Goal: Information Seeking & Learning: Find specific page/section

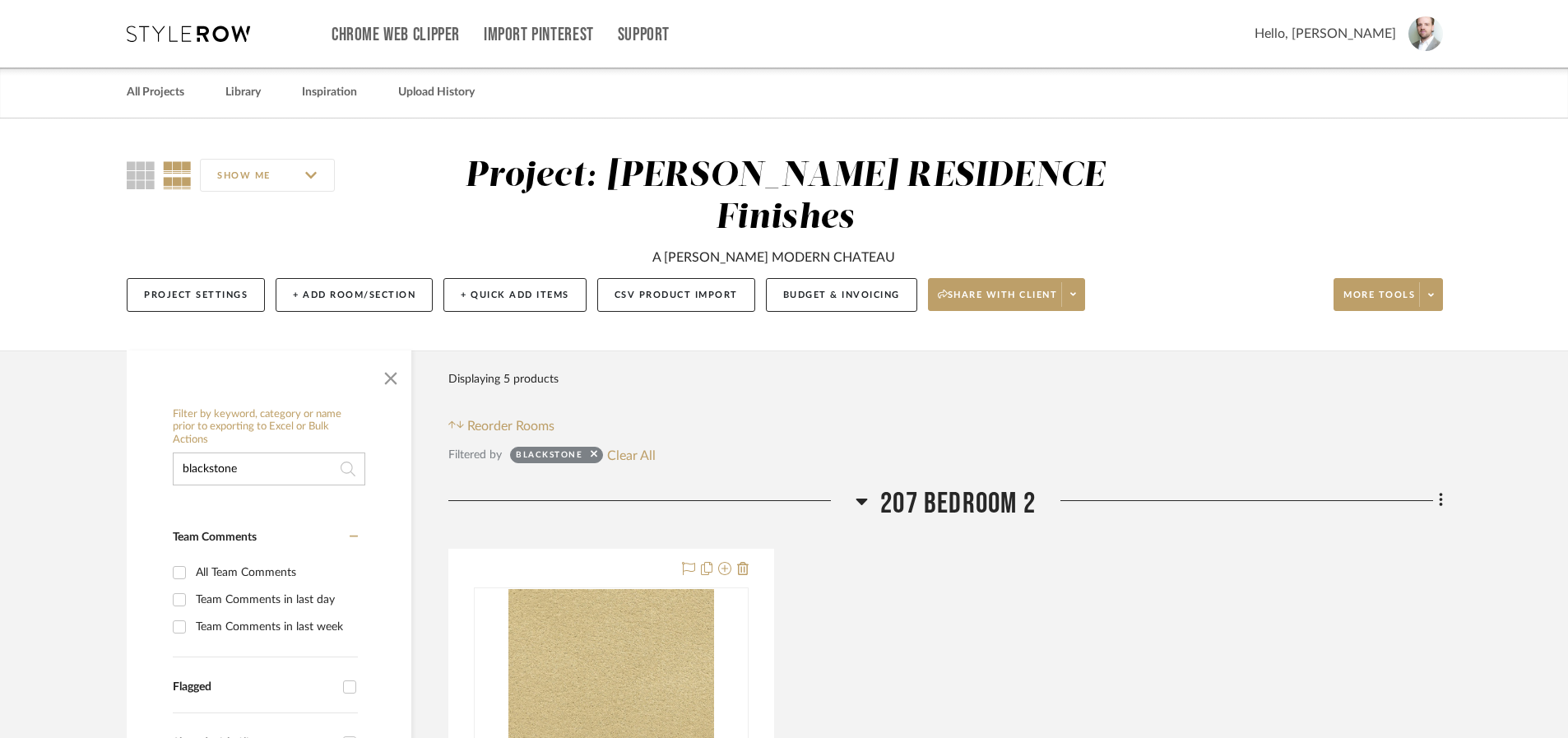
click at [259, 453] on input "blackstone" at bounding box center [269, 469] width 193 height 33
click at [260, 453] on input "blackstone" at bounding box center [269, 469] width 193 height 33
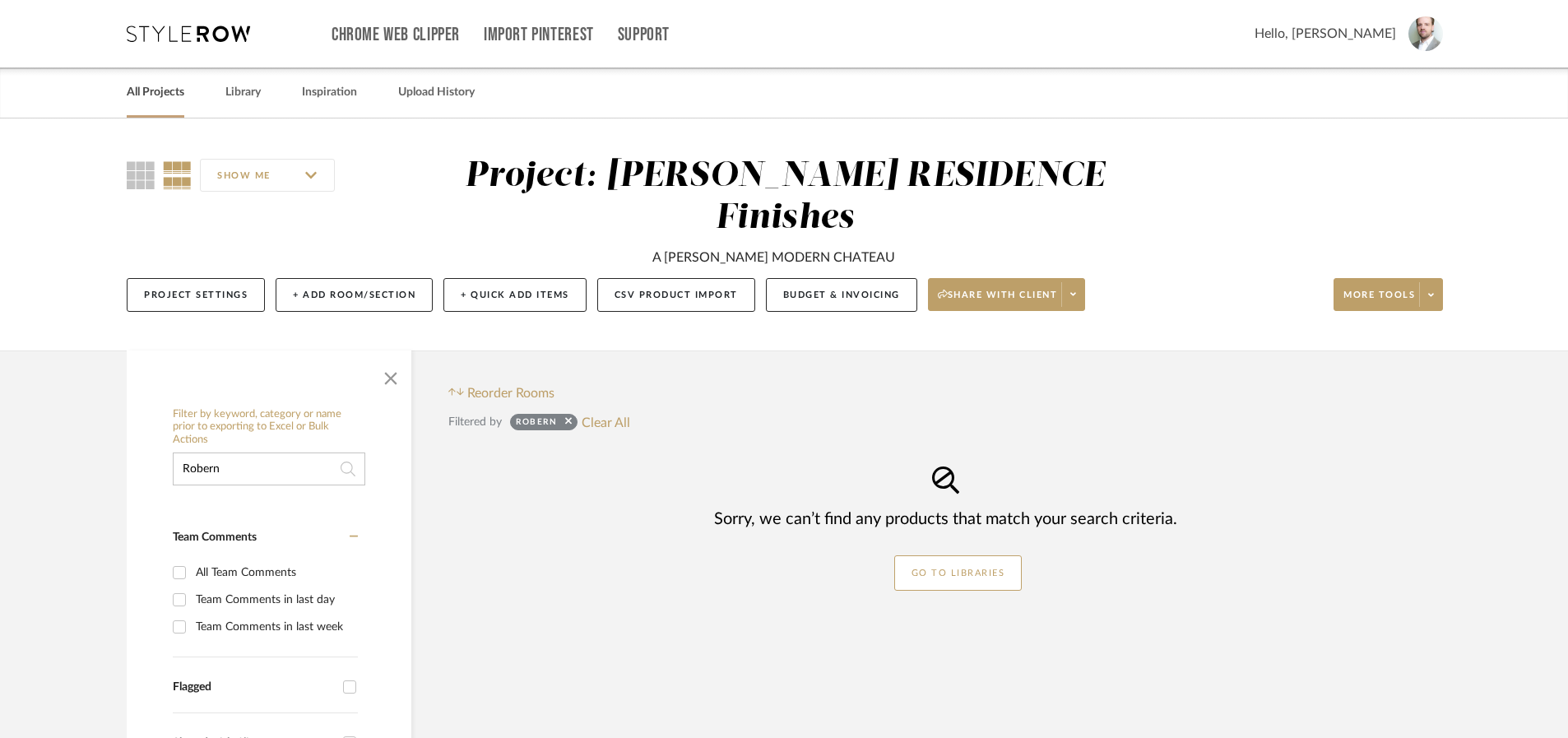
type input "Robern"
click at [178, 89] on link "All Projects" at bounding box center [155, 92] width 58 height 22
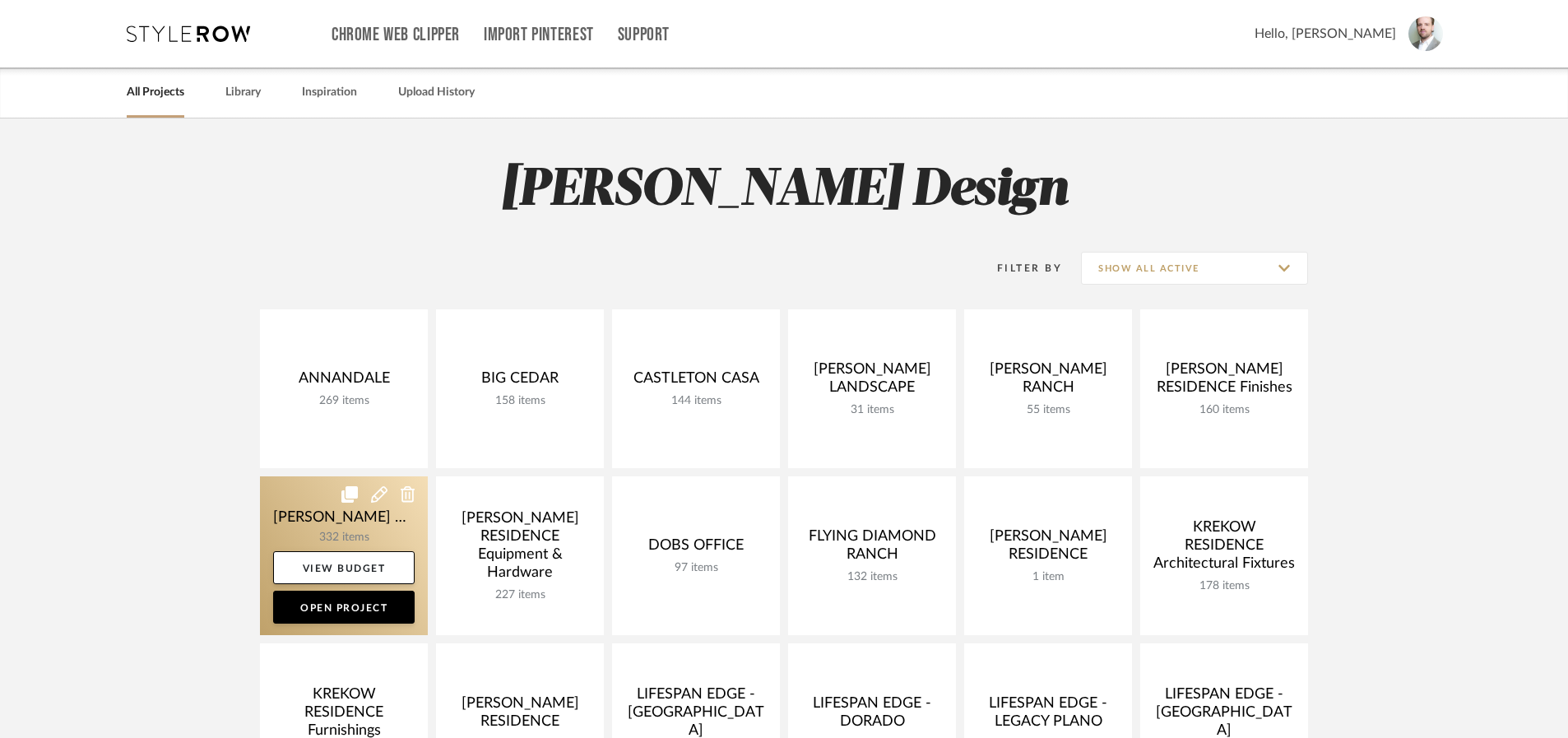
click at [359, 539] on link at bounding box center [344, 555] width 168 height 159
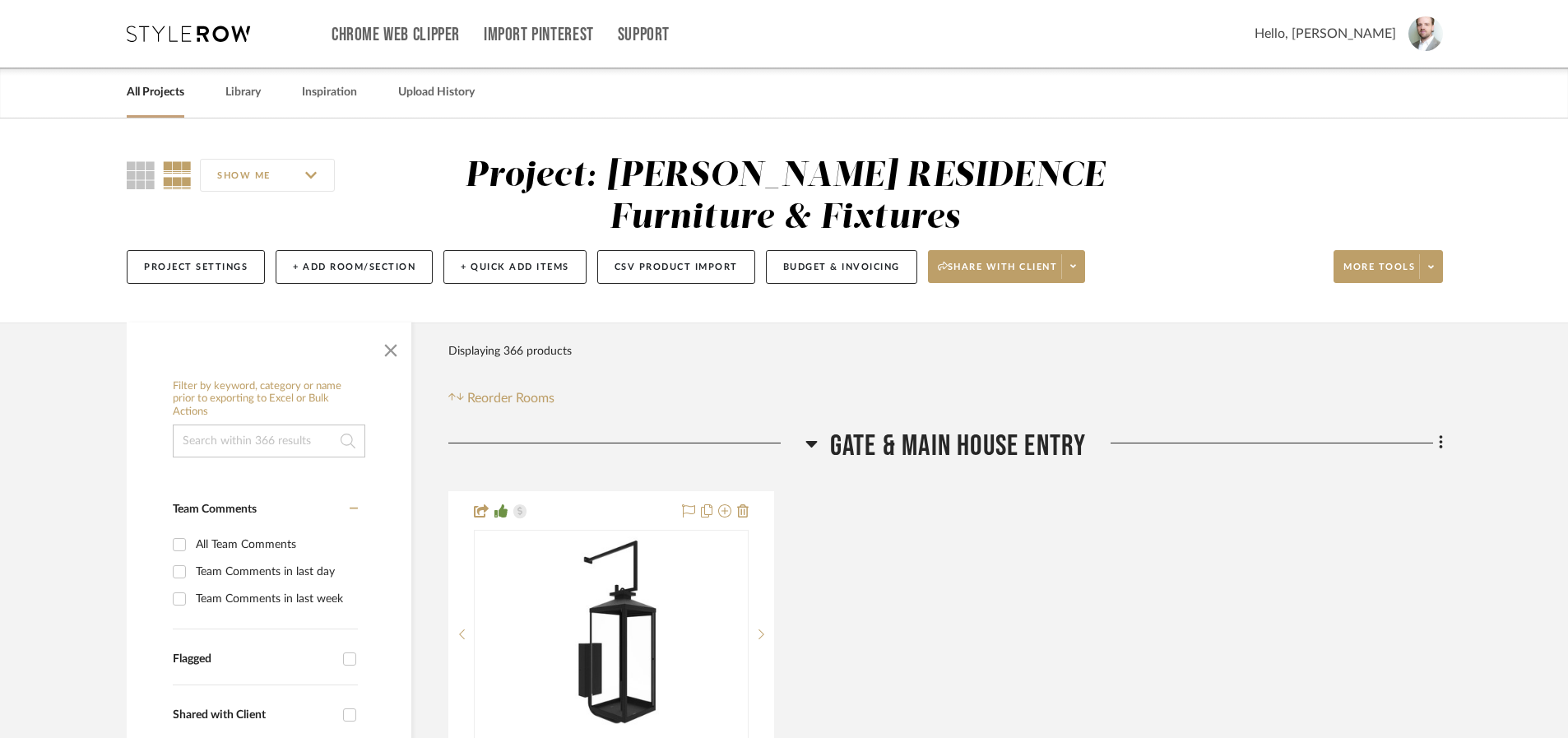
click at [297, 446] on input at bounding box center [269, 440] width 193 height 33
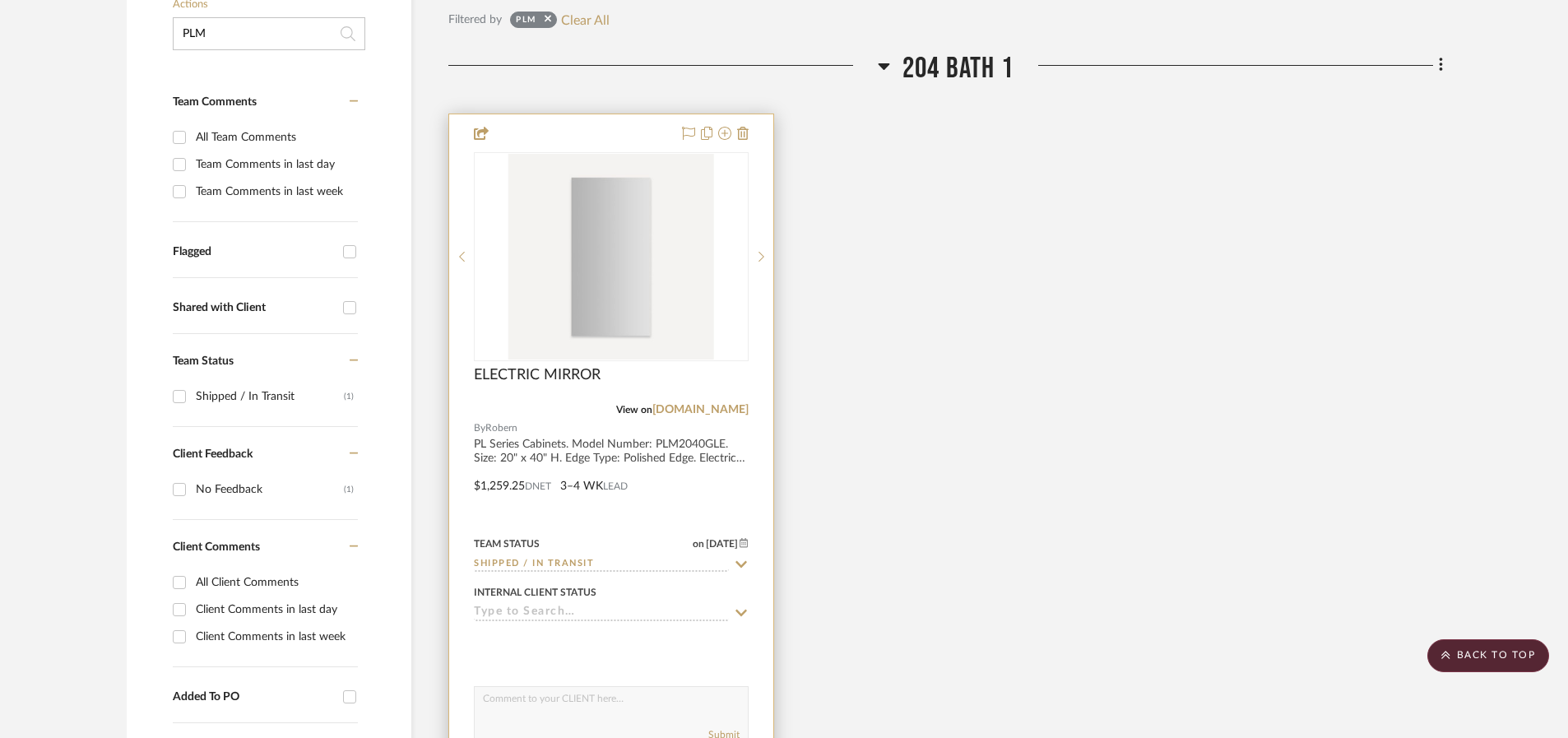
scroll to position [407, 0]
click at [666, 304] on img "0" at bounding box center [612, 258] width 206 height 206
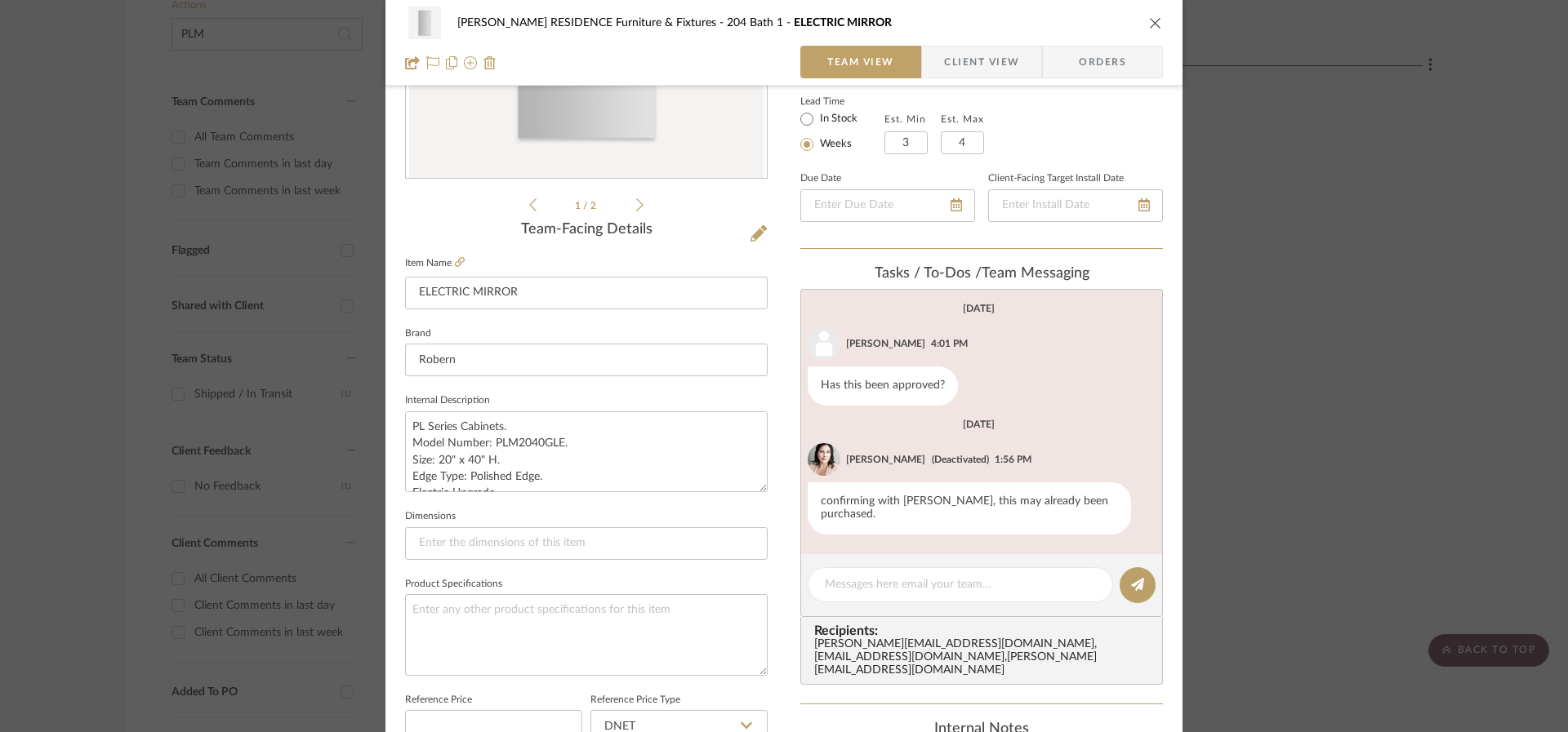
scroll to position [289, 0]
click at [569, 276] on input "ELECTRIC MIRROR" at bounding box center [586, 292] width 362 height 33
click at [569, 277] on input "ELECTRIC MIRROR" at bounding box center [586, 292] width 362 height 33
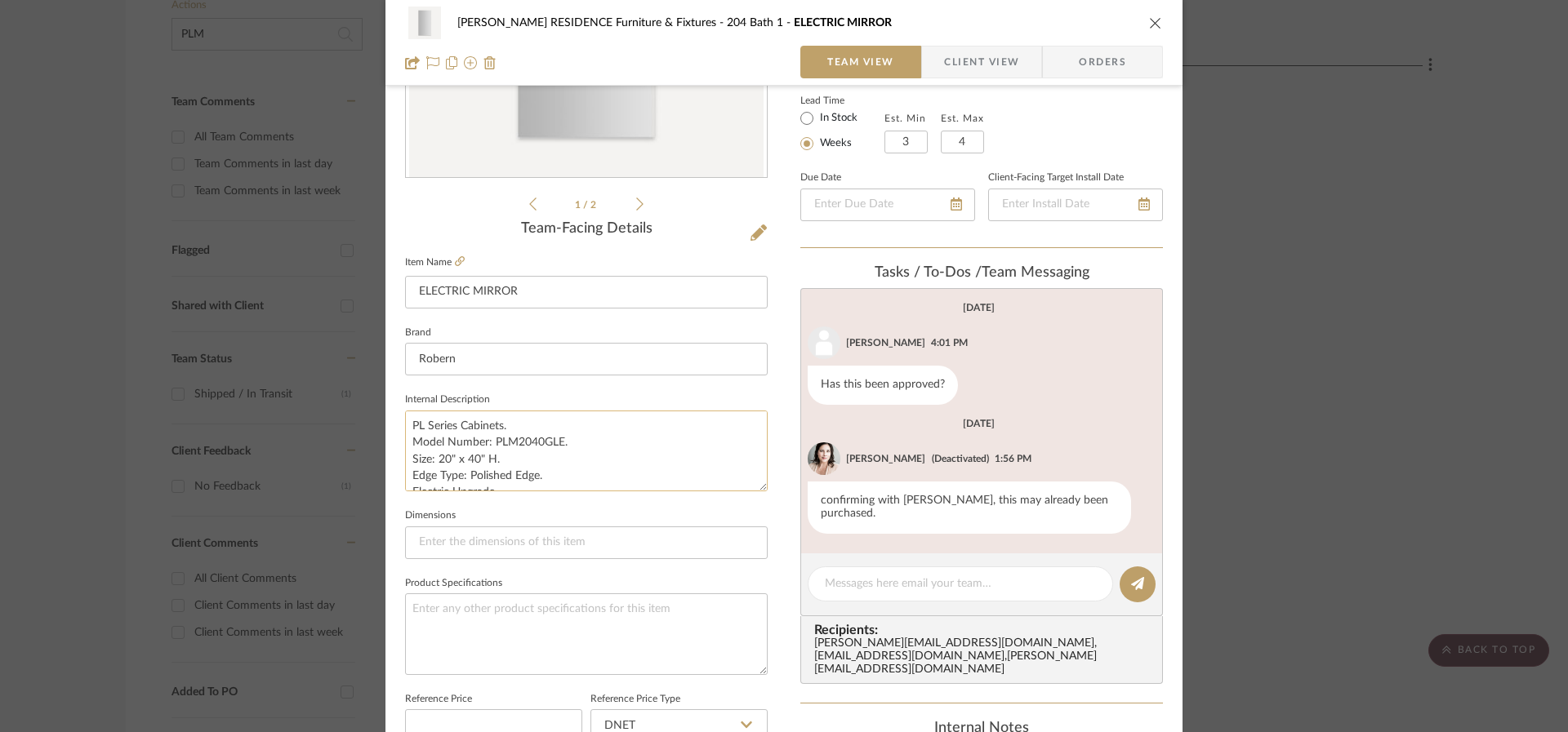
drag, startPoint x: 503, startPoint y: 474, endPoint x: 400, endPoint y: 455, distance: 104.7
click at [405, 456] on textarea "PL Series Cabinets. Model Number: PLM2040GLE. Size: 20" x 40" H. Edge Type: Pol…" at bounding box center [586, 451] width 362 height 81
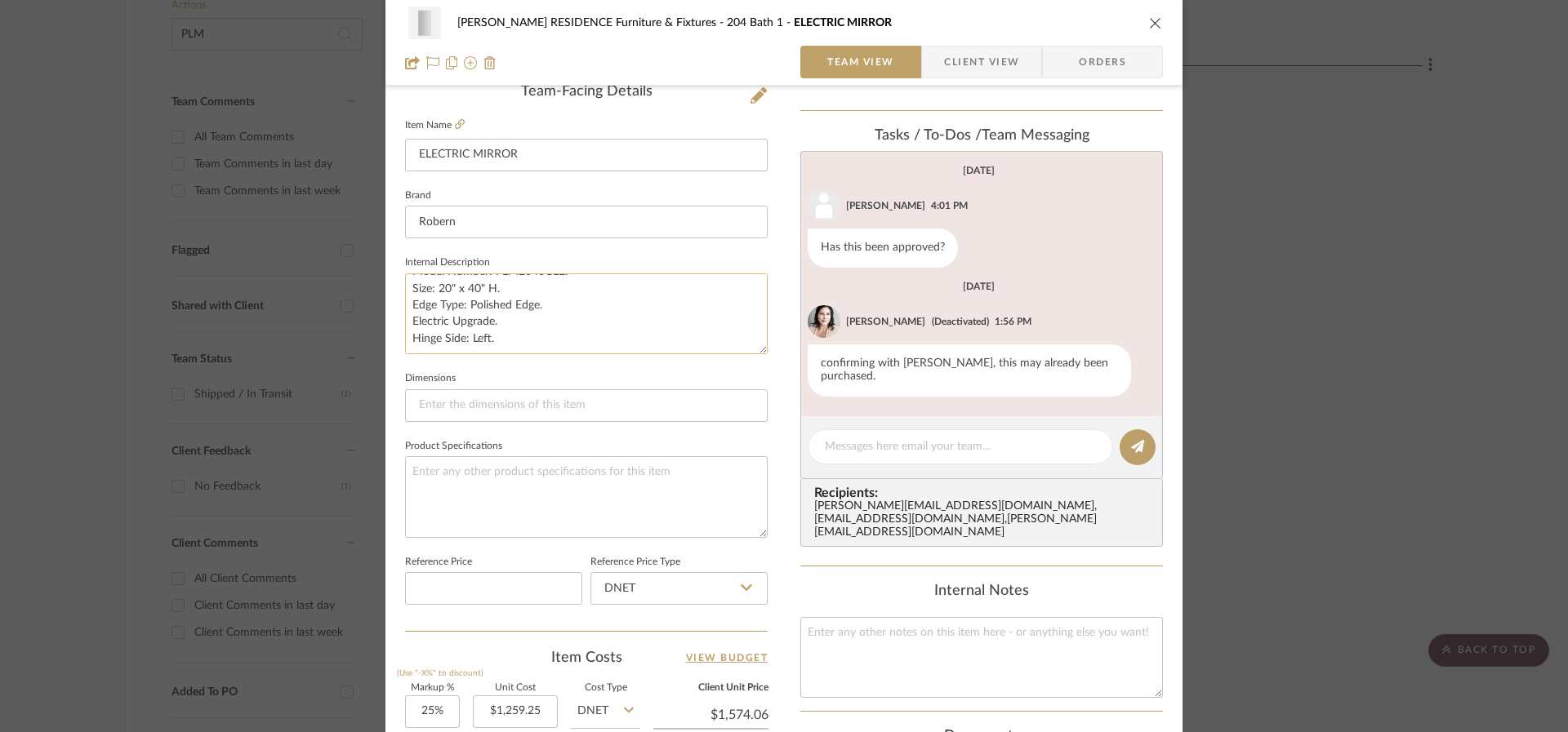
scroll to position [463, 0]
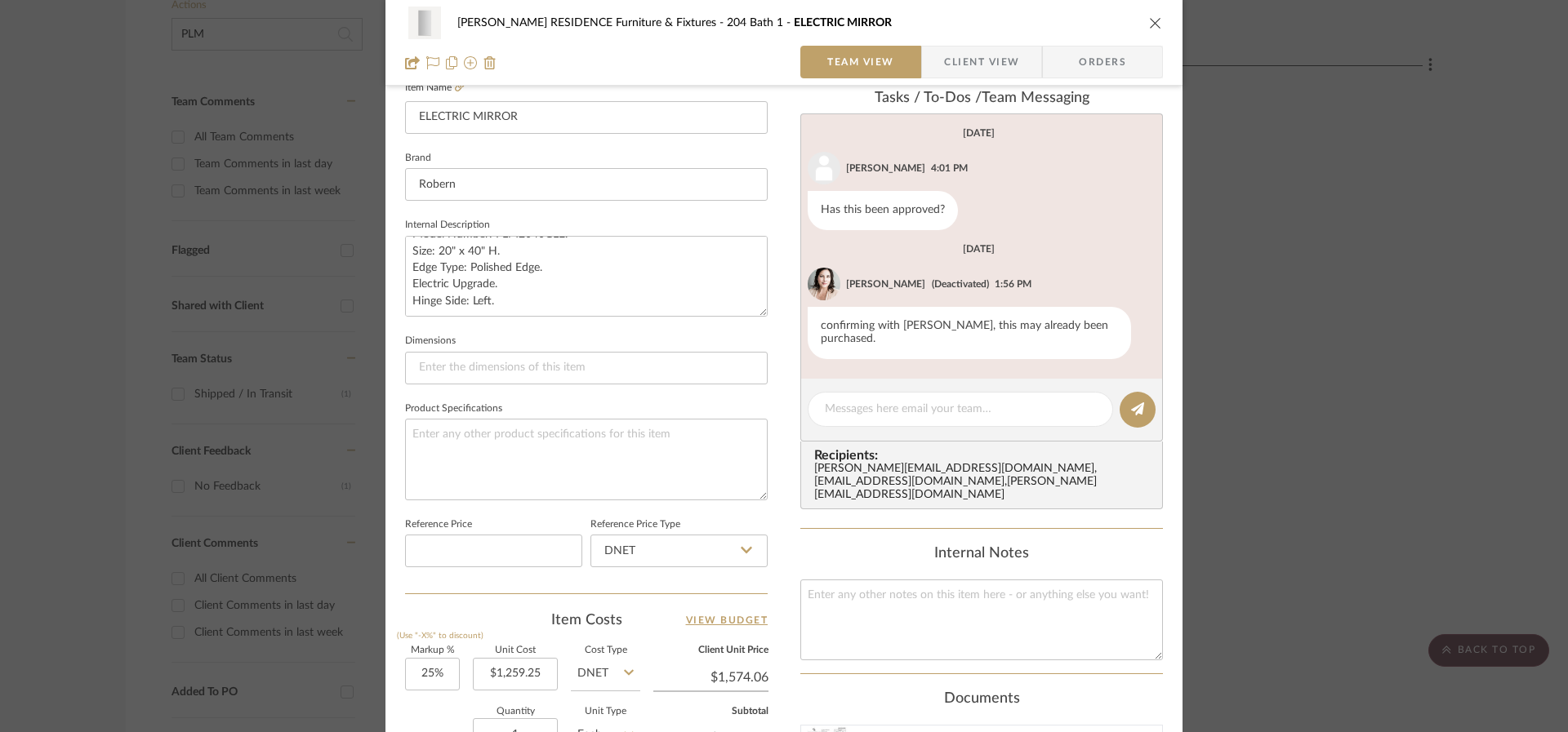
click at [1150, 19] on icon "close" at bounding box center [1156, 23] width 13 height 13
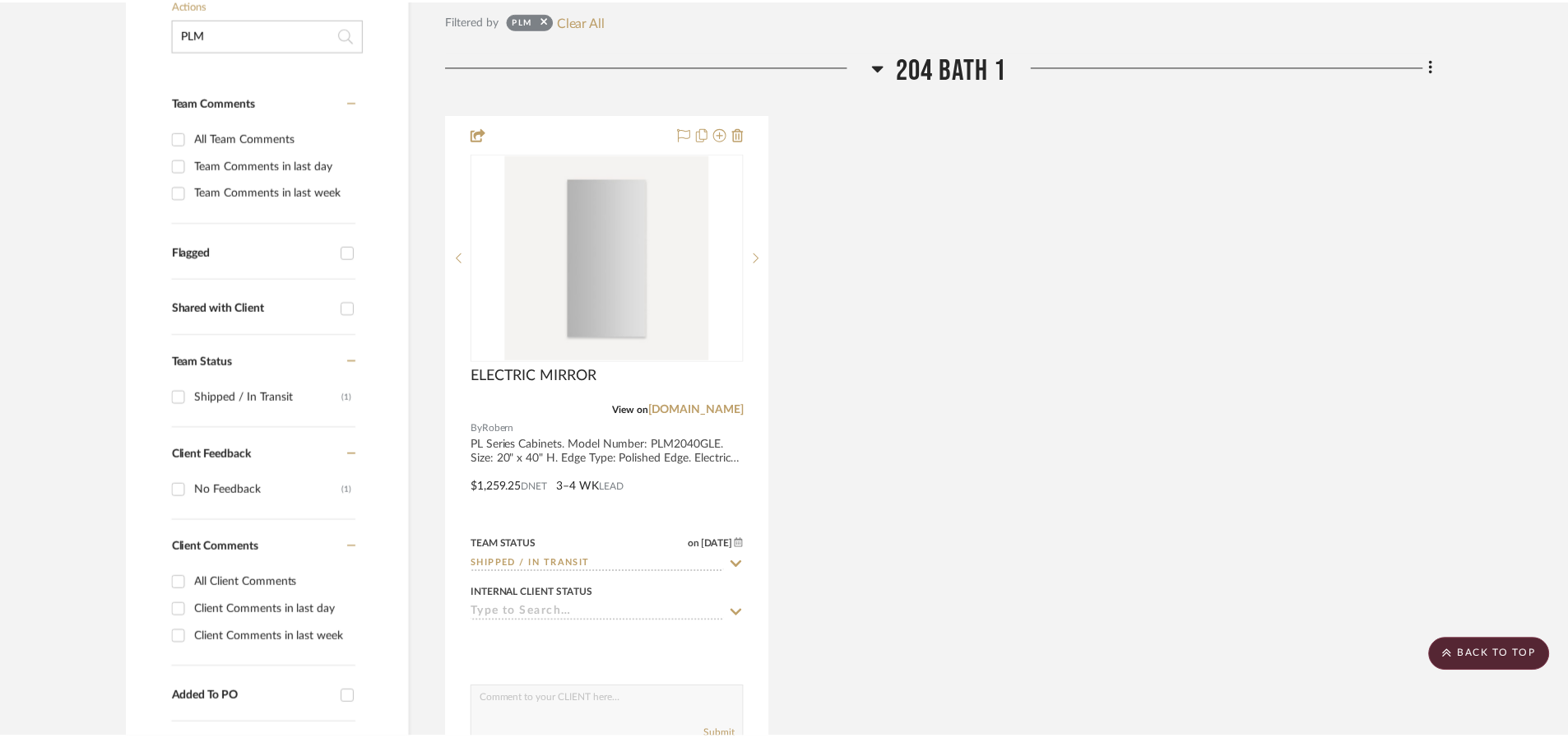
scroll to position [407, 0]
click at [268, 31] on input "PLM" at bounding box center [269, 34] width 193 height 33
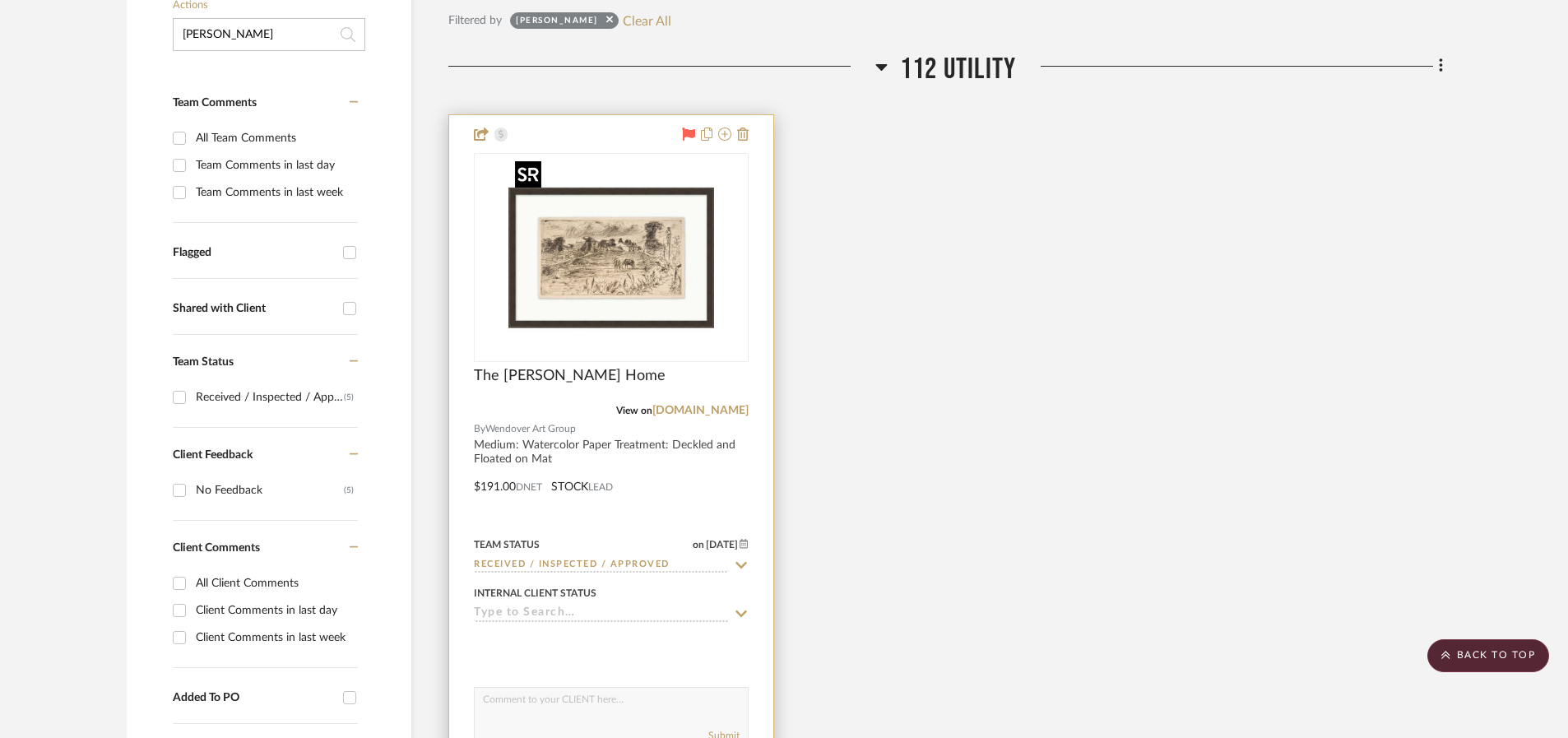
type input "[PERSON_NAME]"
click at [591, 234] on div at bounding box center [611, 257] width 274 height 209
click at [655, 262] on img "0" at bounding box center [612, 258] width 206 height 206
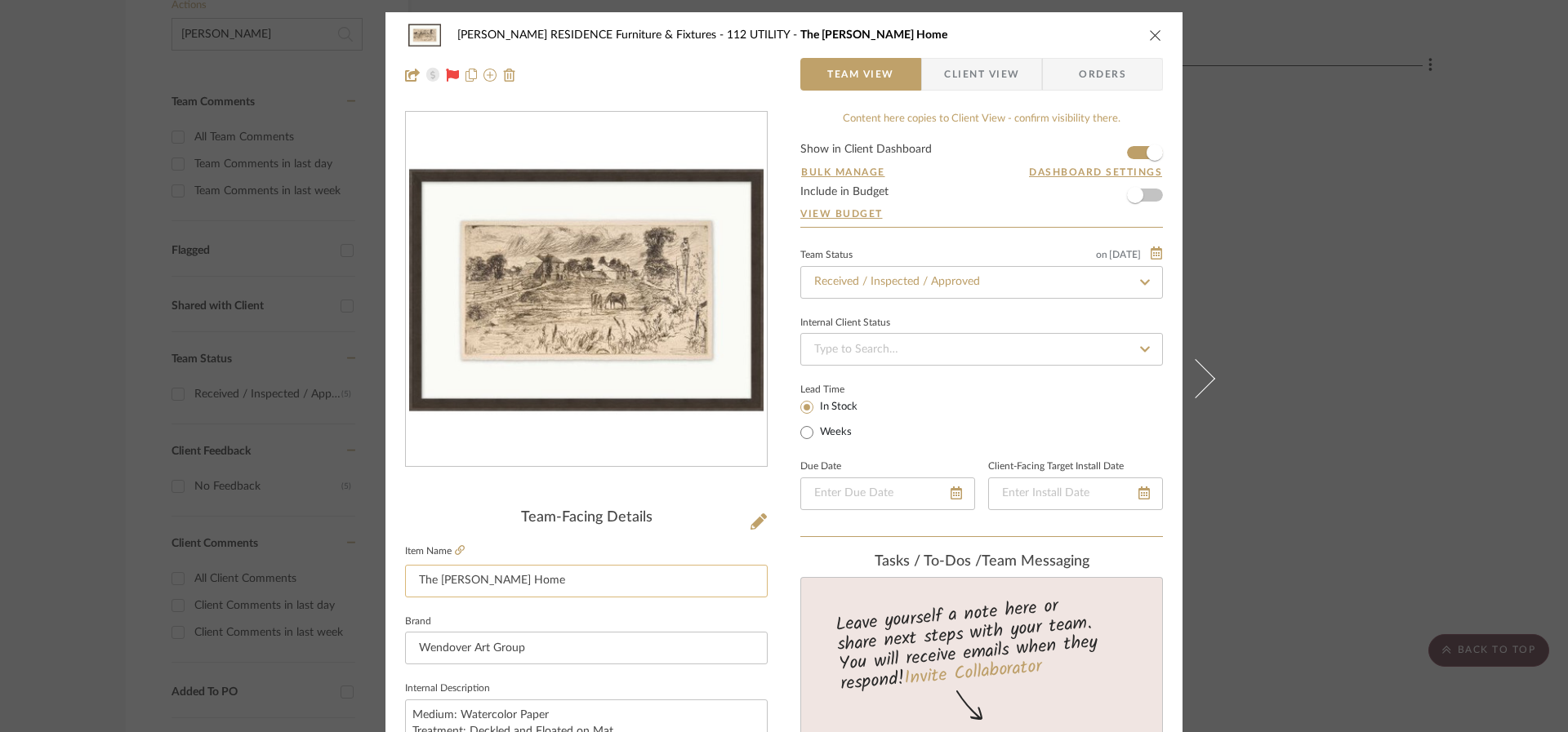
click at [540, 588] on input "The [PERSON_NAME] Home" at bounding box center [586, 580] width 362 height 33
click at [539, 588] on input "The [PERSON_NAME] Home" at bounding box center [586, 580] width 362 height 33
click at [750, 525] on icon at bounding box center [758, 521] width 17 height 17
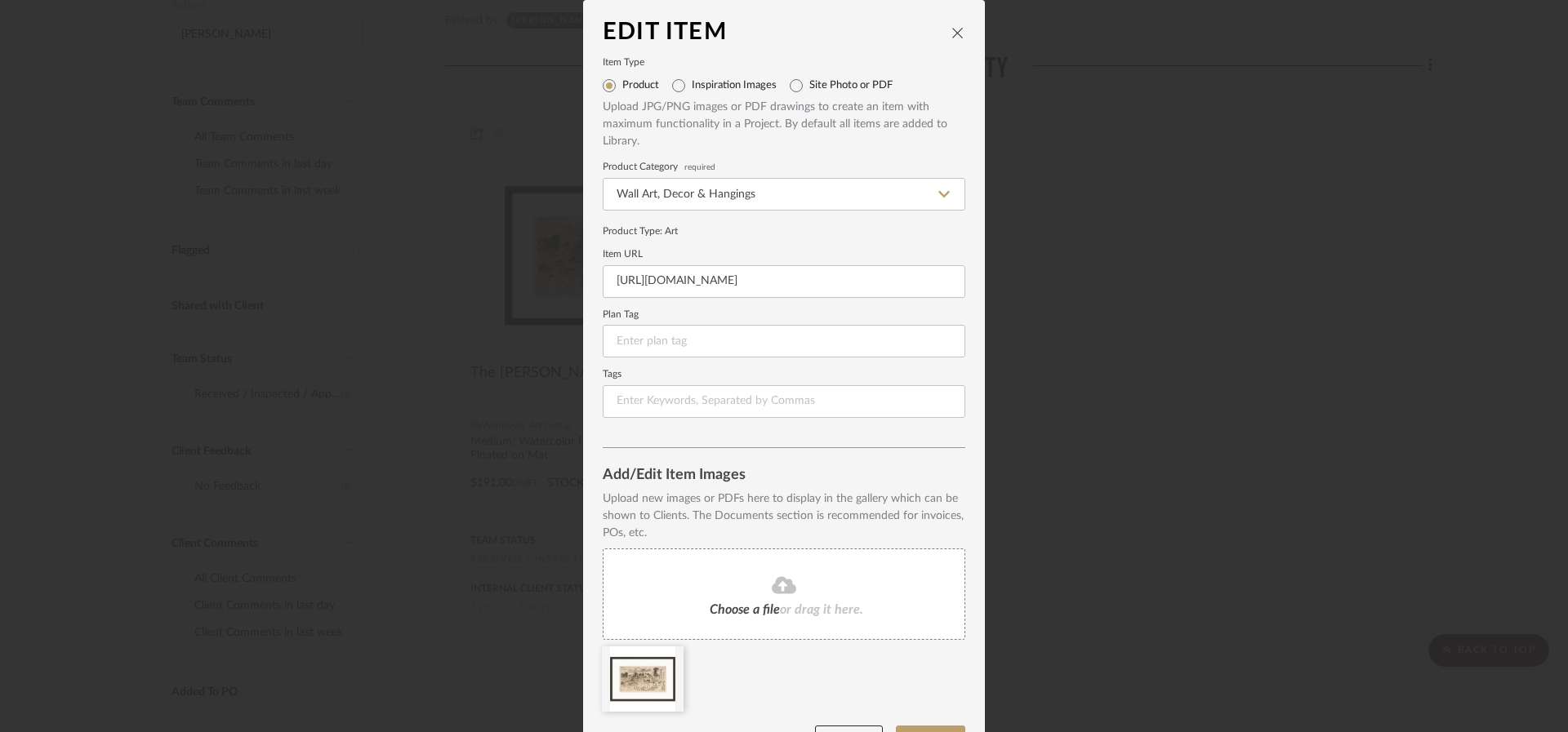
click at [951, 35] on icon "close" at bounding box center [957, 33] width 13 height 13
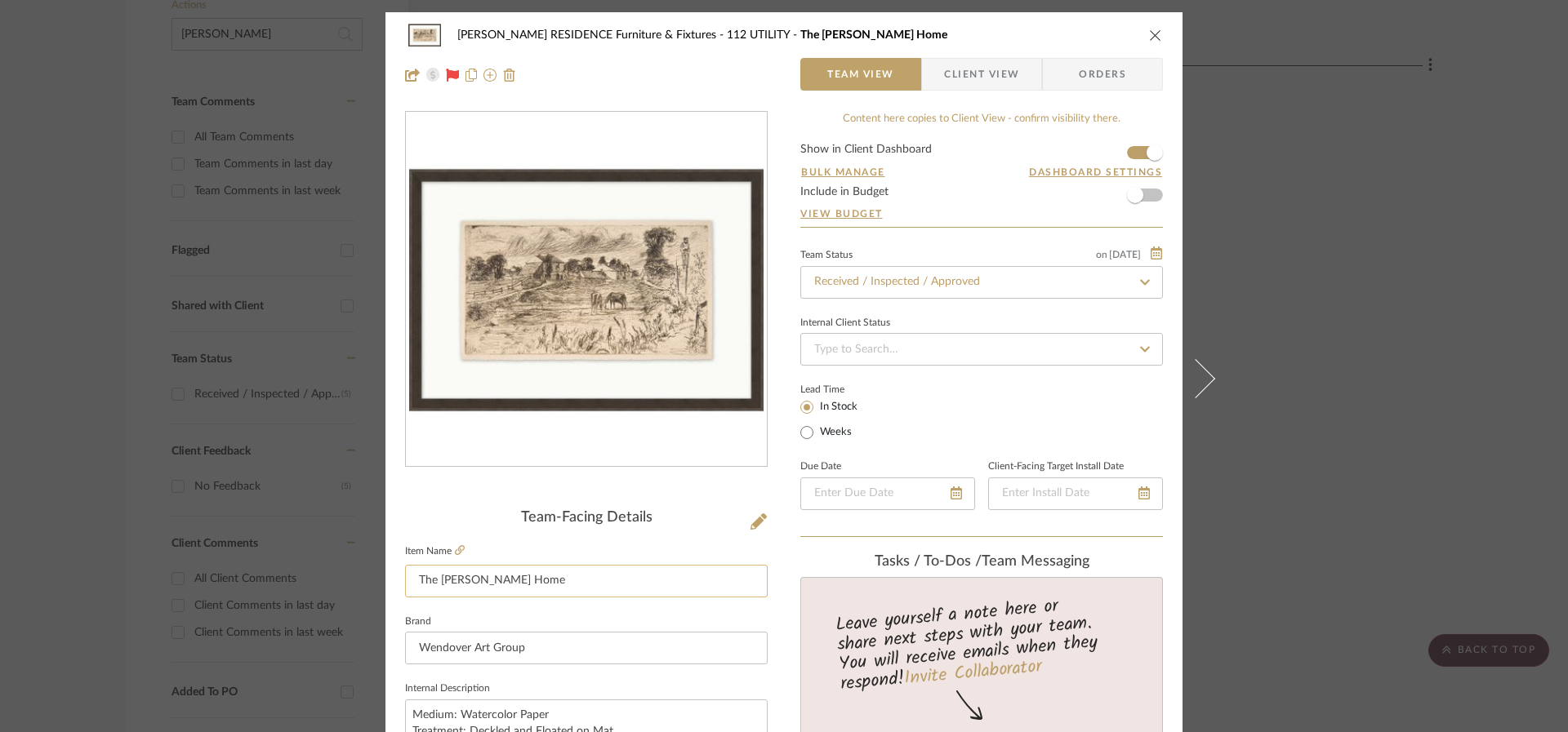
click at [529, 573] on input "The [PERSON_NAME] Home" at bounding box center [586, 580] width 362 height 33
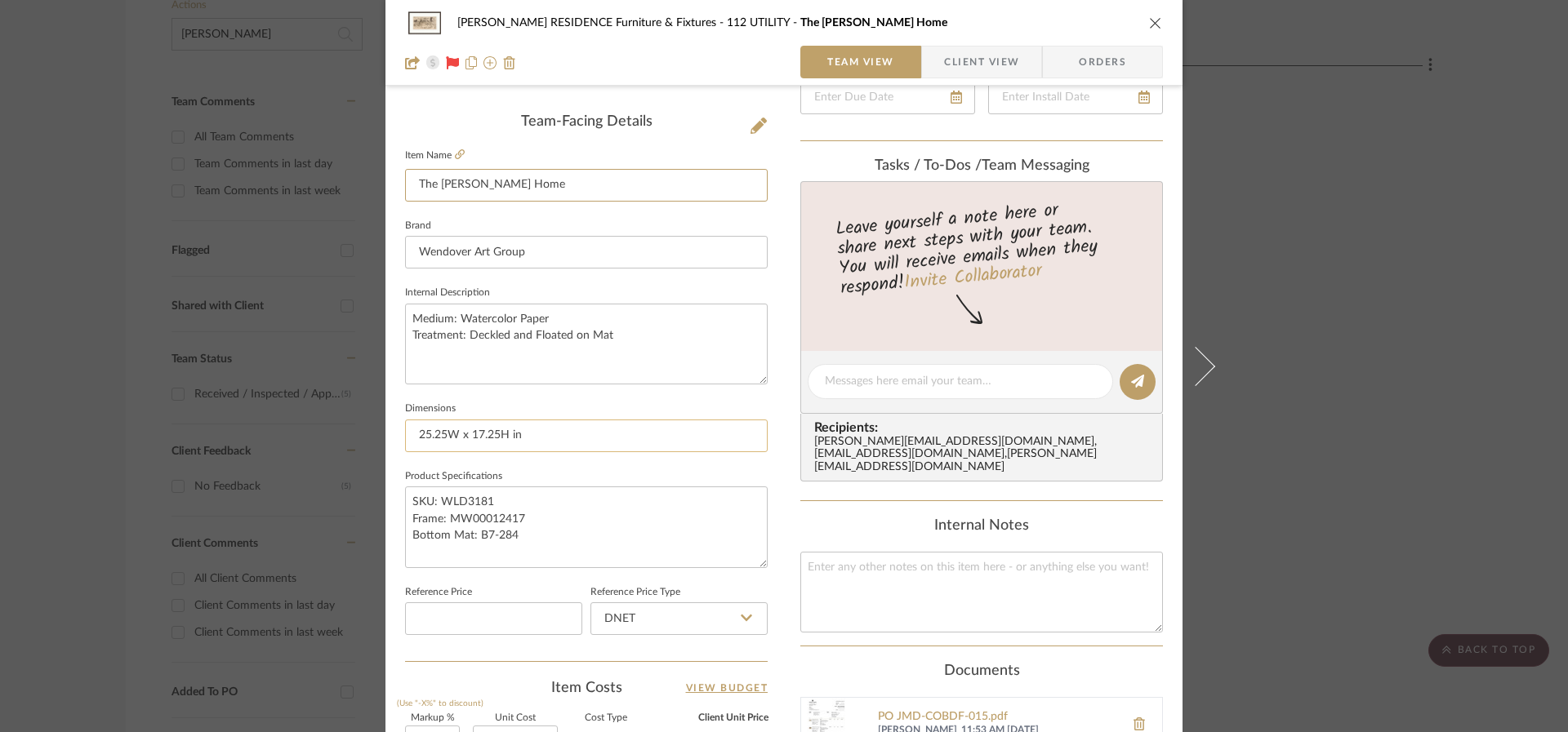
scroll to position [456, 0]
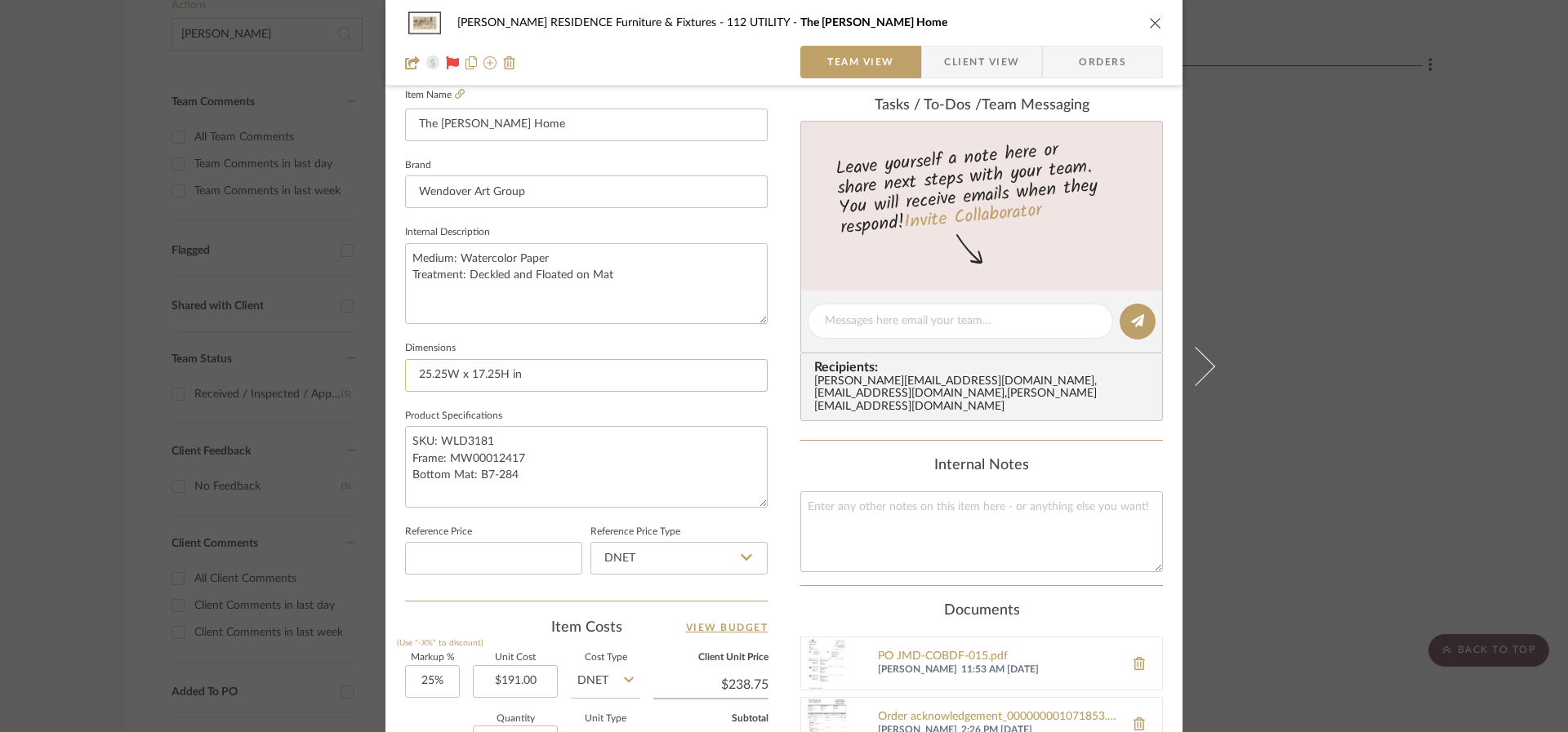
click at [532, 381] on input "25.25W x 17.25H in" at bounding box center [586, 375] width 362 height 33
click at [600, 261] on textarea "Medium: Watercolor Paper Treatment: Deckled and Floated on Mat" at bounding box center [586, 284] width 362 height 81
drag, startPoint x: 622, startPoint y: 274, endPoint x: 395, endPoint y: 252, distance: 228.1
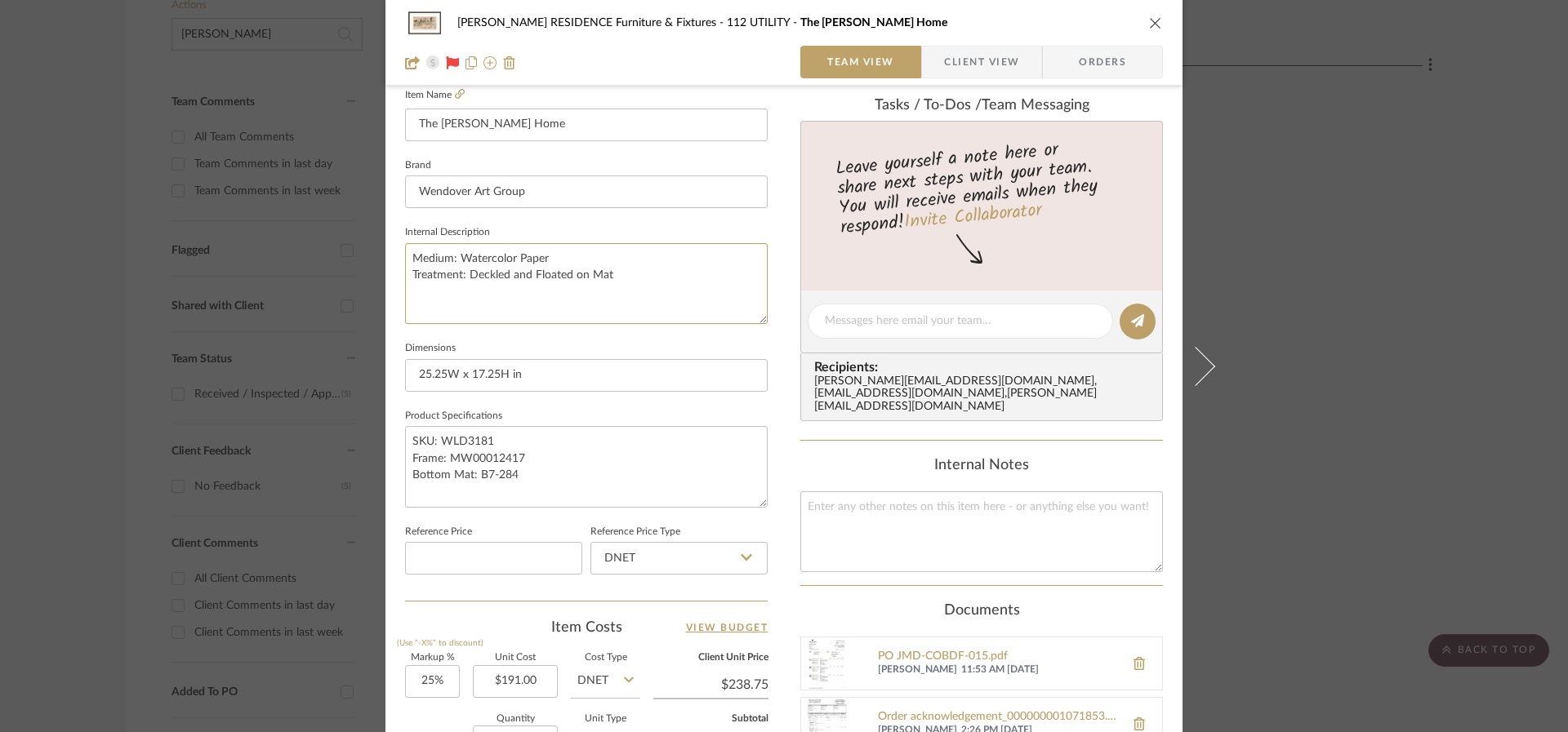
click at [395, 252] on div "[PERSON_NAME] RESIDENCE Furniture & Fixtures 112 UTILITY The [PERSON_NAME] Home…" at bounding box center [784, 324] width 797 height 1537
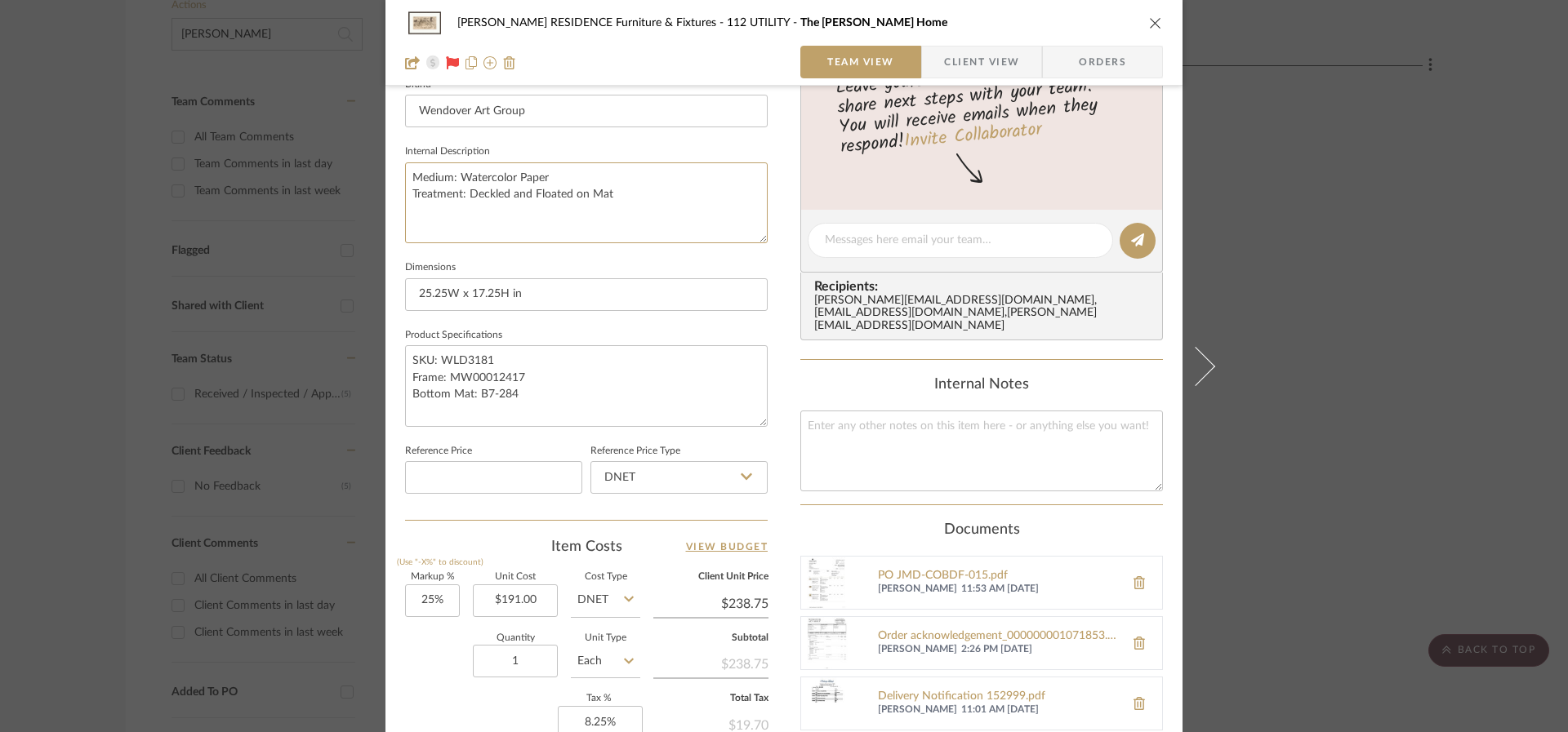
scroll to position [613, 0]
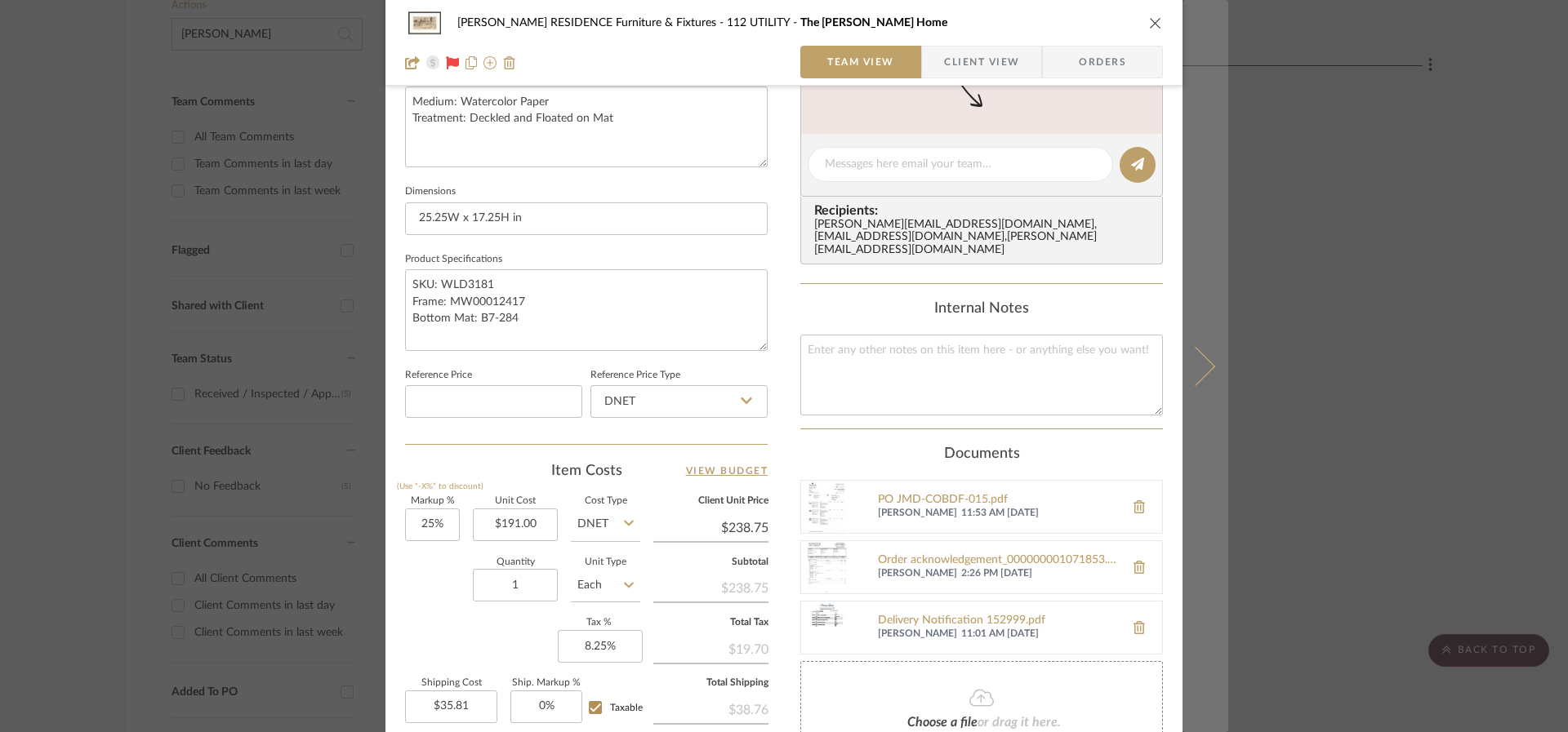
click at [1197, 368] on icon at bounding box center [1195, 366] width 39 height 39
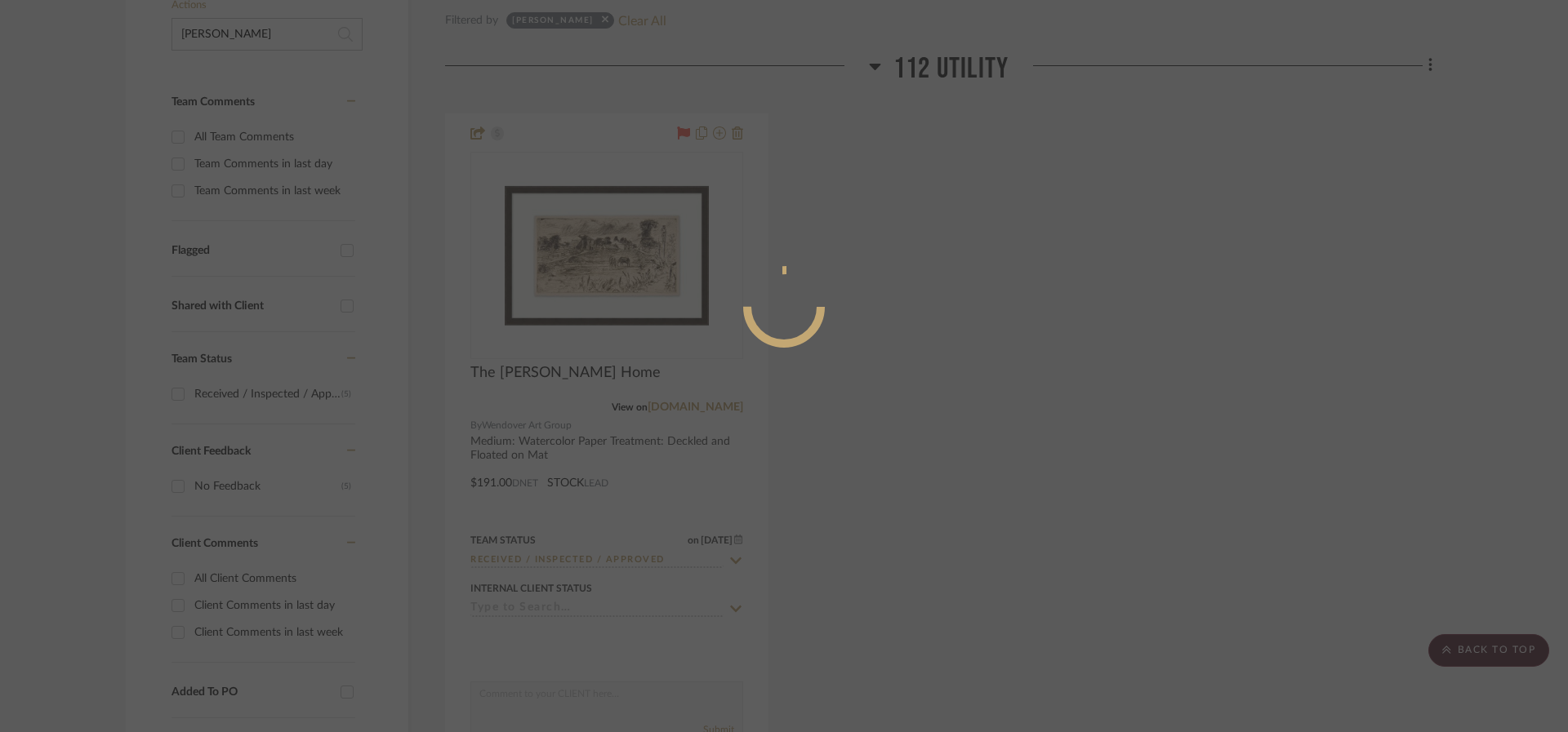
scroll to position [0, 0]
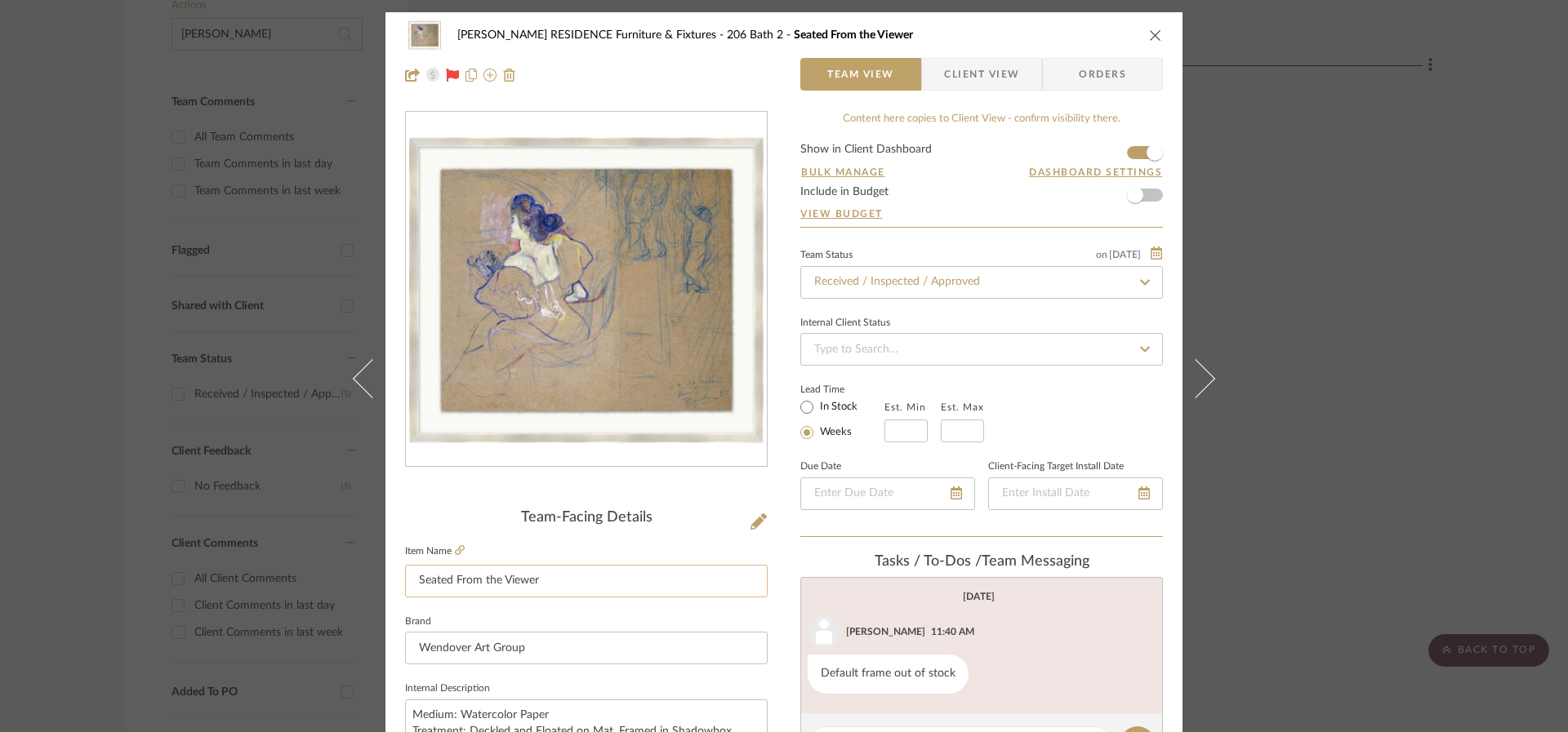
click at [543, 583] on input "Seated From the Viewer" at bounding box center [586, 580] width 362 height 33
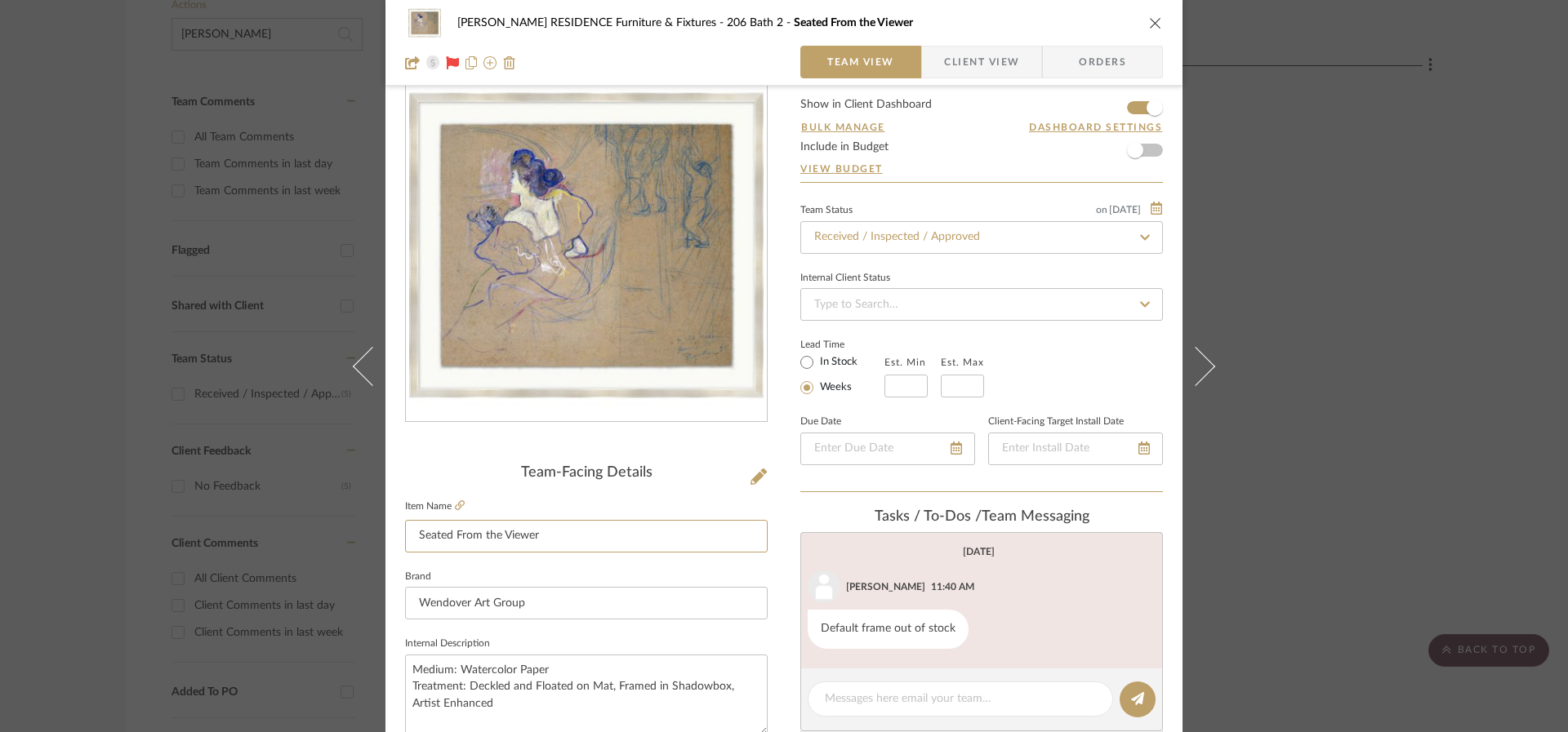
scroll to position [224, 0]
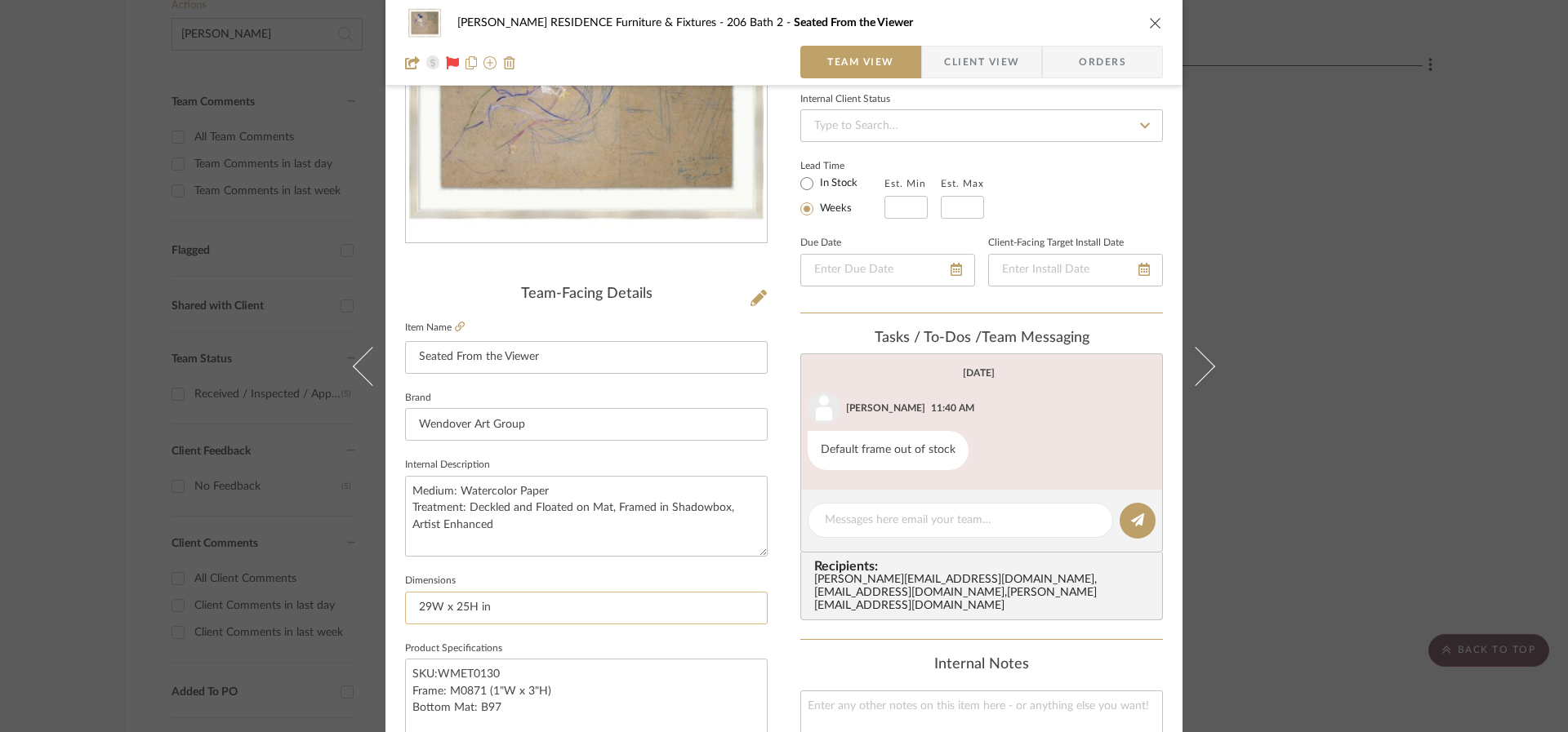
click at [460, 608] on input "29W x 25H in" at bounding box center [586, 608] width 362 height 33
click at [461, 608] on input "29W x 25H in" at bounding box center [586, 608] width 362 height 33
click at [502, 523] on textarea "Medium: Watercolor Paper Treatment: Deckled and Floated on Mat, Framed in Shado…" at bounding box center [586, 516] width 362 height 81
drag, startPoint x: 513, startPoint y: 529, endPoint x: 382, endPoint y: 492, distance: 136.1
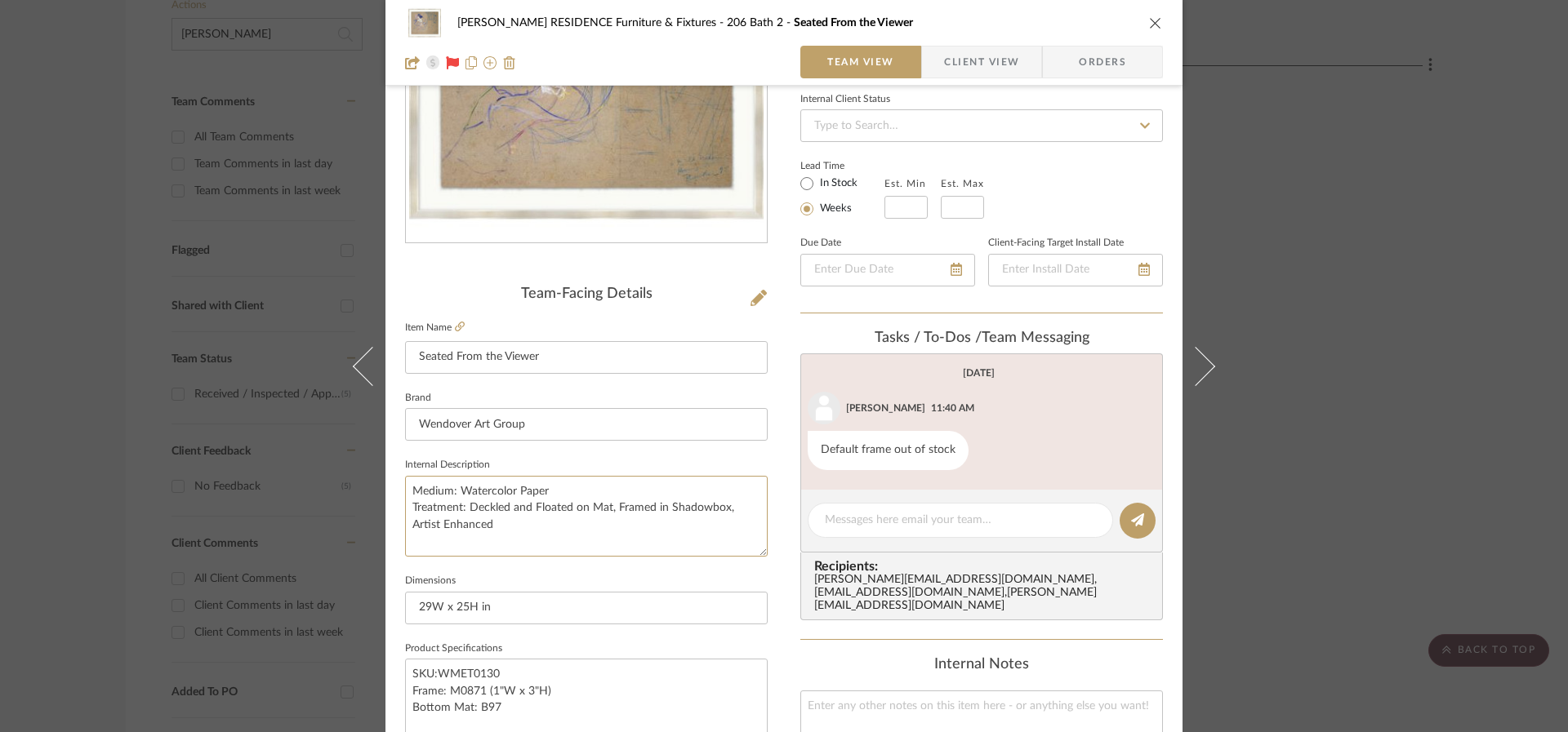
click at [385, 492] on div "[PERSON_NAME] RESIDENCE Furniture & Fixtures 206 Bath 2 Seated From the Viewer …" at bounding box center [784, 542] width 797 height 1507
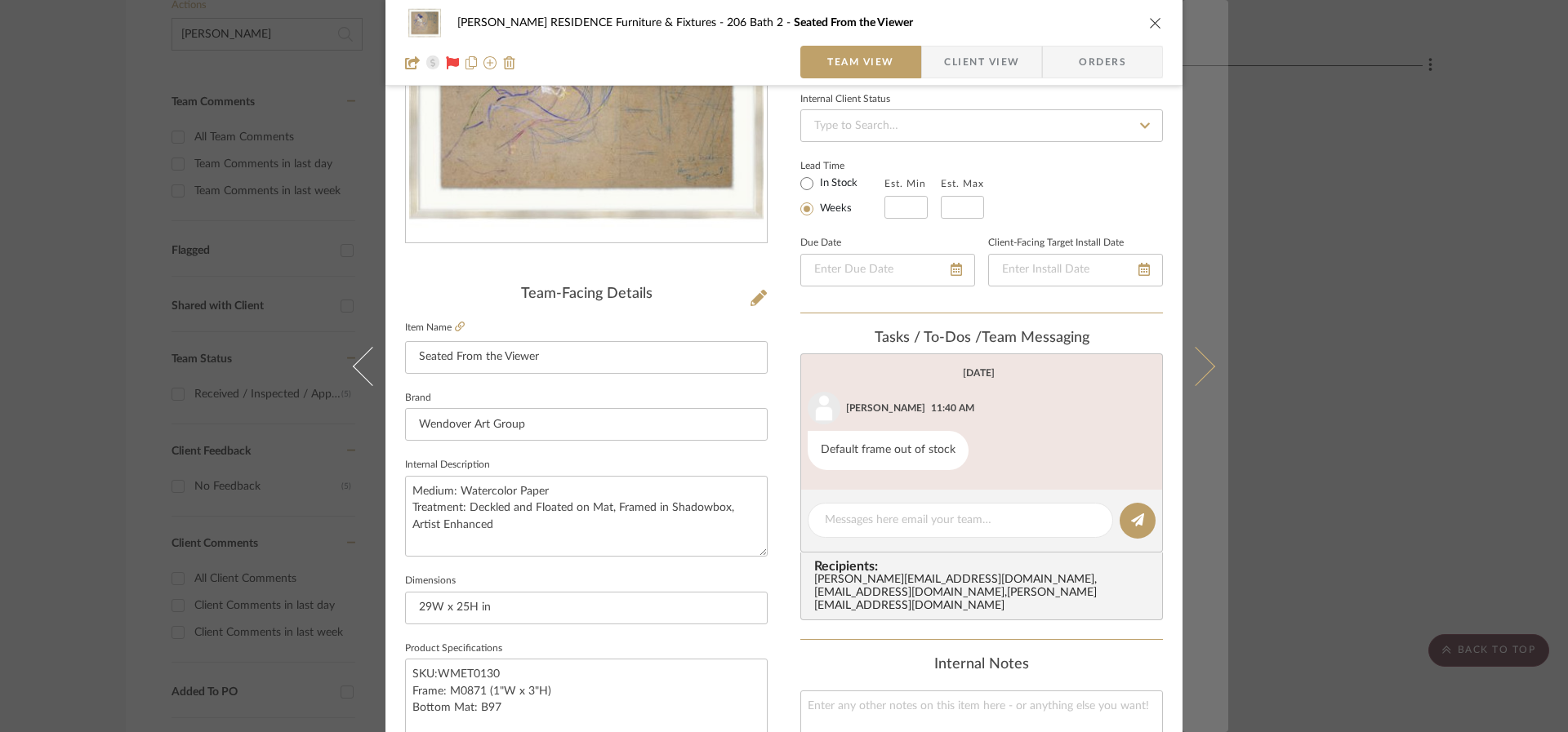
click at [1195, 370] on icon at bounding box center [1195, 366] width 39 height 39
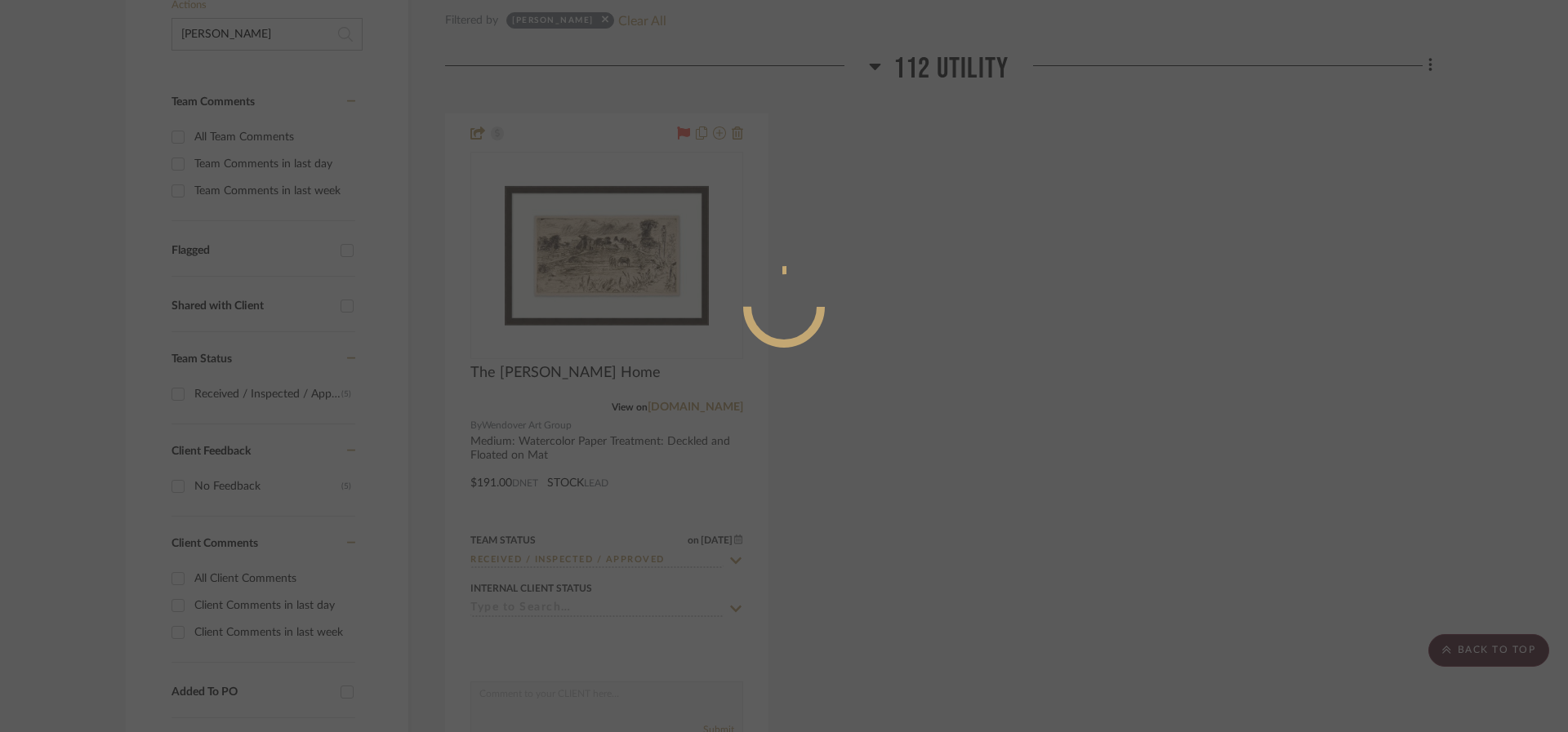
scroll to position [0, 0]
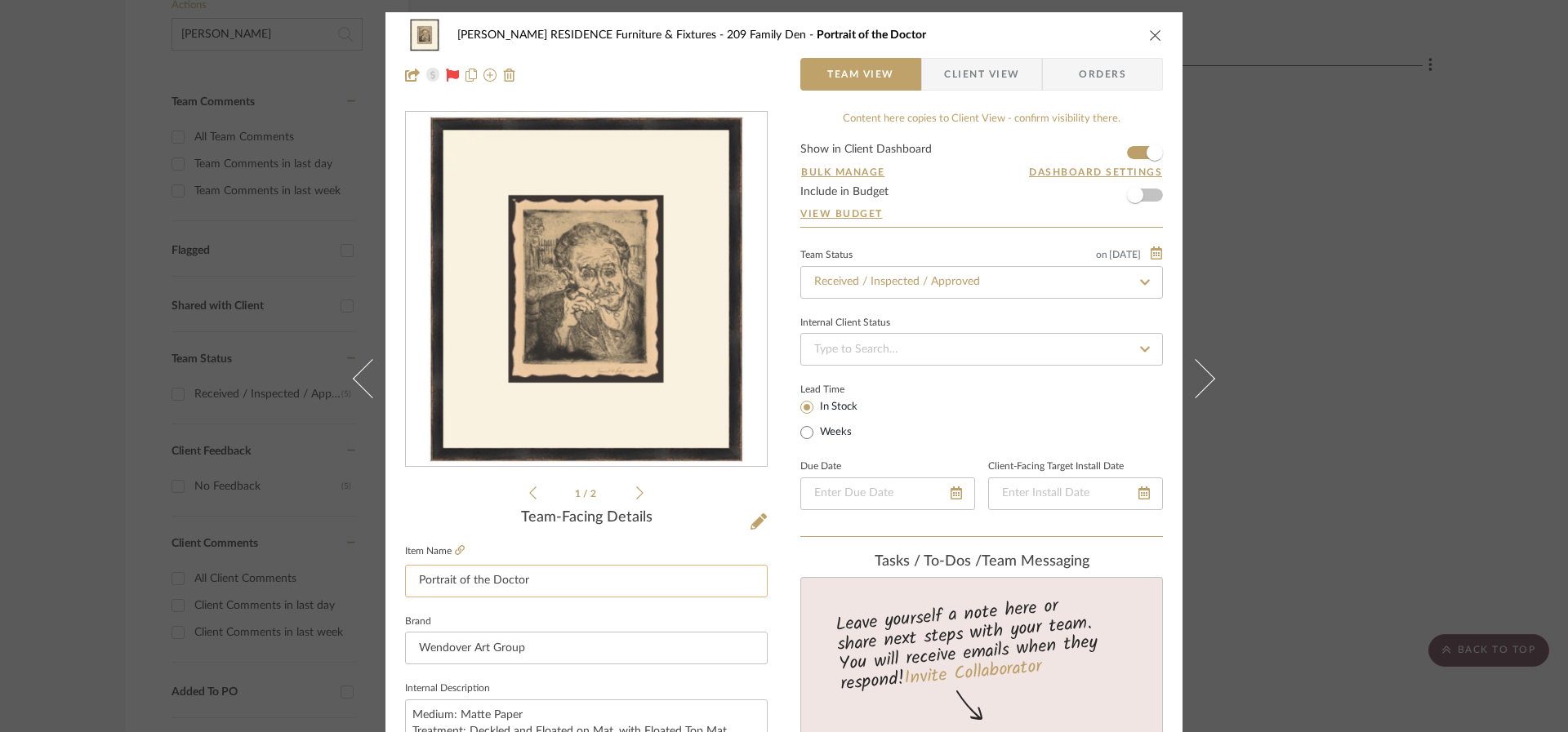
click at [479, 574] on input "Portrait of the Doctor" at bounding box center [586, 580] width 362 height 33
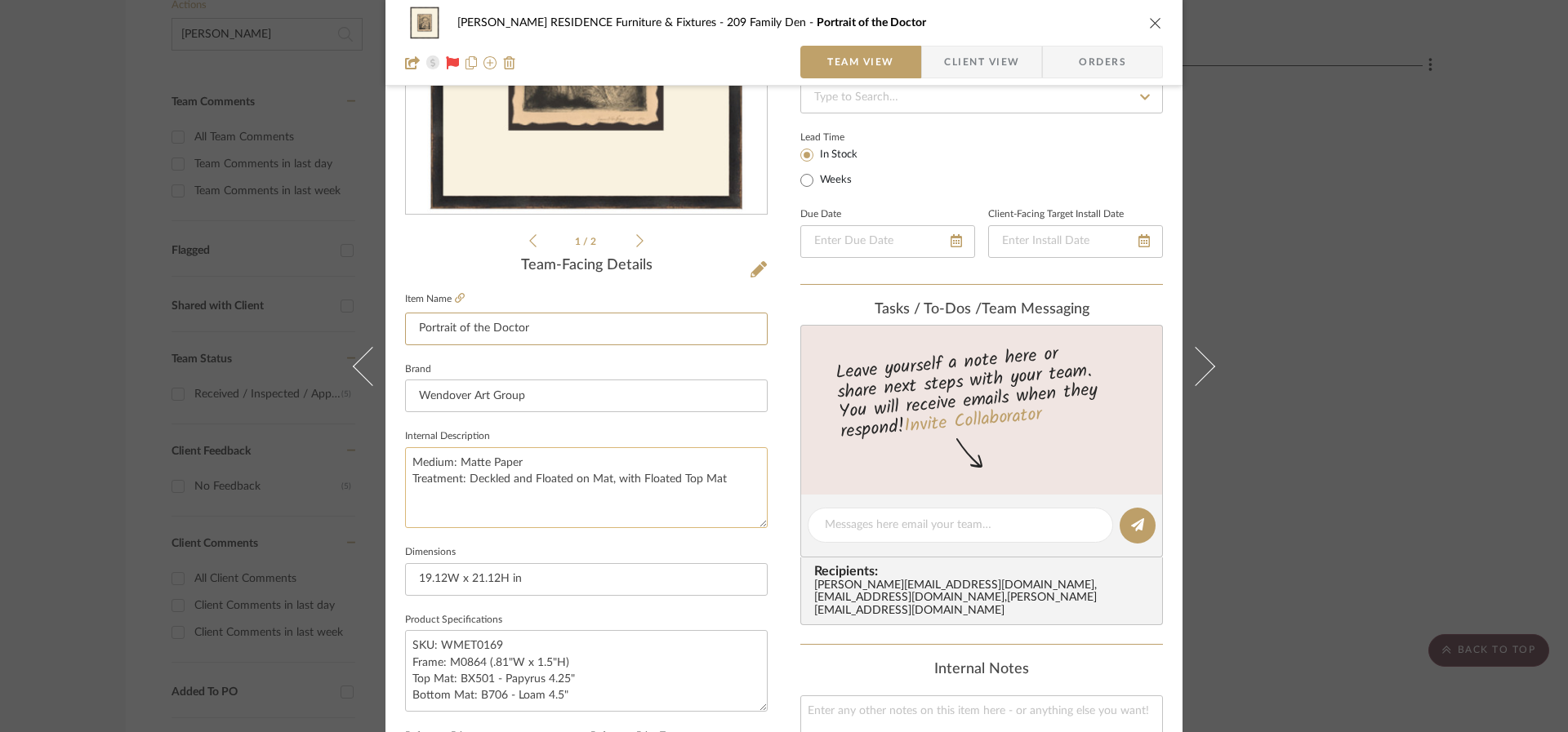
scroll to position [316, 0]
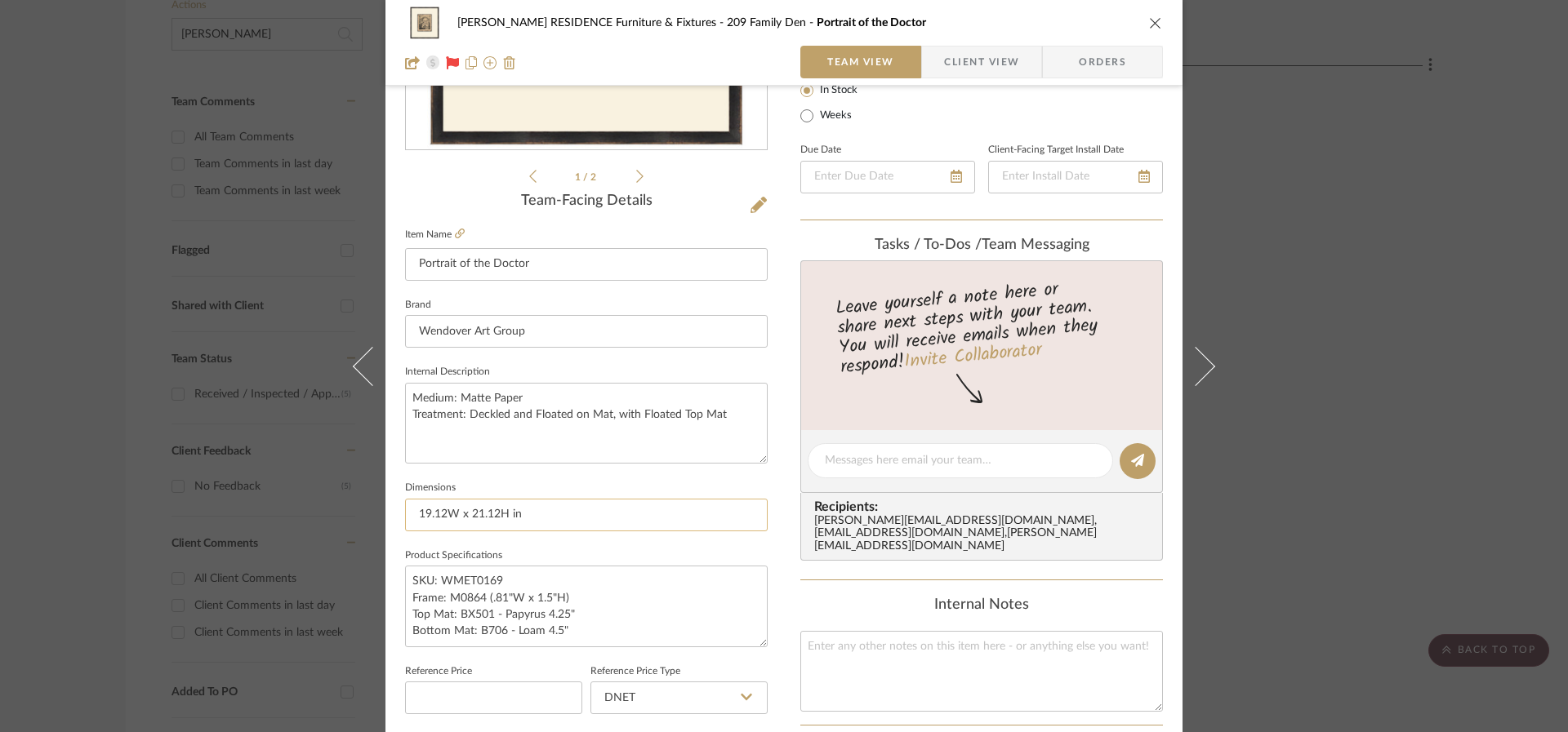
click at [531, 516] on input "19.12W x 21.12H in" at bounding box center [586, 514] width 362 height 33
click at [532, 516] on input "19.12W x 21.12H in" at bounding box center [586, 514] width 362 height 33
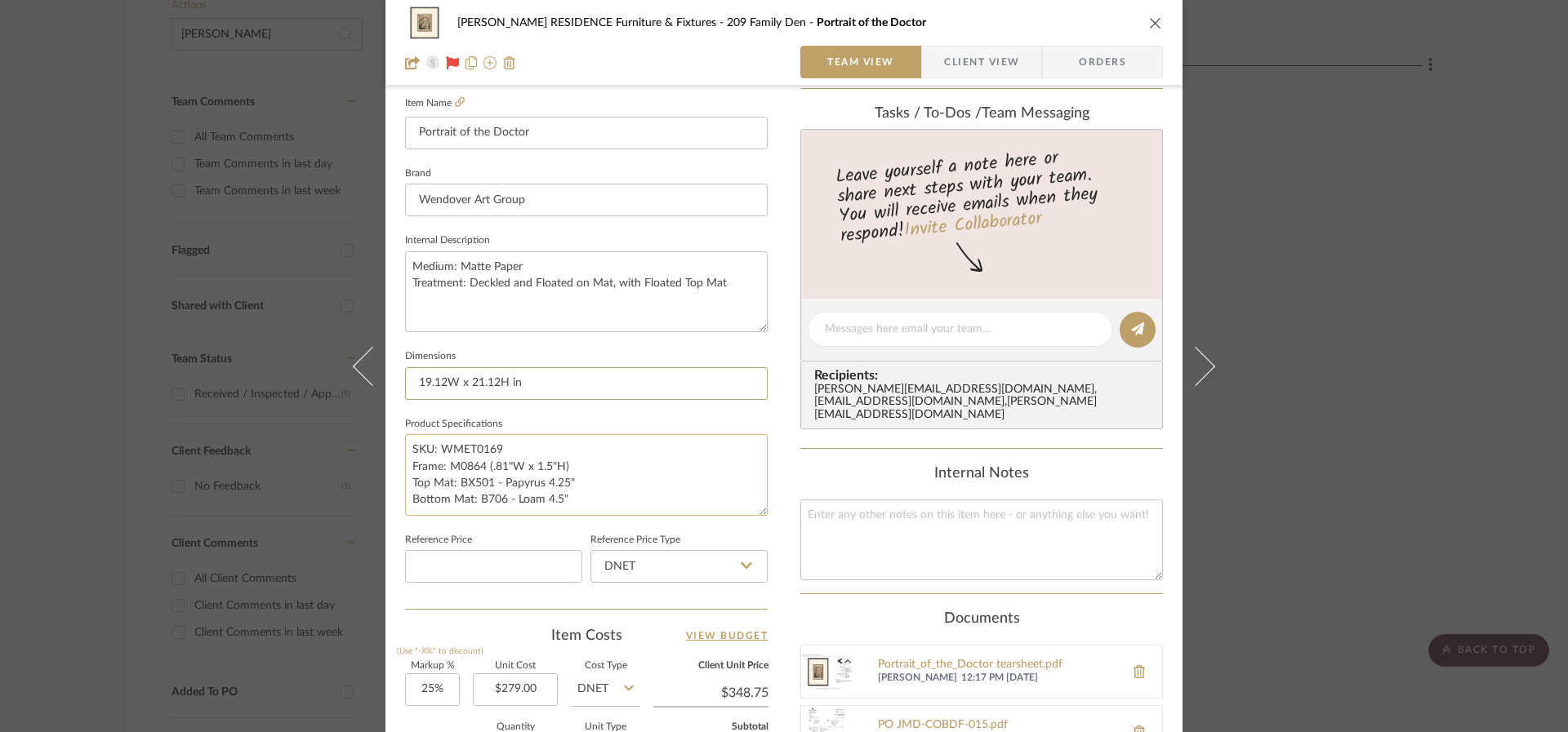
scroll to position [458, 0]
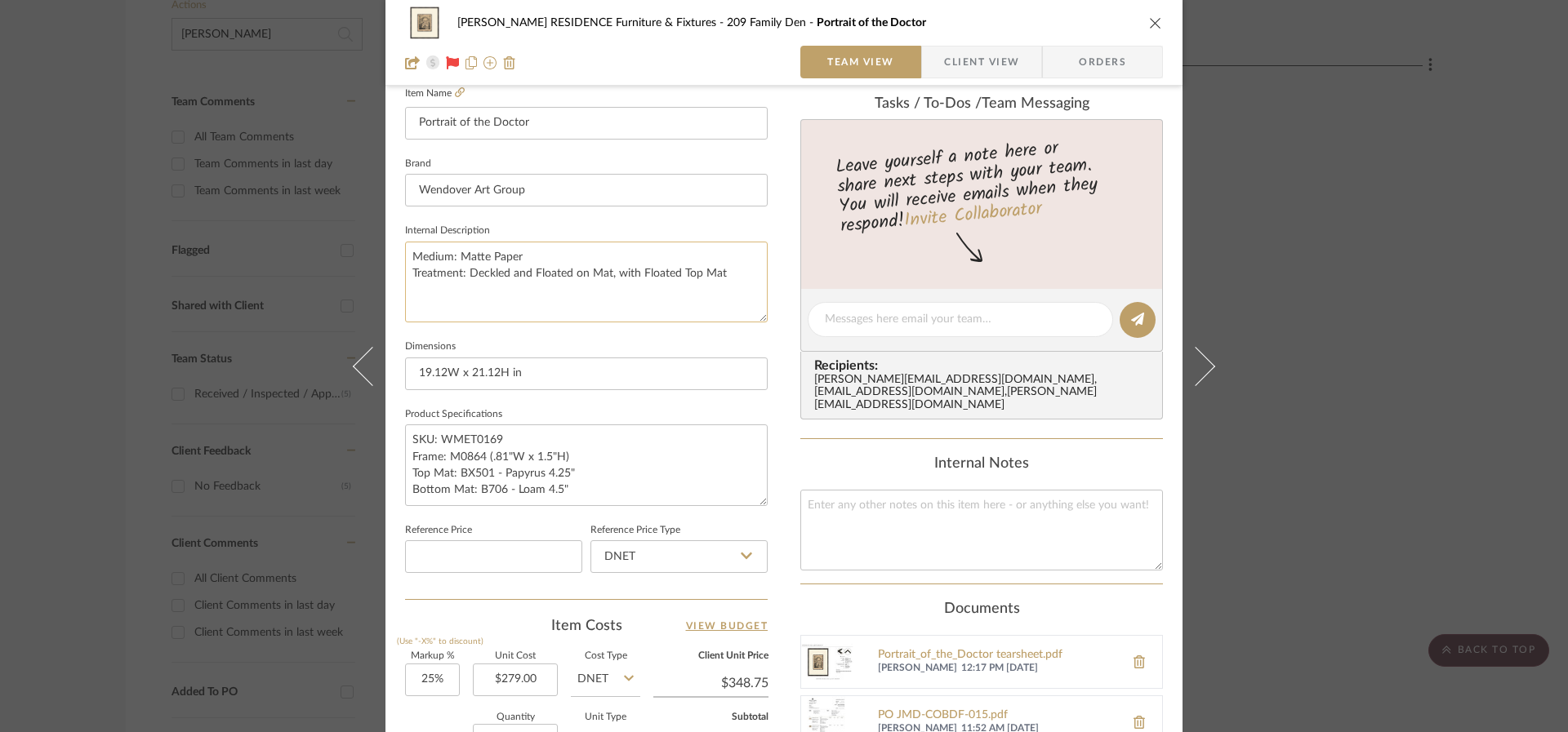
click at [518, 269] on textarea "Medium: Matte Paper Treatment: Deckled and Floated on Mat, with Floated Top Mat" at bounding box center [586, 282] width 362 height 81
click at [520, 270] on textarea "Medium: Matte Paper Treatment: Deckled and Floated on Mat, with Floated Top Mat" at bounding box center [586, 282] width 362 height 81
drag, startPoint x: 725, startPoint y: 270, endPoint x: 430, endPoint y: 244, distance: 296.1
click at [430, 244] on textarea "Medium: Matte Paper Treatment: Deckled and Floated on Mat, with Floated Top Mat" at bounding box center [586, 282] width 362 height 81
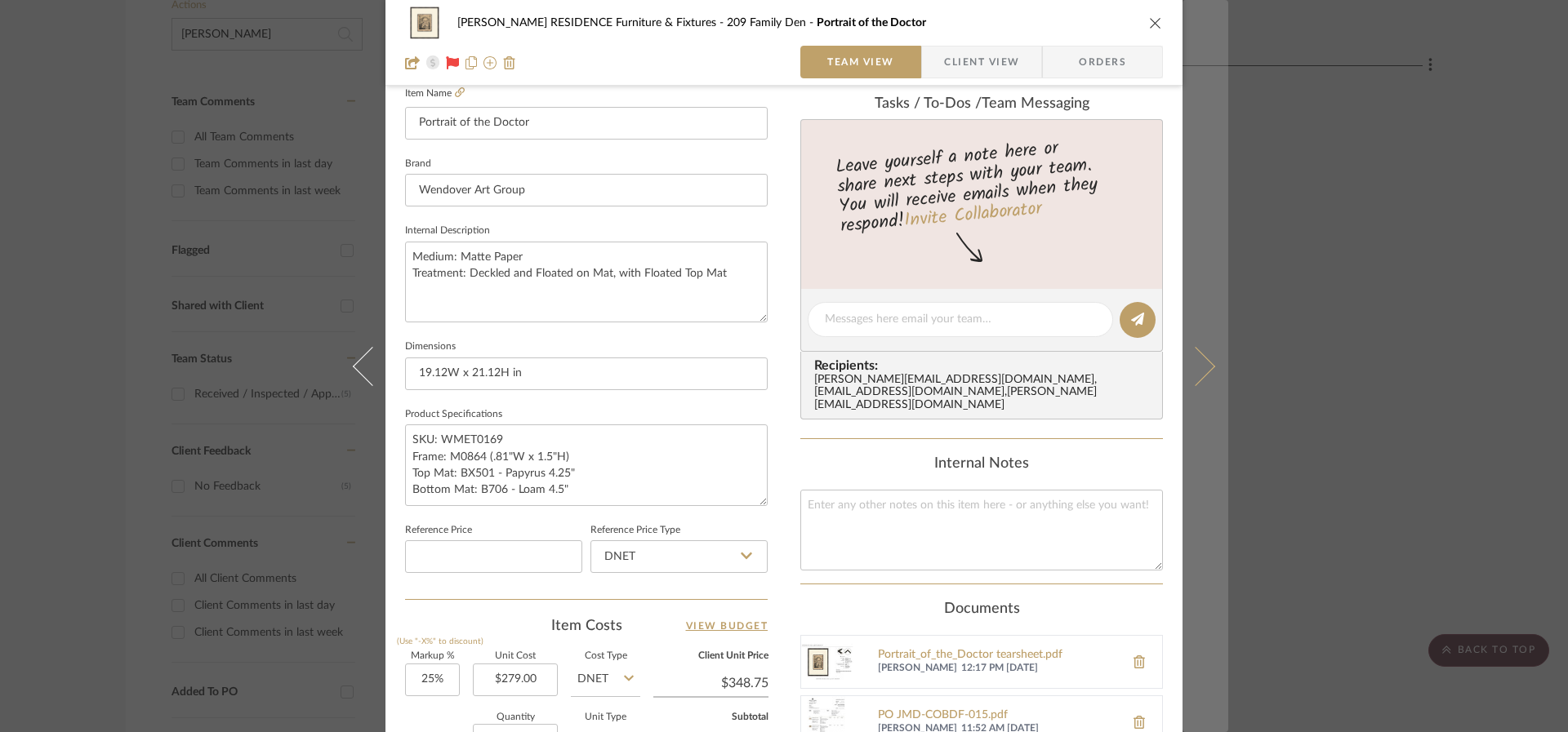
click at [1206, 366] on icon at bounding box center [1195, 366] width 39 height 39
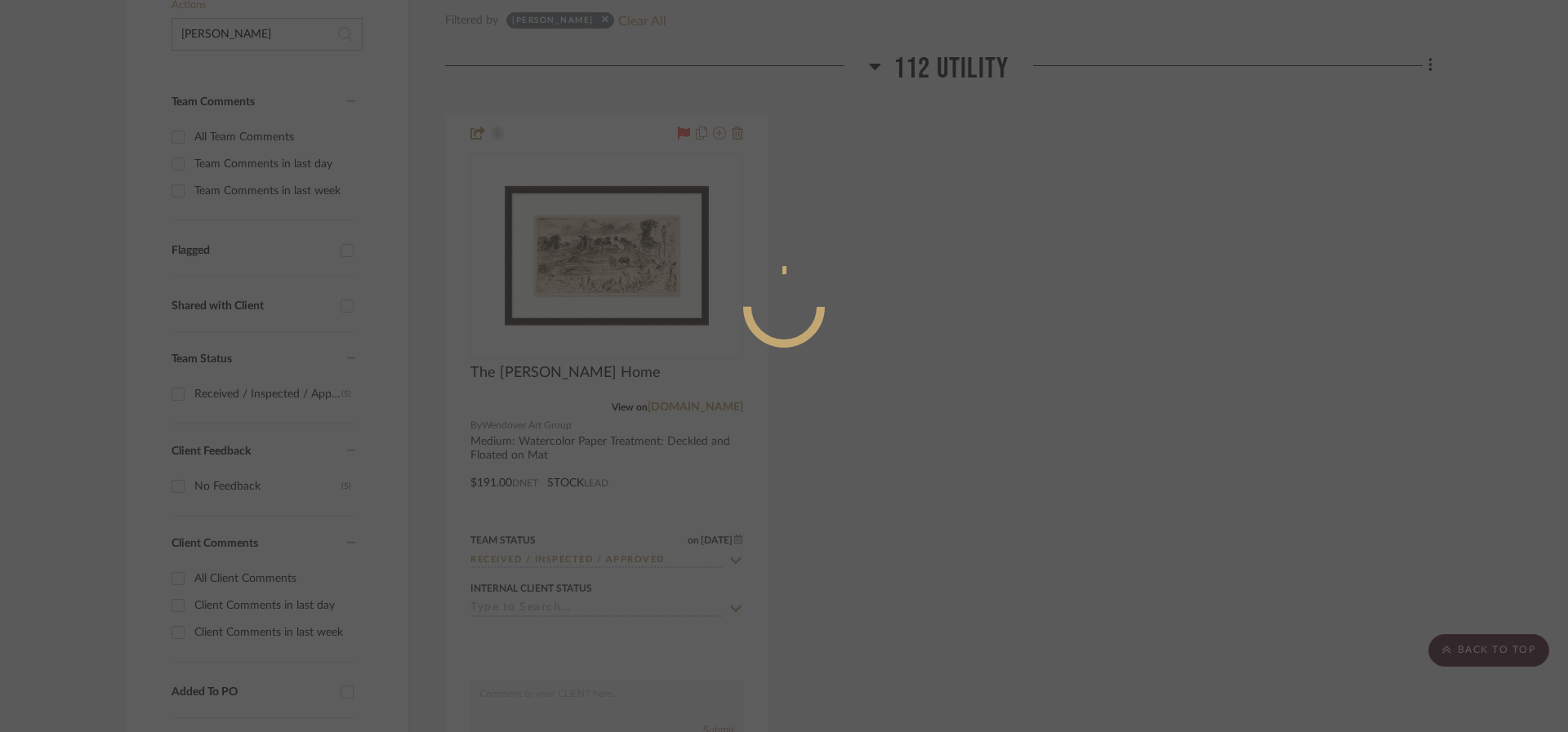
scroll to position [0, 0]
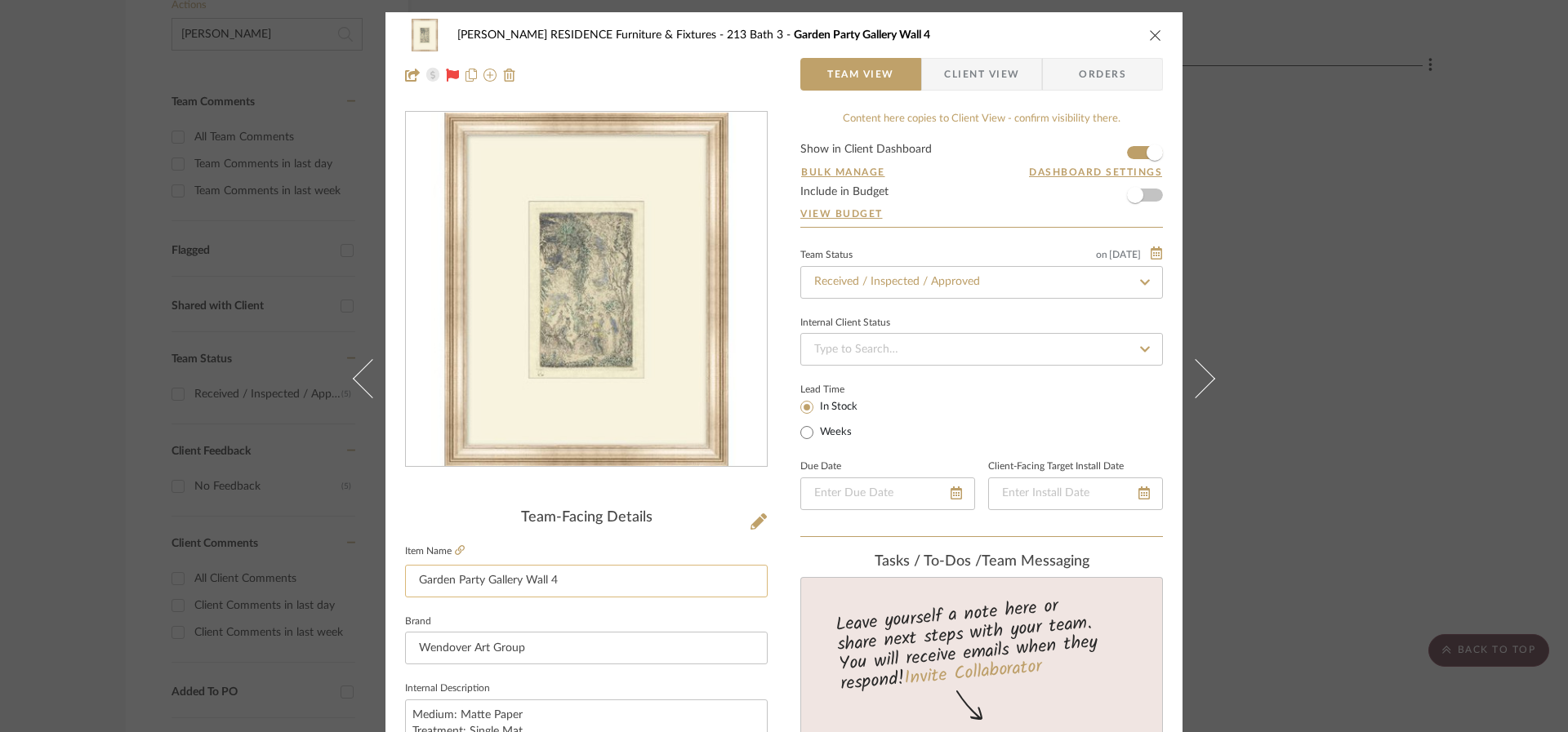
click at [604, 587] on input "Garden Party Gallery Wall 4" at bounding box center [586, 580] width 362 height 33
click at [603, 586] on input "Garden Party Gallery Wall 4" at bounding box center [586, 580] width 362 height 33
click at [603, 585] on input "Garden Party Gallery Wall 4" at bounding box center [586, 580] width 362 height 33
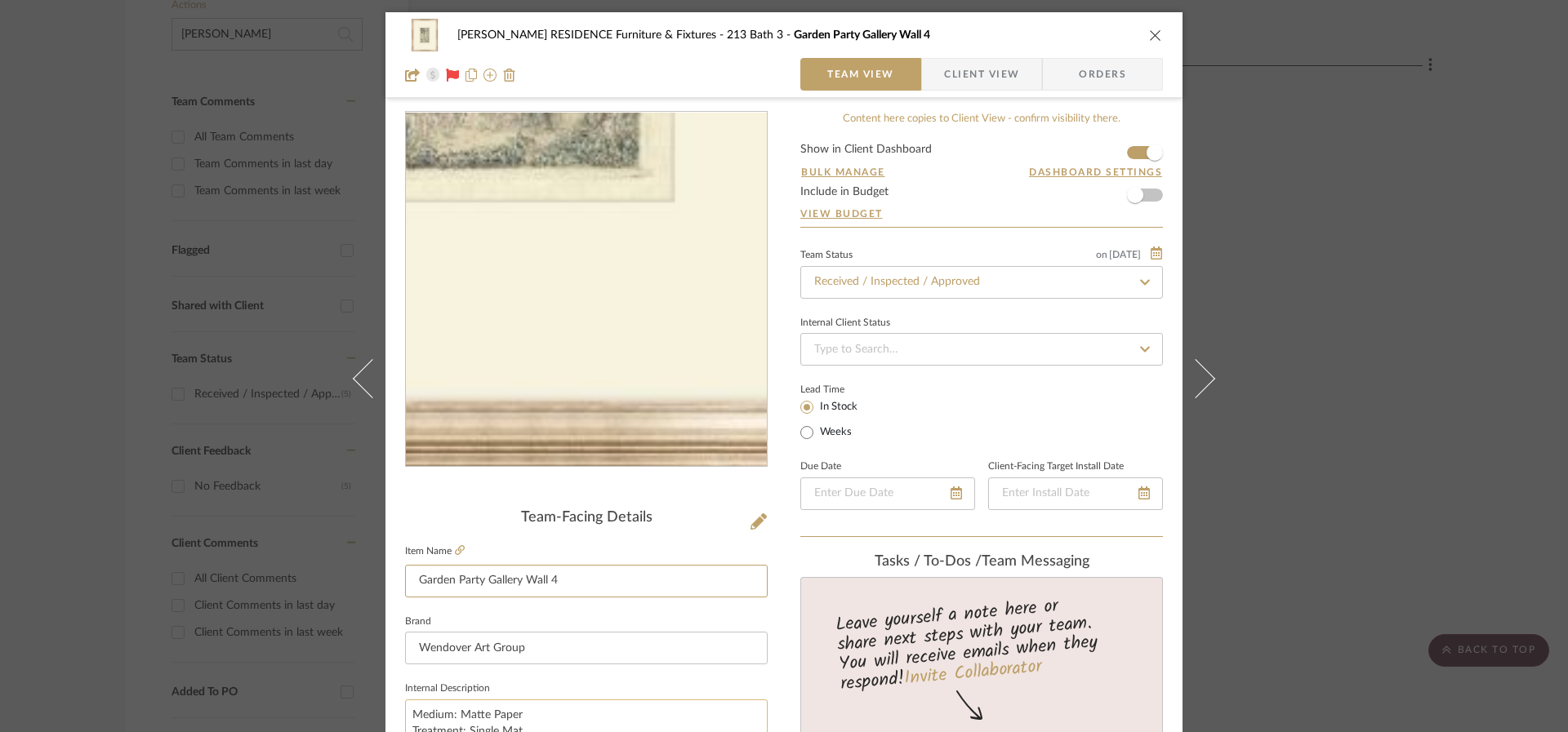
scroll to position [432, 0]
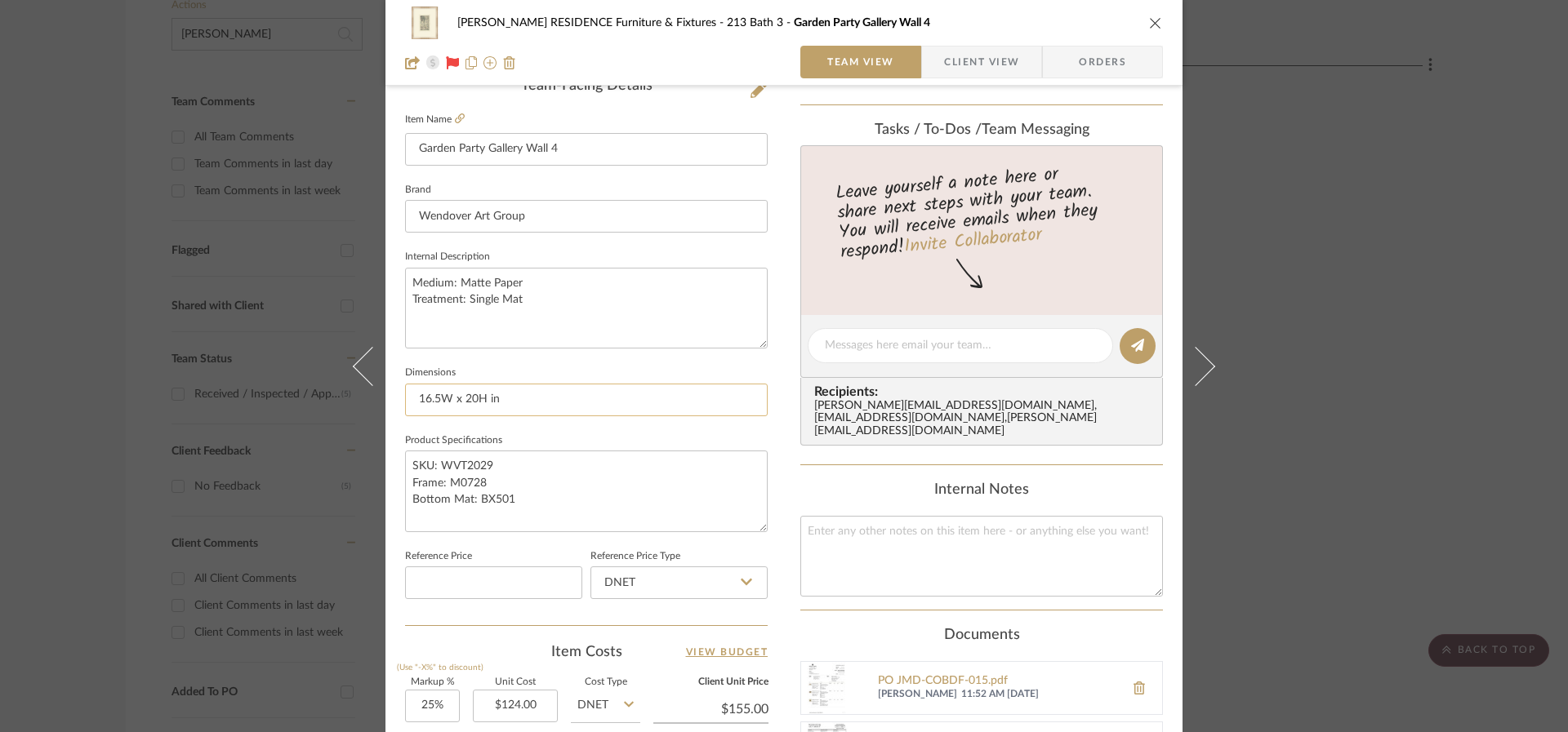
click at [507, 395] on input "16.5W x 20H in" at bounding box center [586, 399] width 362 height 33
drag, startPoint x: 542, startPoint y: 305, endPoint x: 407, endPoint y: 270, distance: 139.5
click at [407, 270] on textarea "Medium: Matte Paper Treatment: Single Mat" at bounding box center [586, 308] width 362 height 81
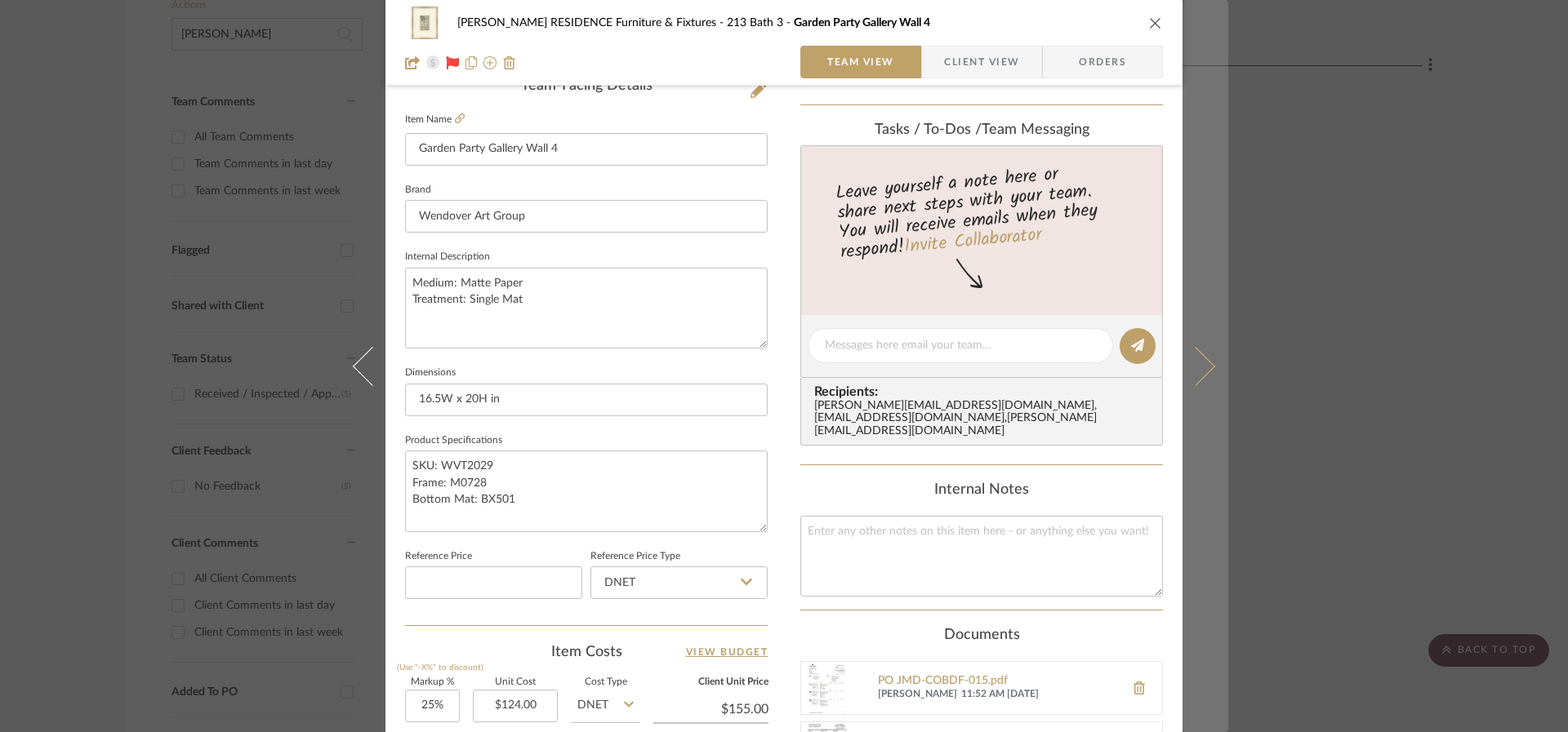
click at [1204, 379] on button at bounding box center [1206, 366] width 46 height 732
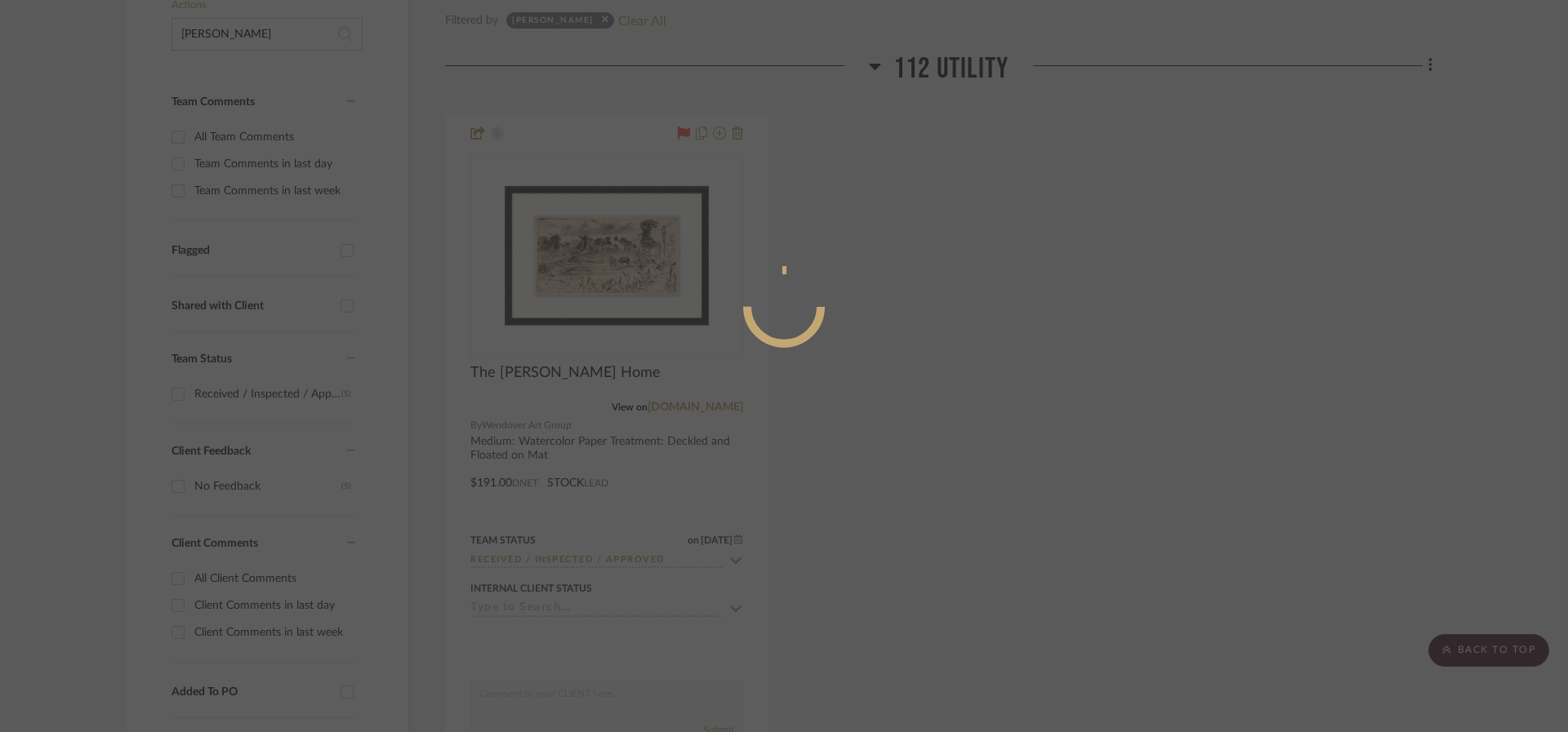
scroll to position [0, 0]
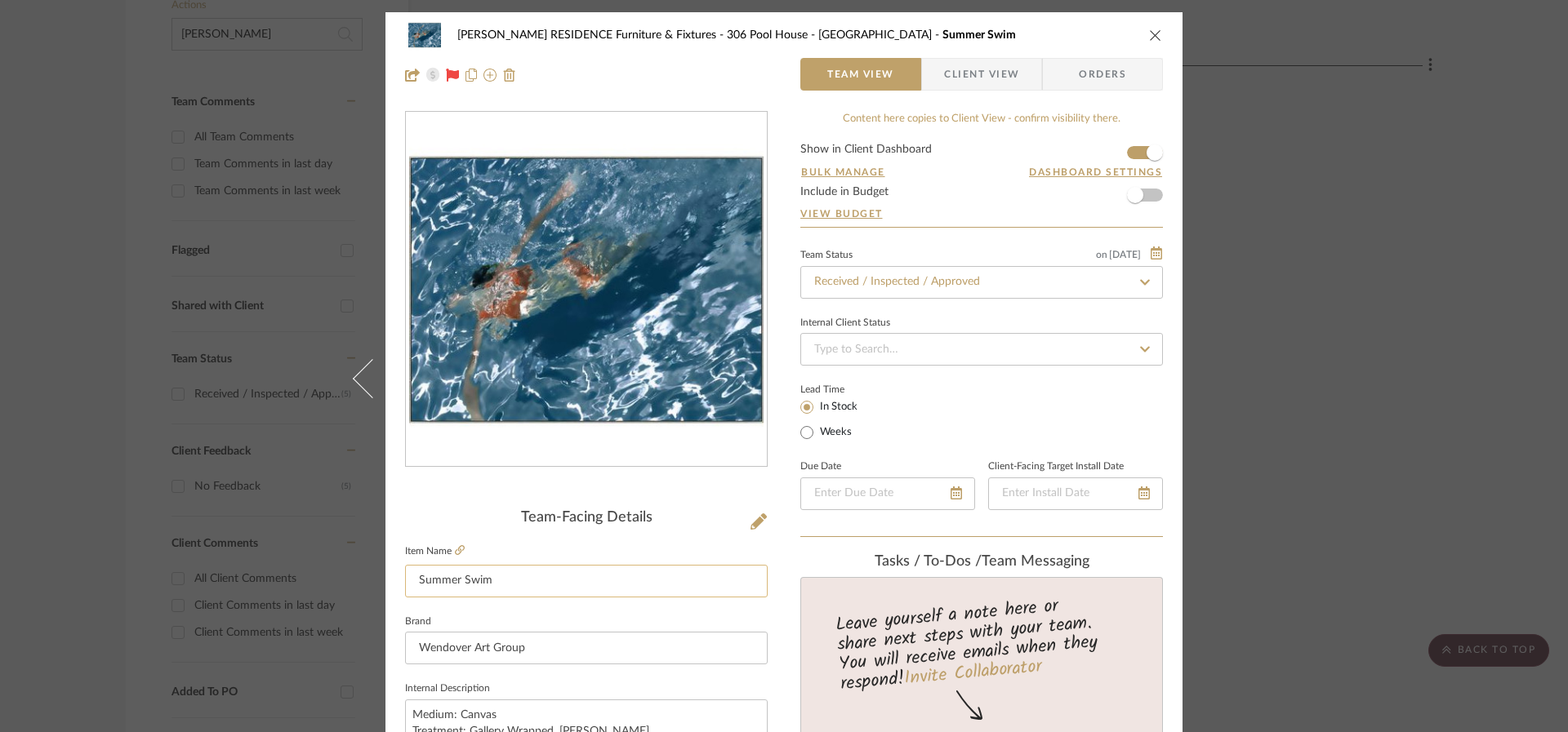
click at [524, 587] on input "Summer Swim" at bounding box center [586, 580] width 362 height 33
click at [524, 584] on input "Summer Swim" at bounding box center [586, 580] width 362 height 33
click at [525, 586] on input "Summer Swim" at bounding box center [586, 580] width 362 height 33
click at [1141, 37] on div "[PERSON_NAME] RESIDENCE Furniture & Fixtures 306 Pool House - Bath Summer Swim" at bounding box center [784, 34] width 758 height 33
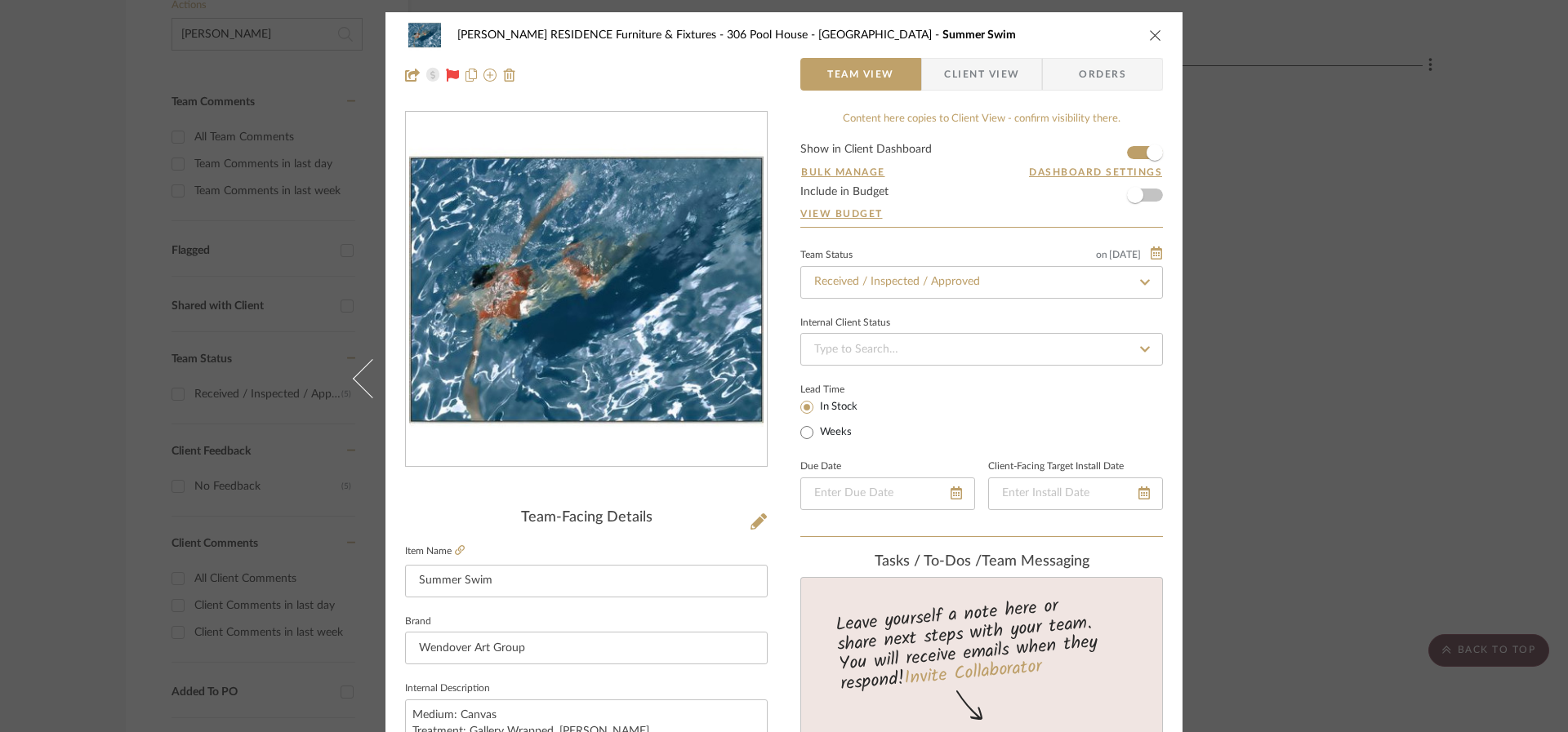
click at [1149, 33] on icon "close" at bounding box center [1156, 34] width 13 height 13
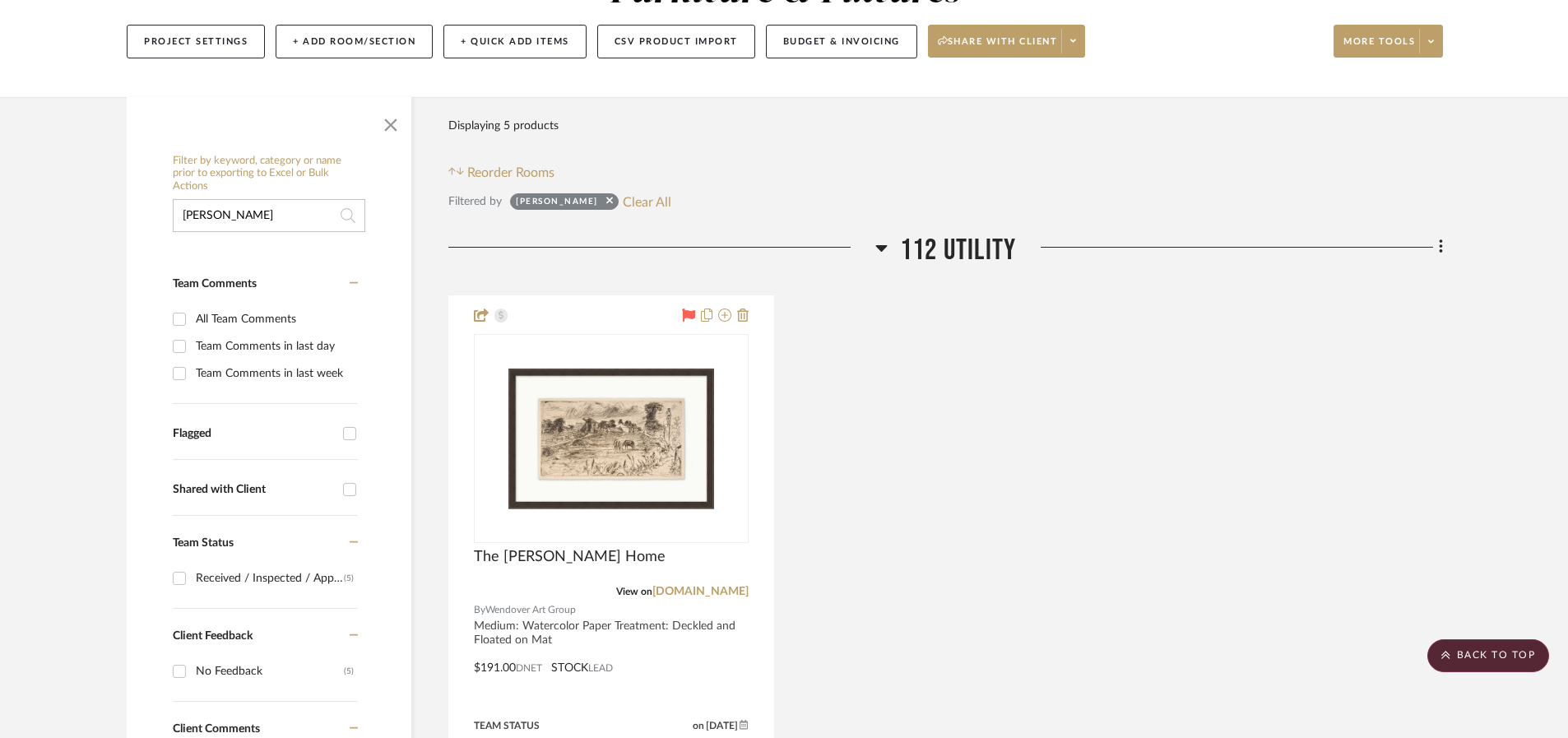
scroll to position [140, 0]
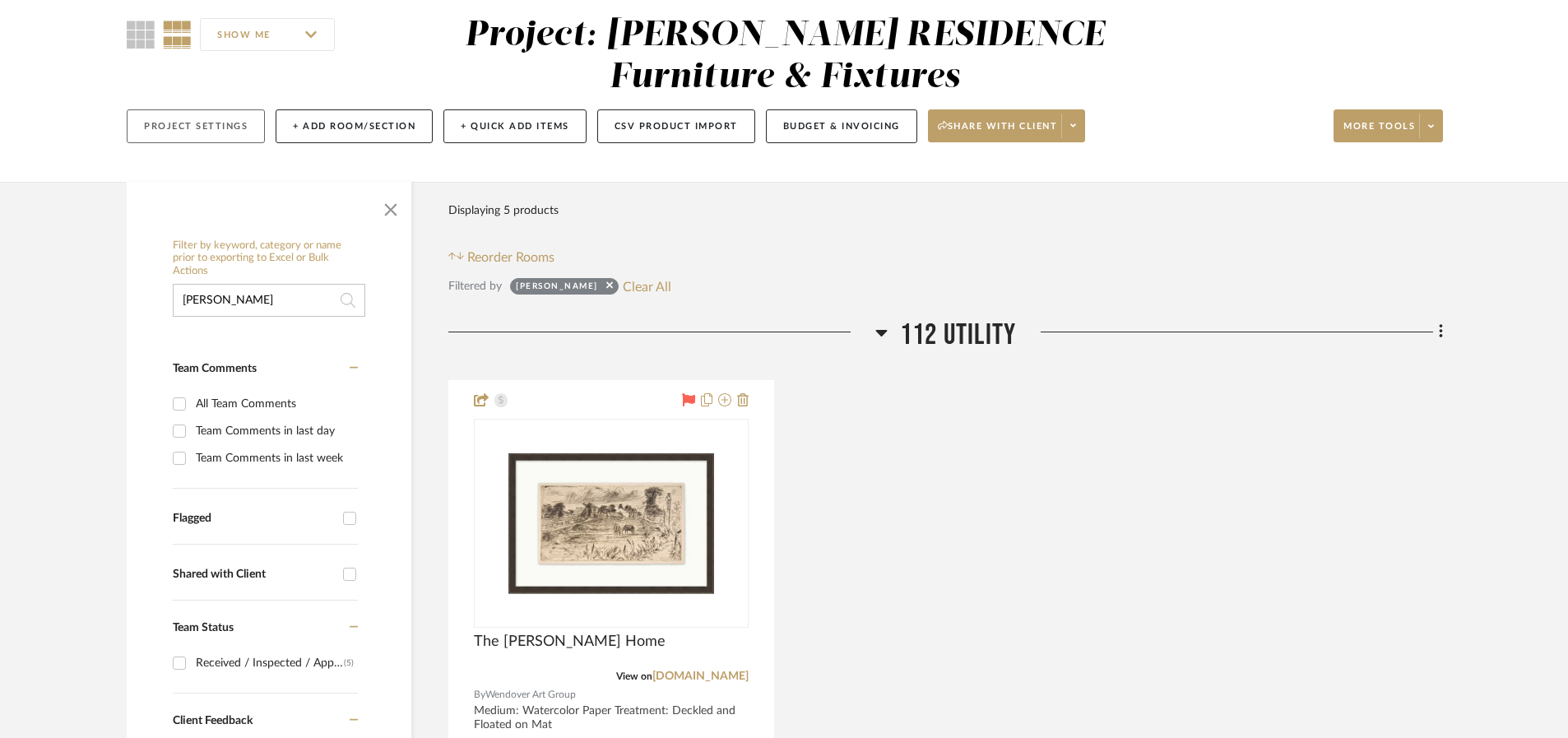
click at [141, 128] on button "Project Settings" at bounding box center [196, 126] width 139 height 34
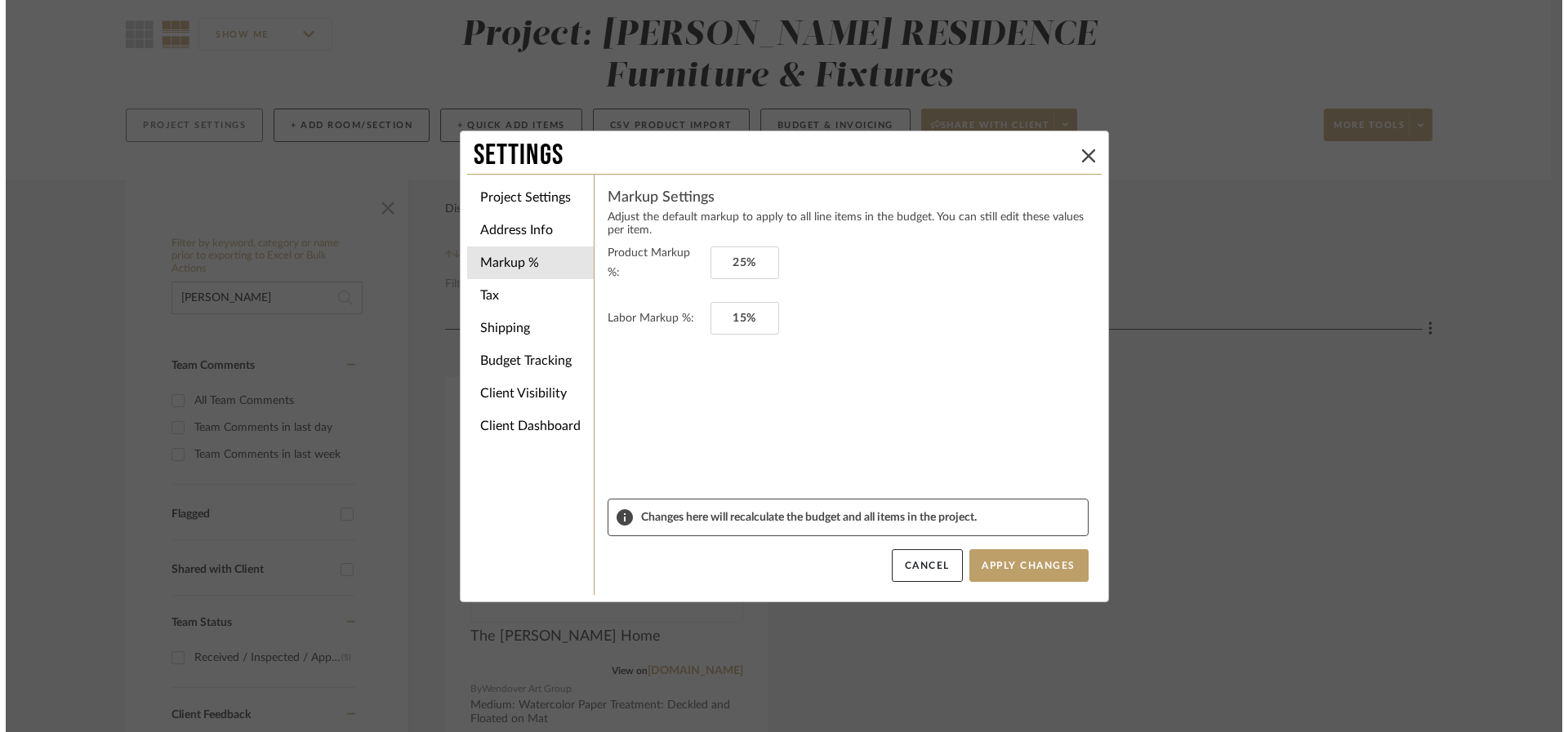
scroll to position [0, 0]
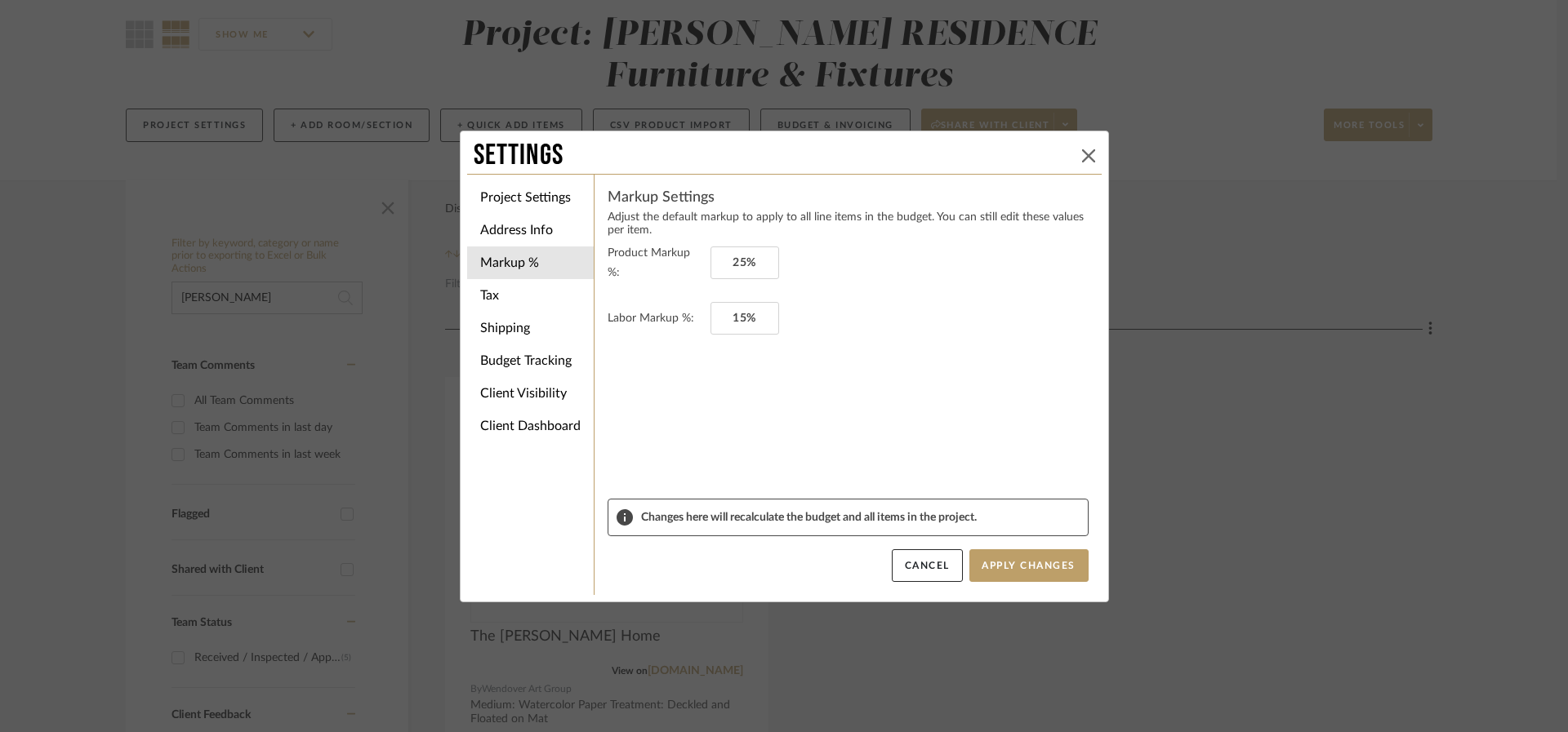
click at [1082, 152] on icon at bounding box center [1089, 156] width 13 height 13
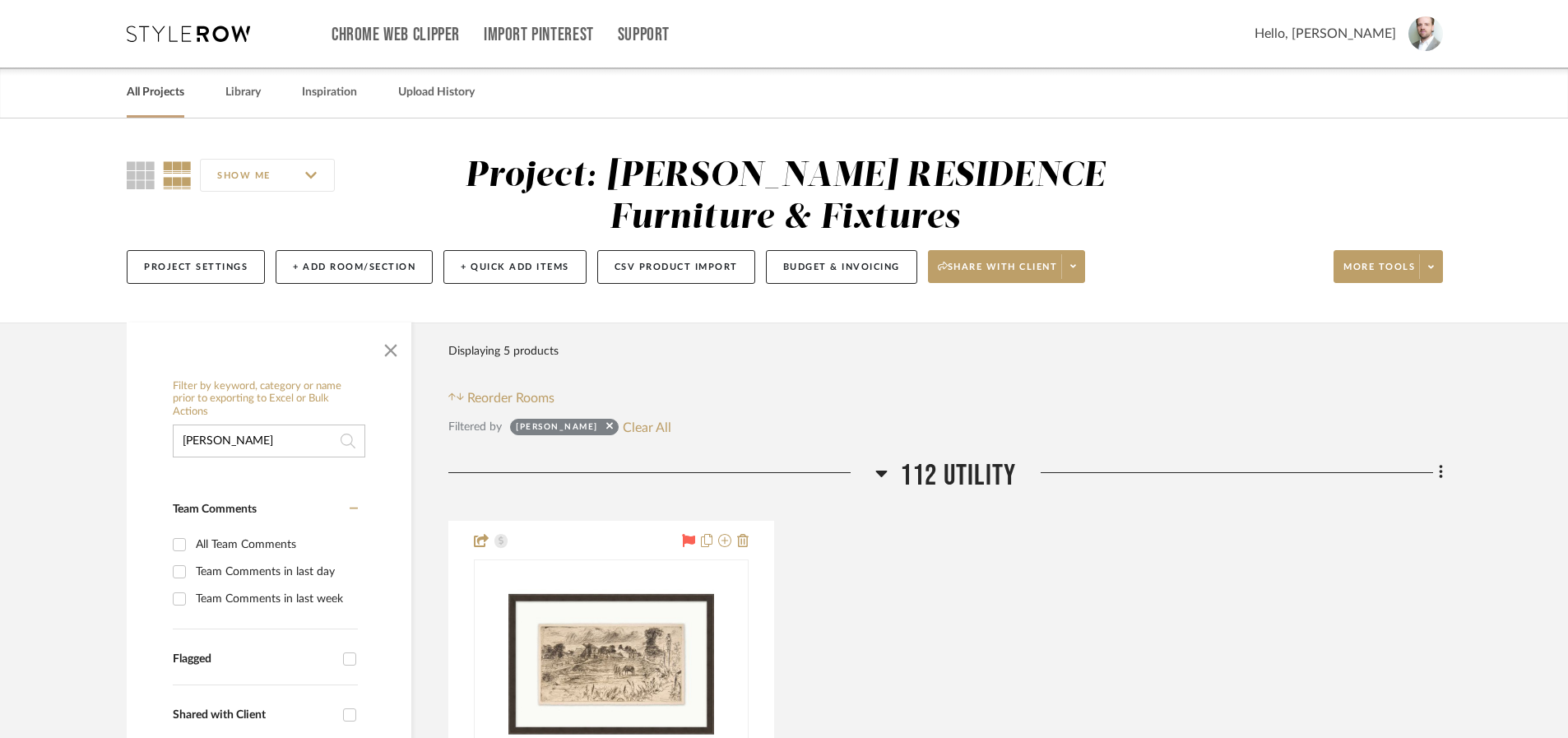
click at [163, 88] on link "All Projects" at bounding box center [155, 92] width 58 height 22
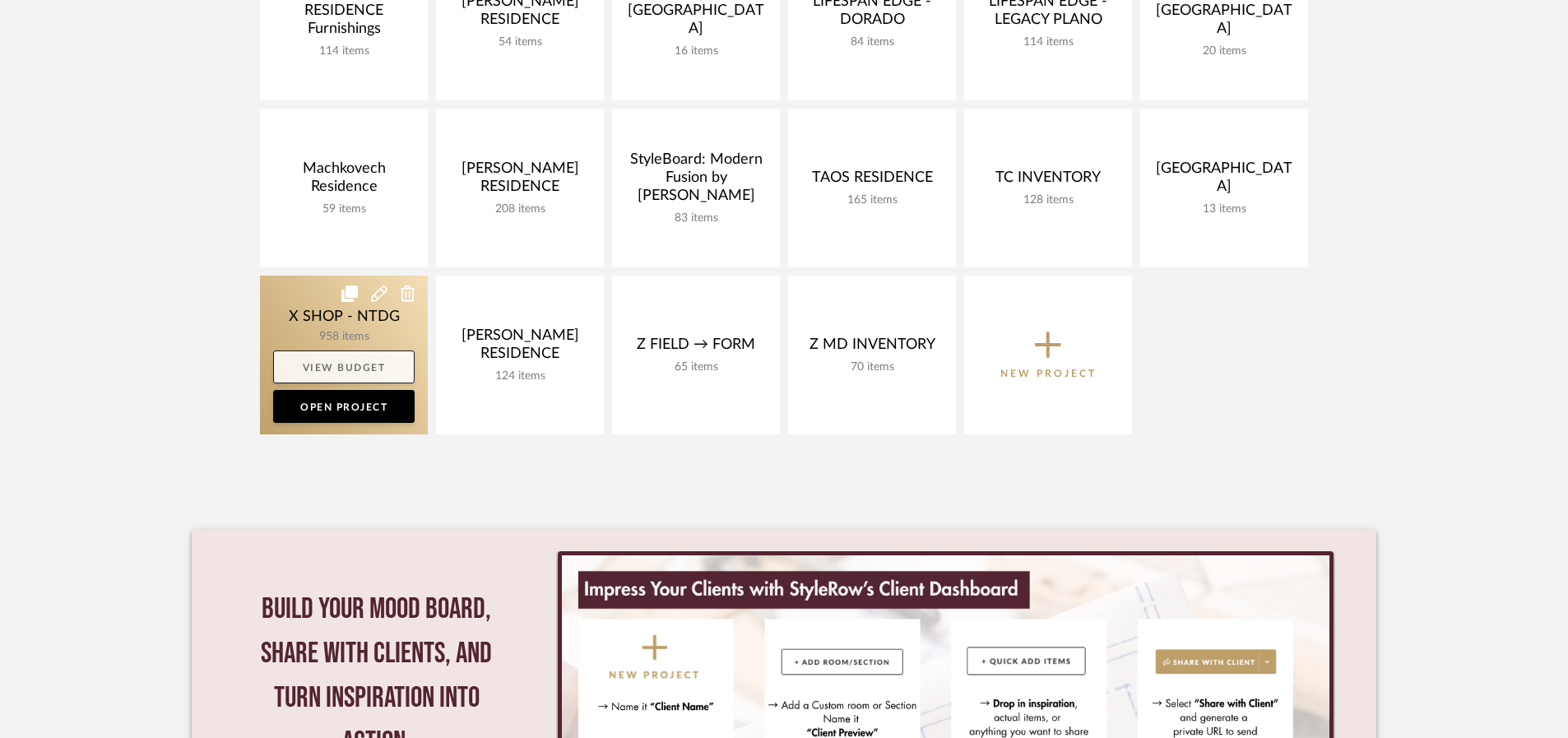
scroll to position [707, 0]
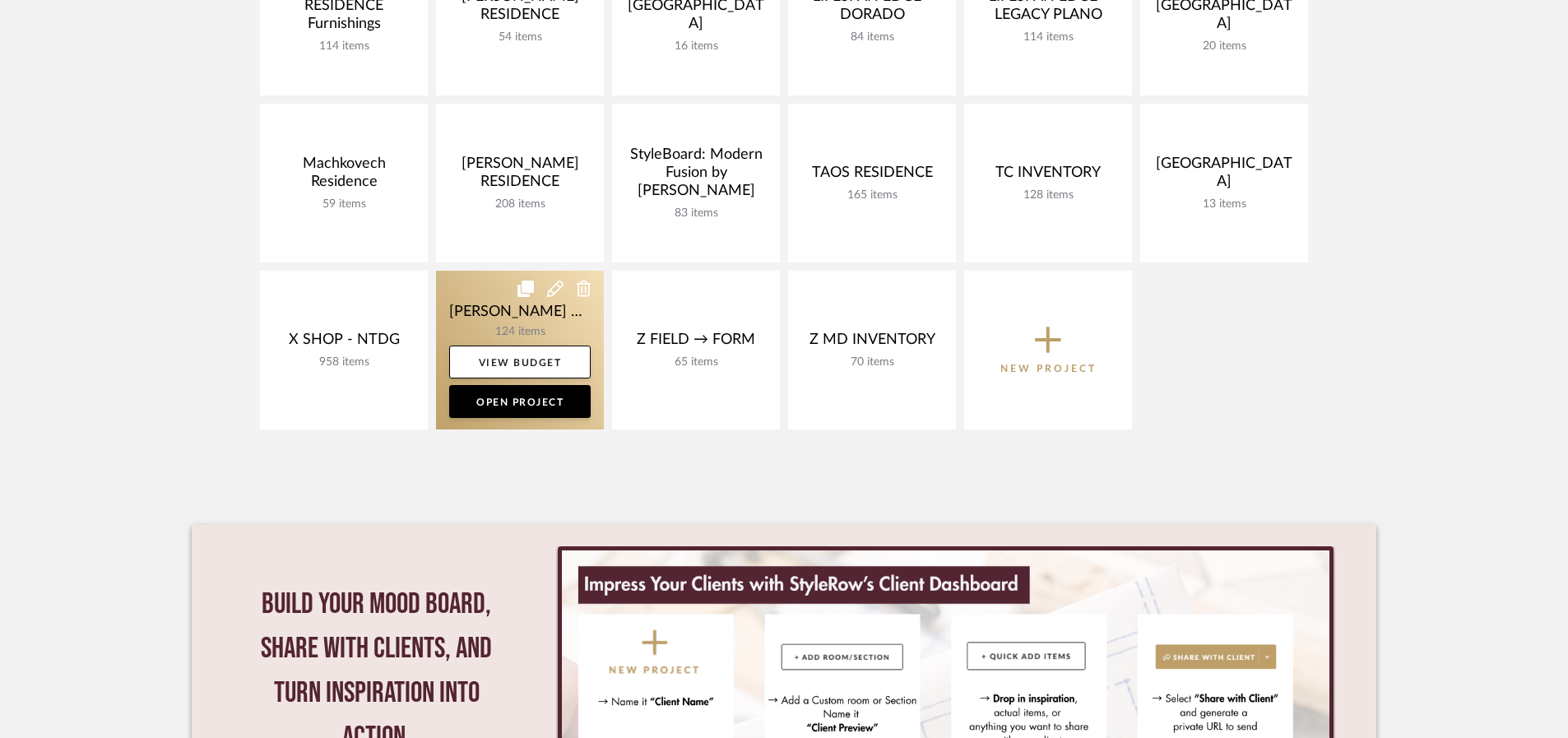
click at [551, 321] on link at bounding box center [519, 350] width 168 height 159
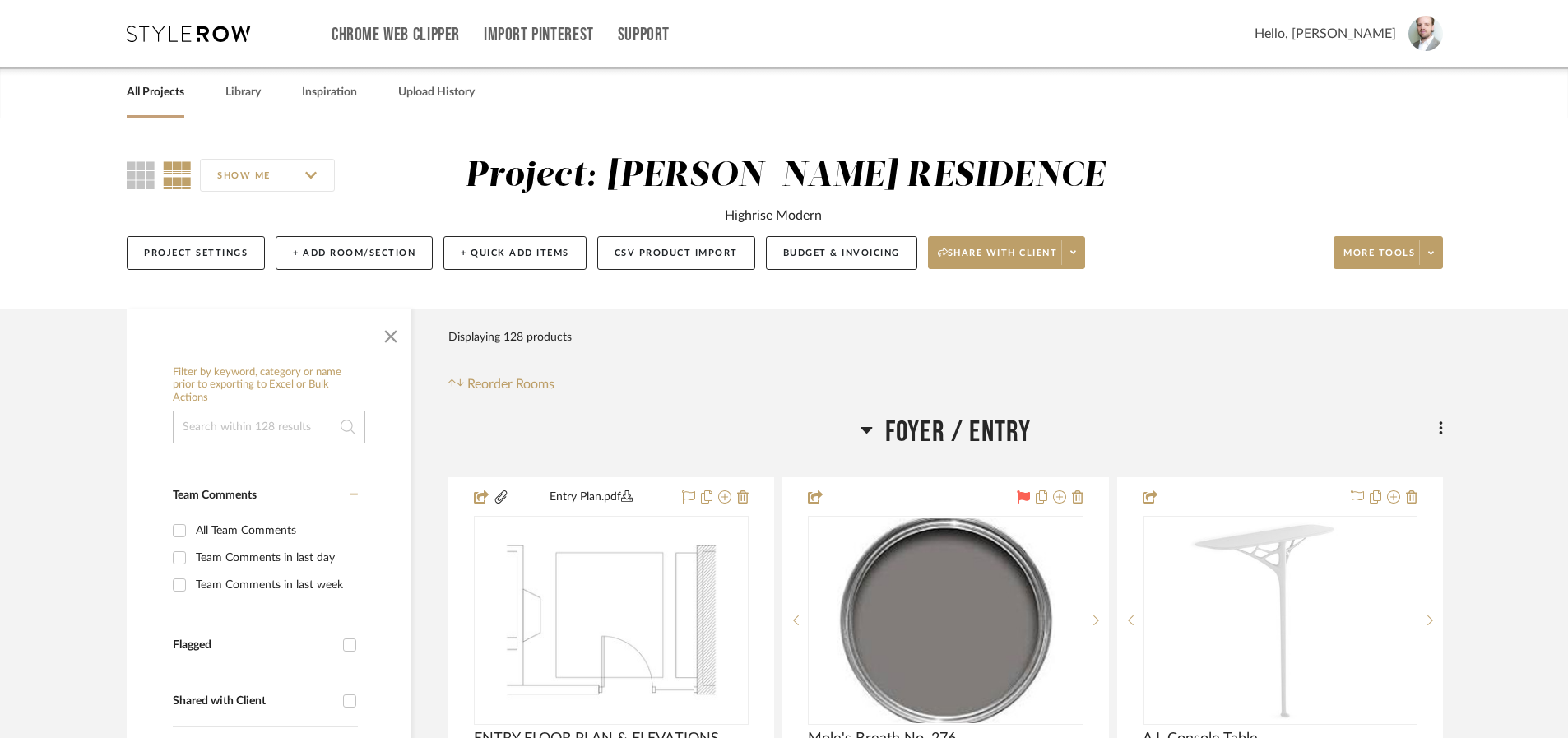
click at [246, 429] on input at bounding box center [269, 426] width 193 height 33
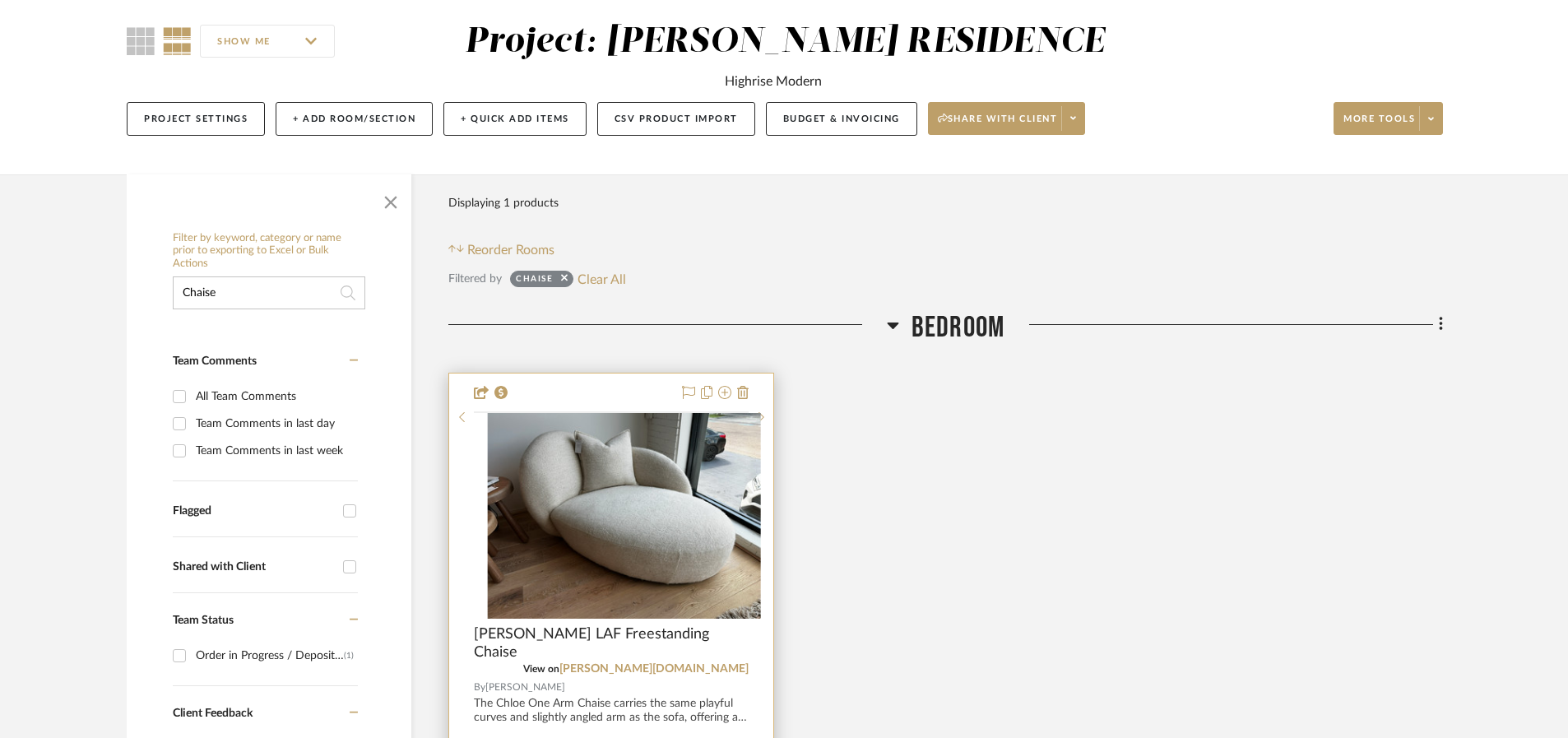
scroll to position [280, 0]
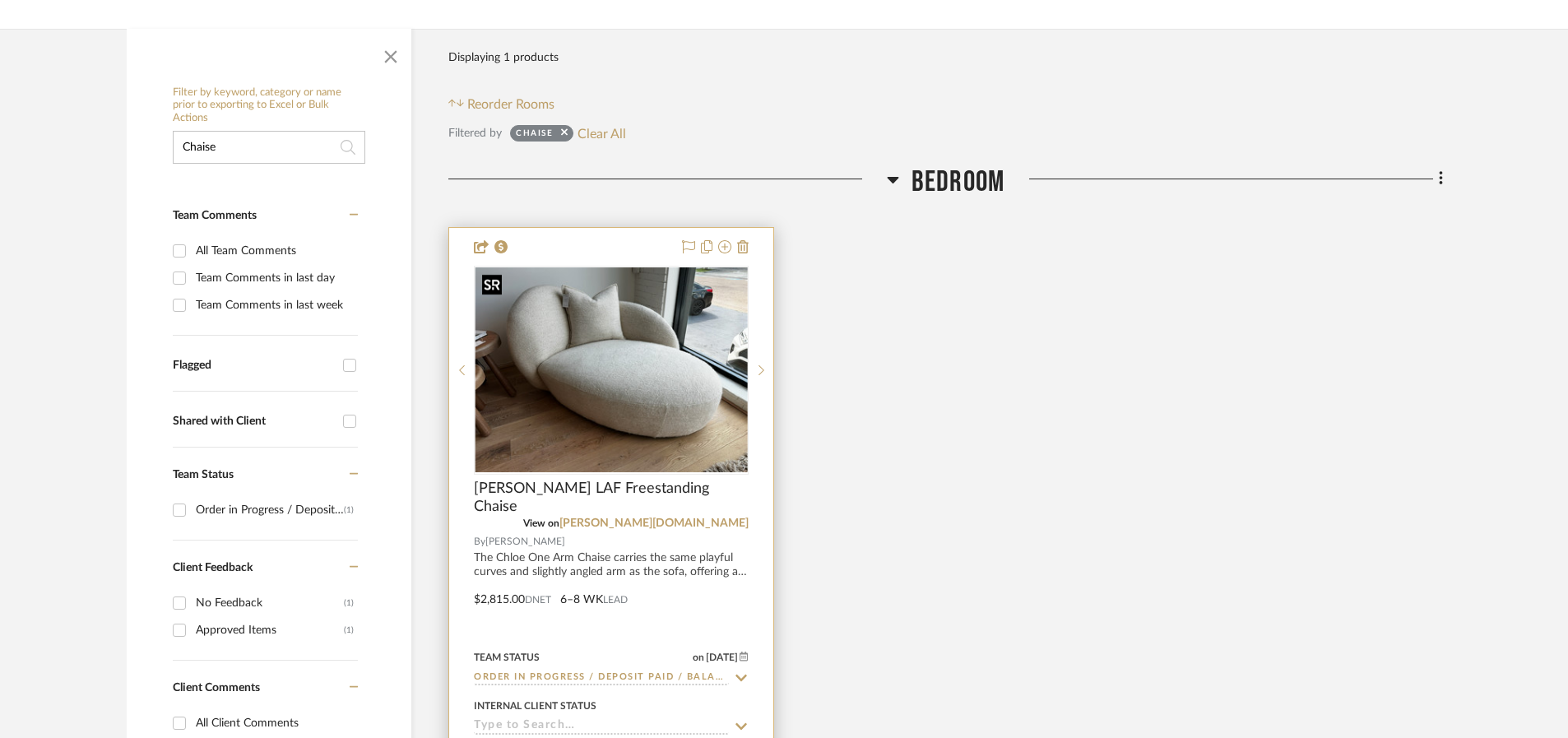
click at [603, 393] on img "0" at bounding box center [612, 369] width 272 height 205
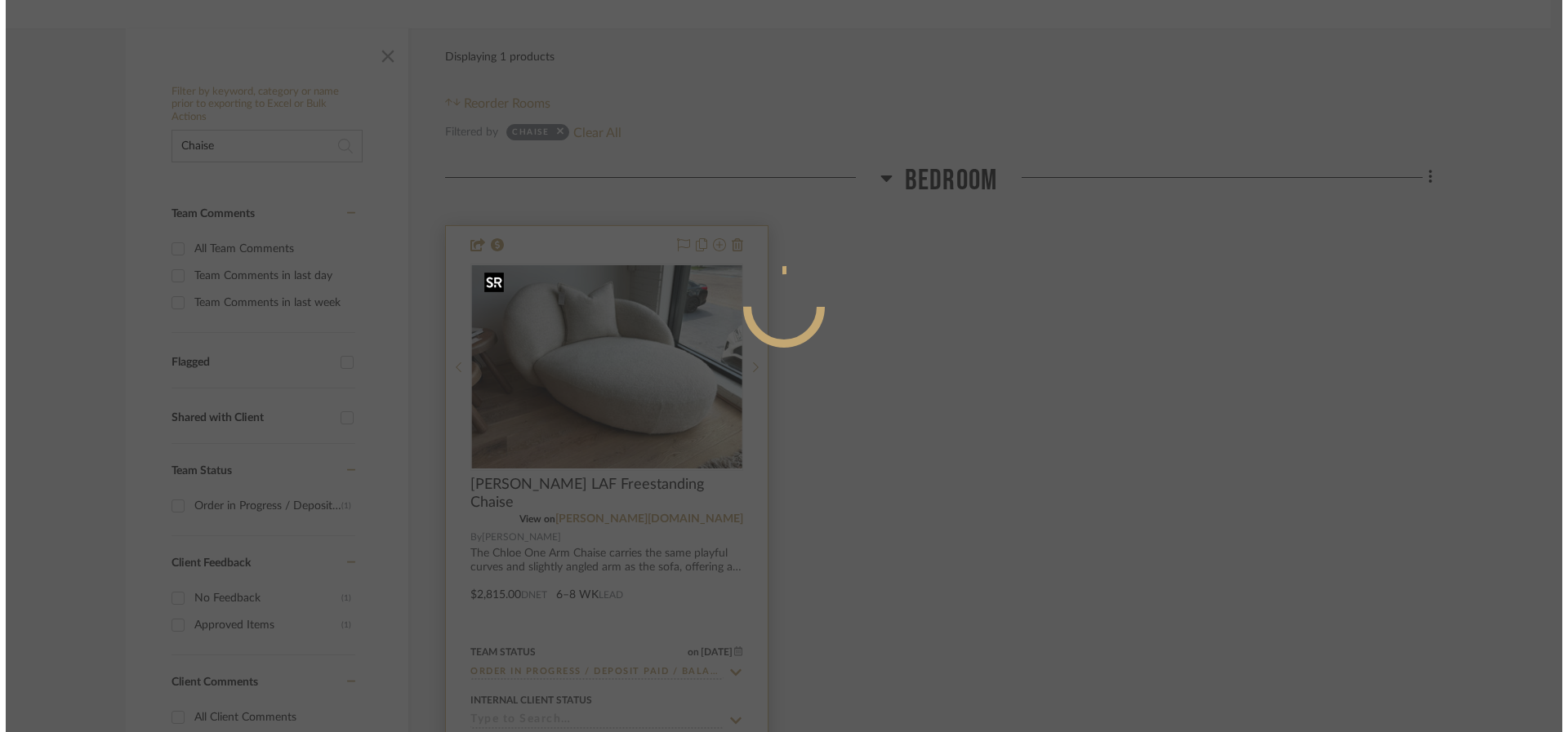
scroll to position [0, 0]
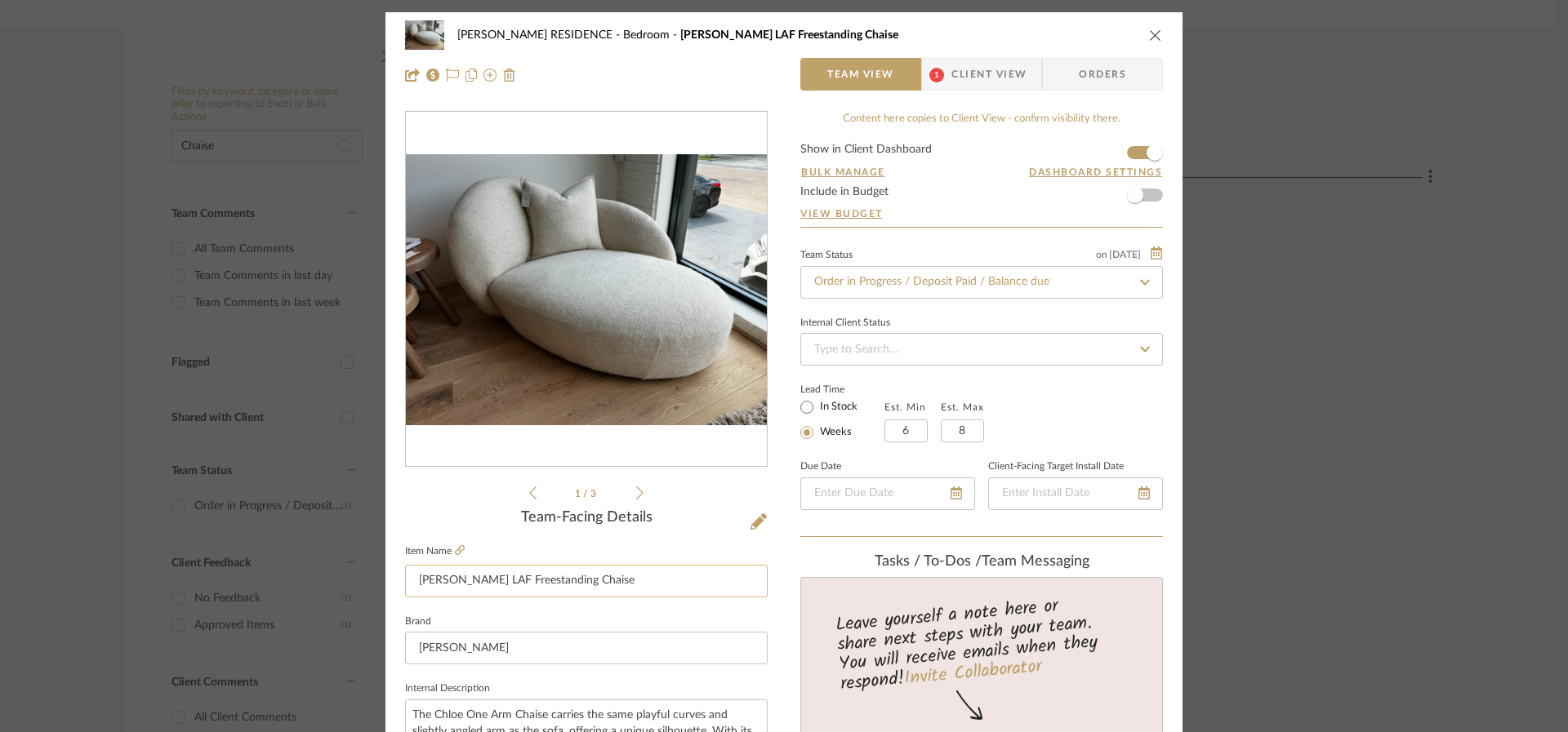
click at [523, 583] on input "[PERSON_NAME] LAF Freestanding Chaise" at bounding box center [586, 580] width 362 height 33
click at [522, 585] on input "[PERSON_NAME] LAF Freestanding Chaise" at bounding box center [586, 580] width 362 height 33
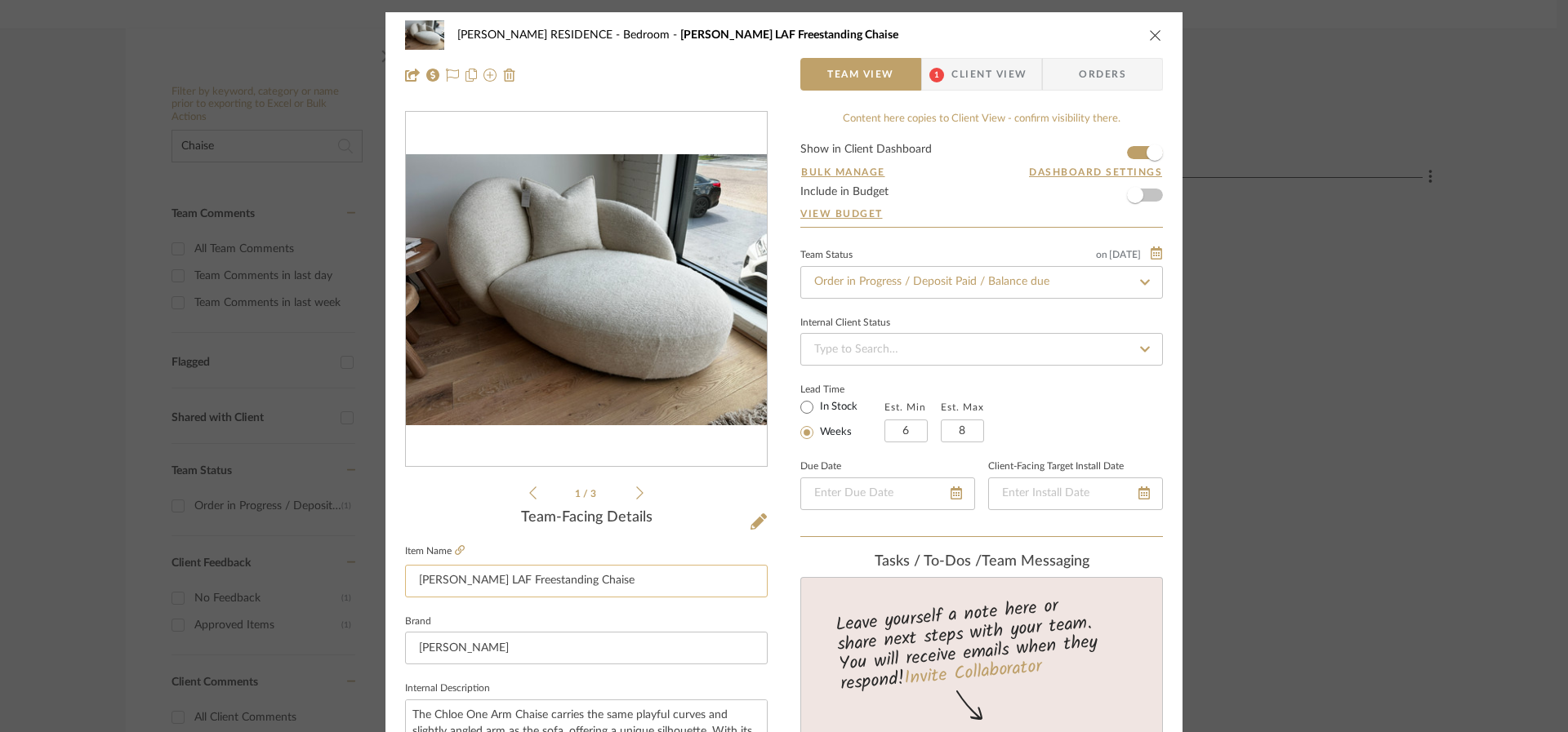
click at [522, 585] on input "[PERSON_NAME] LAF Freestanding Chaise" at bounding box center [586, 580] width 362 height 33
click at [750, 522] on icon at bounding box center [758, 521] width 17 height 17
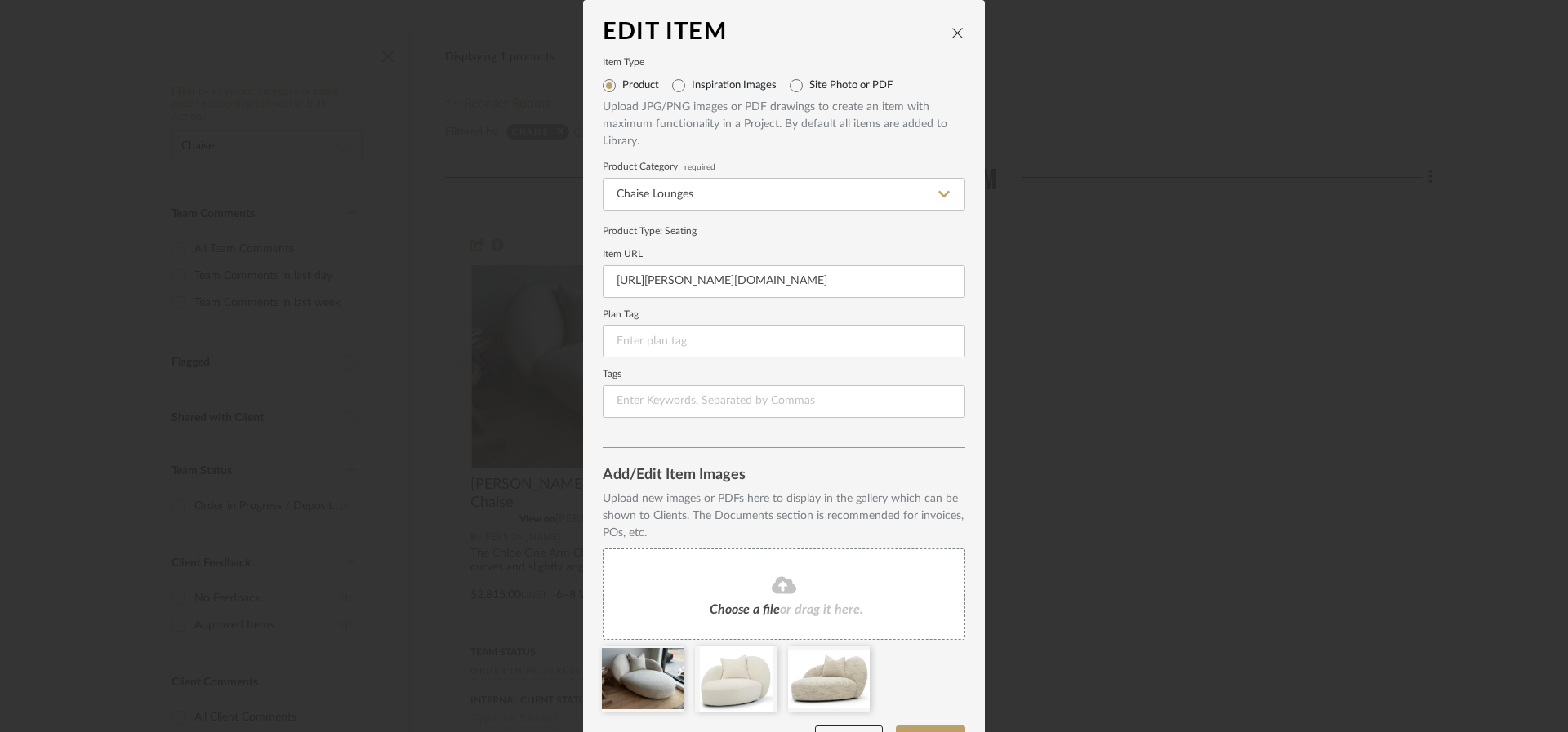
click at [950, 31] on button "close" at bounding box center [957, 33] width 15 height 15
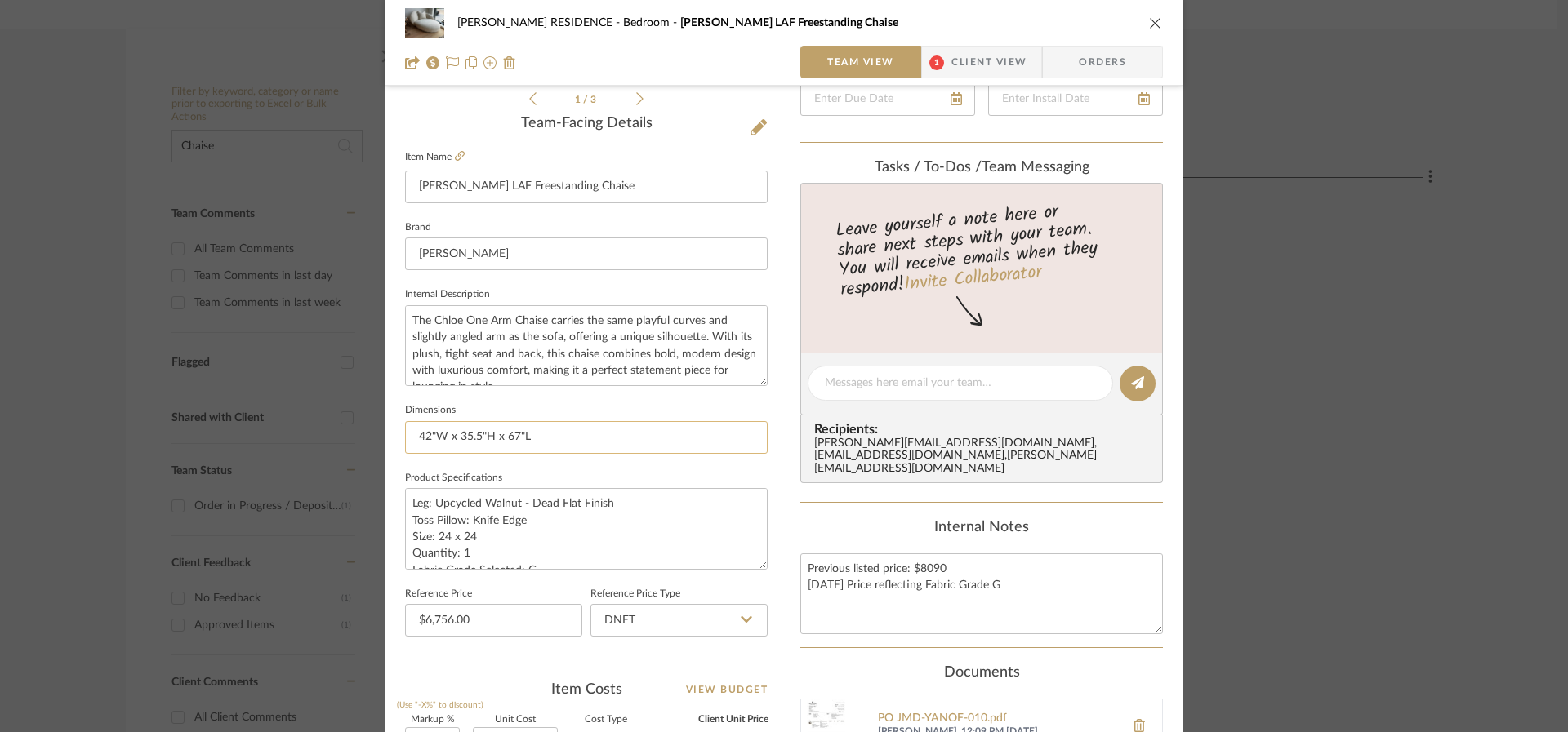
scroll to position [408, 0]
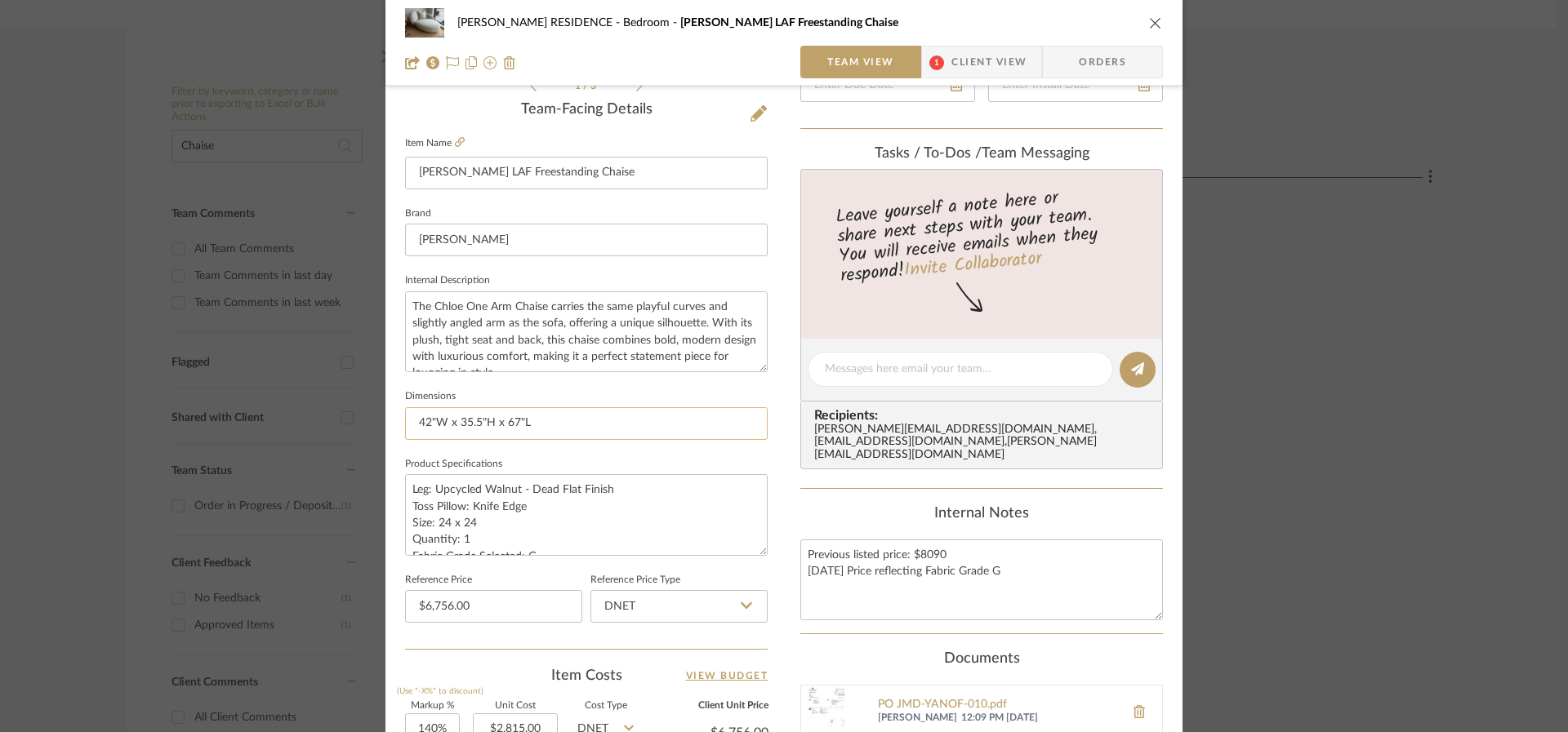
click at [510, 429] on input "42"W x 35.5"H x 67"L" at bounding box center [586, 423] width 362 height 33
click at [510, 428] on input "42"W x 35.5"H x 67"L" at bounding box center [586, 423] width 362 height 33
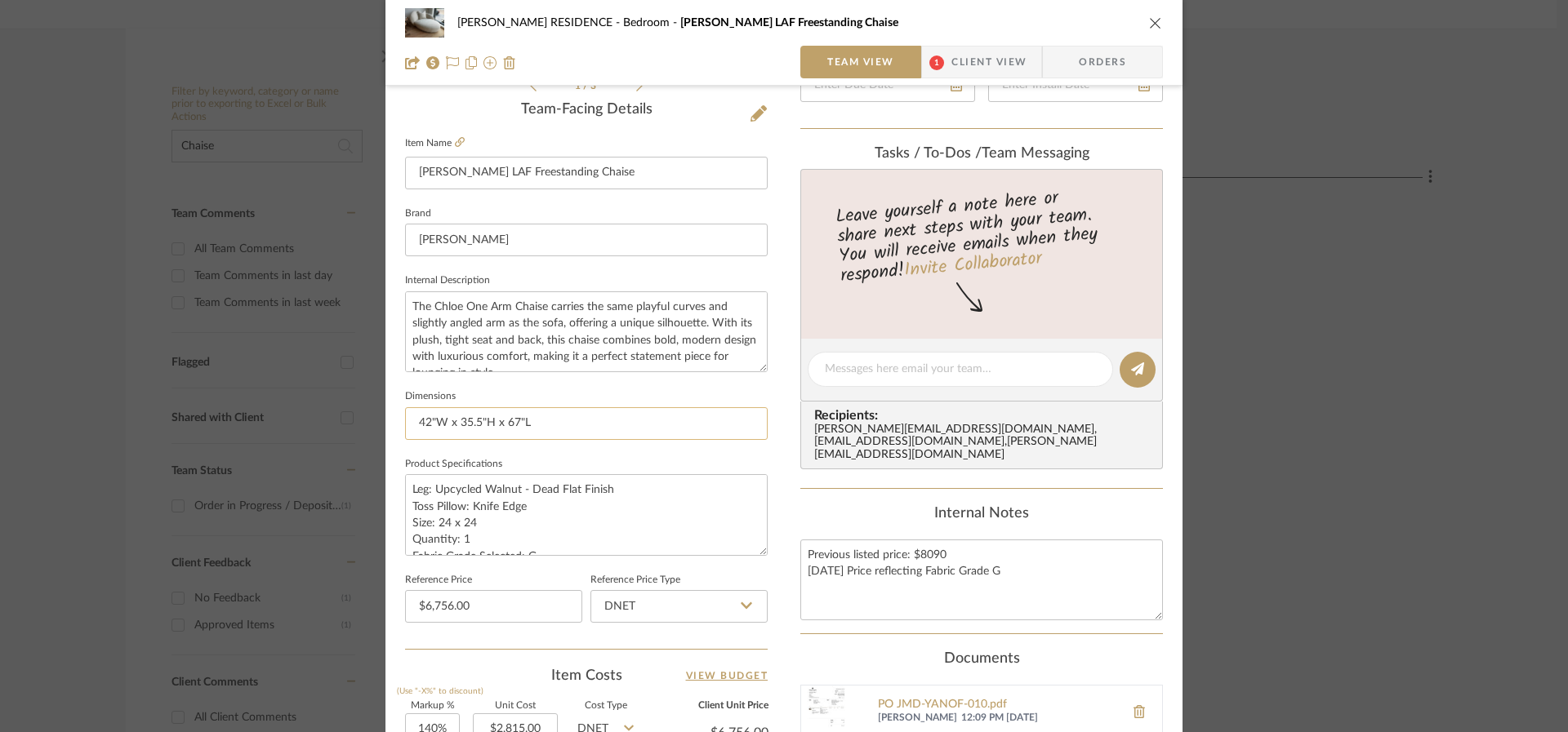
click at [510, 428] on input "42"W x 35.5"H x 67"L" at bounding box center [586, 423] width 362 height 33
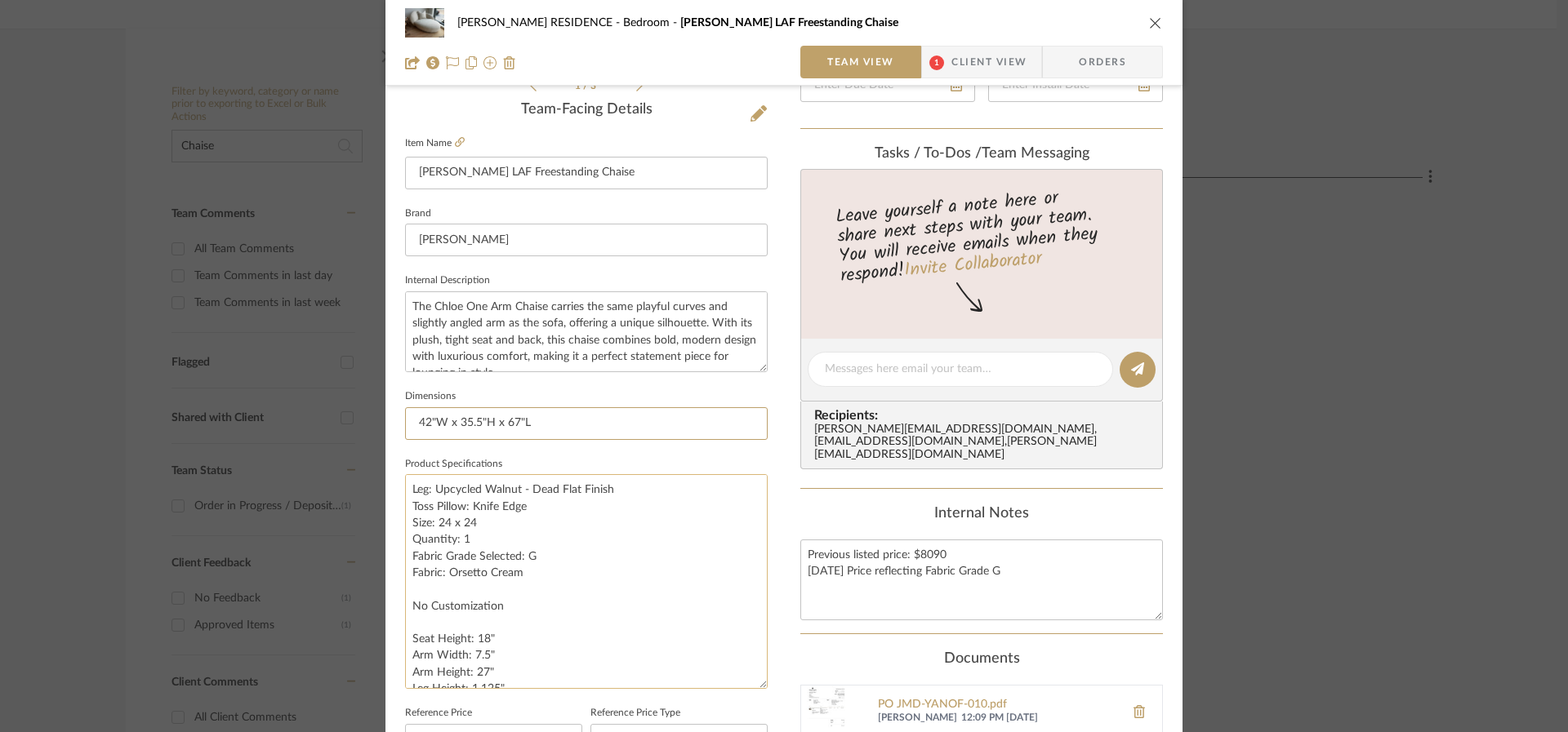
drag, startPoint x: 751, startPoint y: 548, endPoint x: 742, endPoint y: 683, distance: 135.3
click at [743, 683] on textarea "Leg: Upcycled Walnut - Dead Flat Finish Toss Pillow: Knife Edge Size: 24 x 24 Q…" at bounding box center [586, 581] width 362 height 215
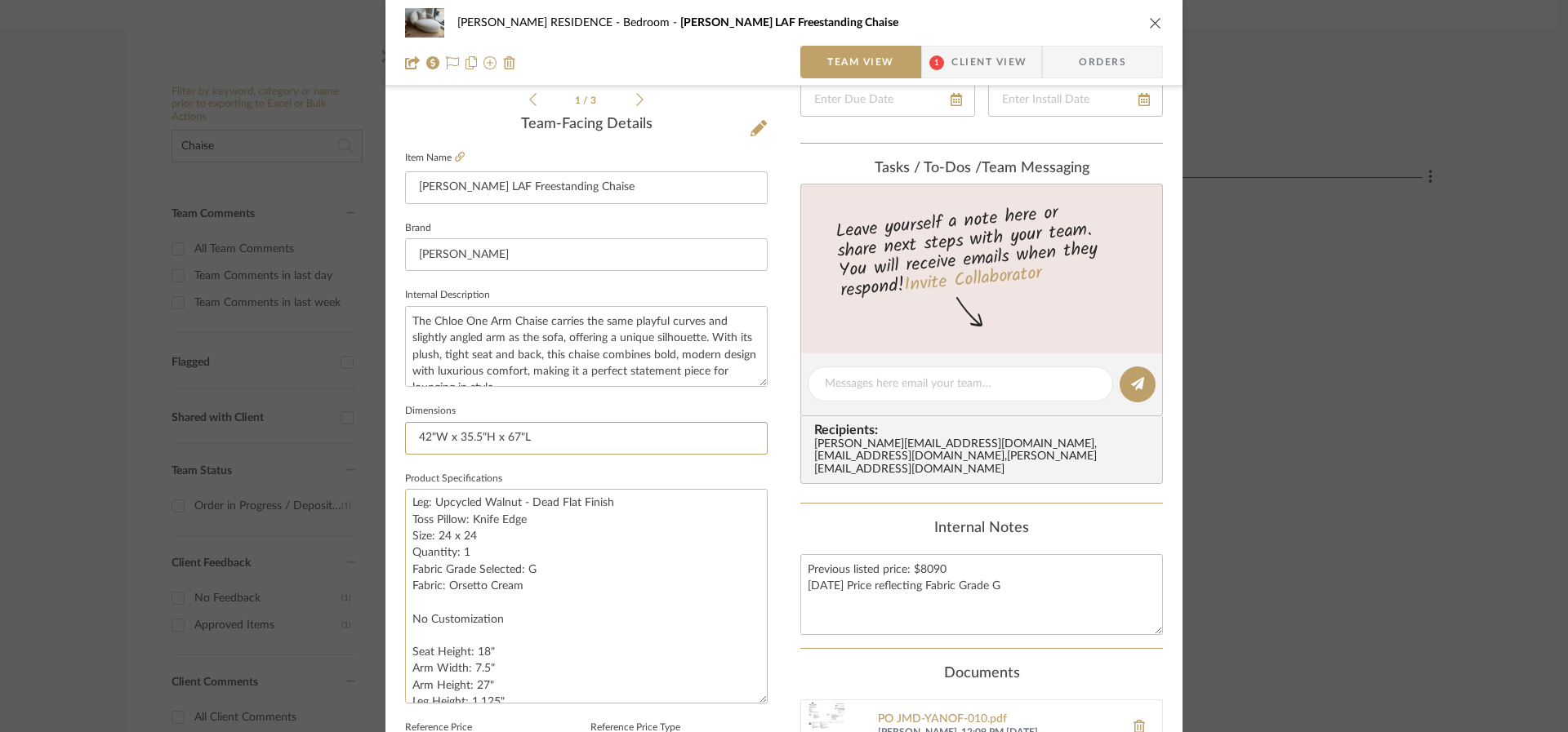
scroll to position [0, 0]
drag, startPoint x: 543, startPoint y: 588, endPoint x: 420, endPoint y: 533, distance: 134.7
click at [420, 533] on textarea "Leg: Upcycled Walnut - Dead Flat Finish Toss Pillow: Knife Edge Size: 24 x 24 Q…" at bounding box center [586, 596] width 362 height 215
click at [544, 544] on textarea "Leg: Upcycled Walnut - Dead Flat Finish Toss Pillow: Knife Edge Size: 24 x 24 Q…" at bounding box center [586, 596] width 362 height 215
drag, startPoint x: 546, startPoint y: 598, endPoint x: 398, endPoint y: 497, distance: 179.2
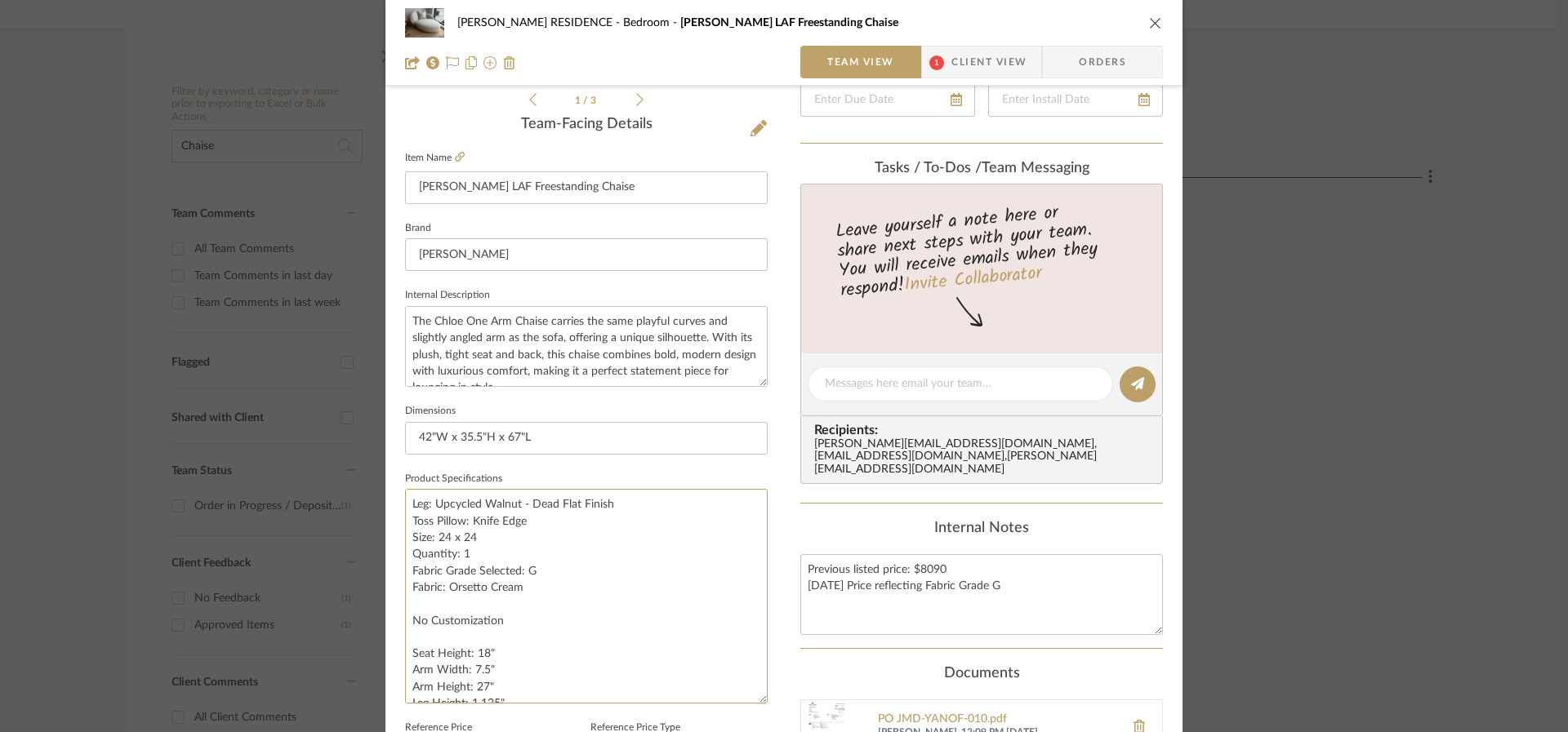
click at [398, 497] on div "[PERSON_NAME] RESIDENCE Bedroom Chloe LAF Freestanding Chaise Team View 1 Clien…" at bounding box center [784, 439] width 797 height 1640
click at [548, 597] on textarea "Leg: Upcycled Walnut - Dead Flat Finish Toss Pillow: Knife Edge Size: 24 x 24 Q…" at bounding box center [586, 596] width 362 height 215
click at [537, 684] on textarea "Leg: Upcycled Walnut - Dead Flat Finish Toss Pillow: Knife Edge Size: 24 x 24 Q…" at bounding box center [586, 596] width 362 height 215
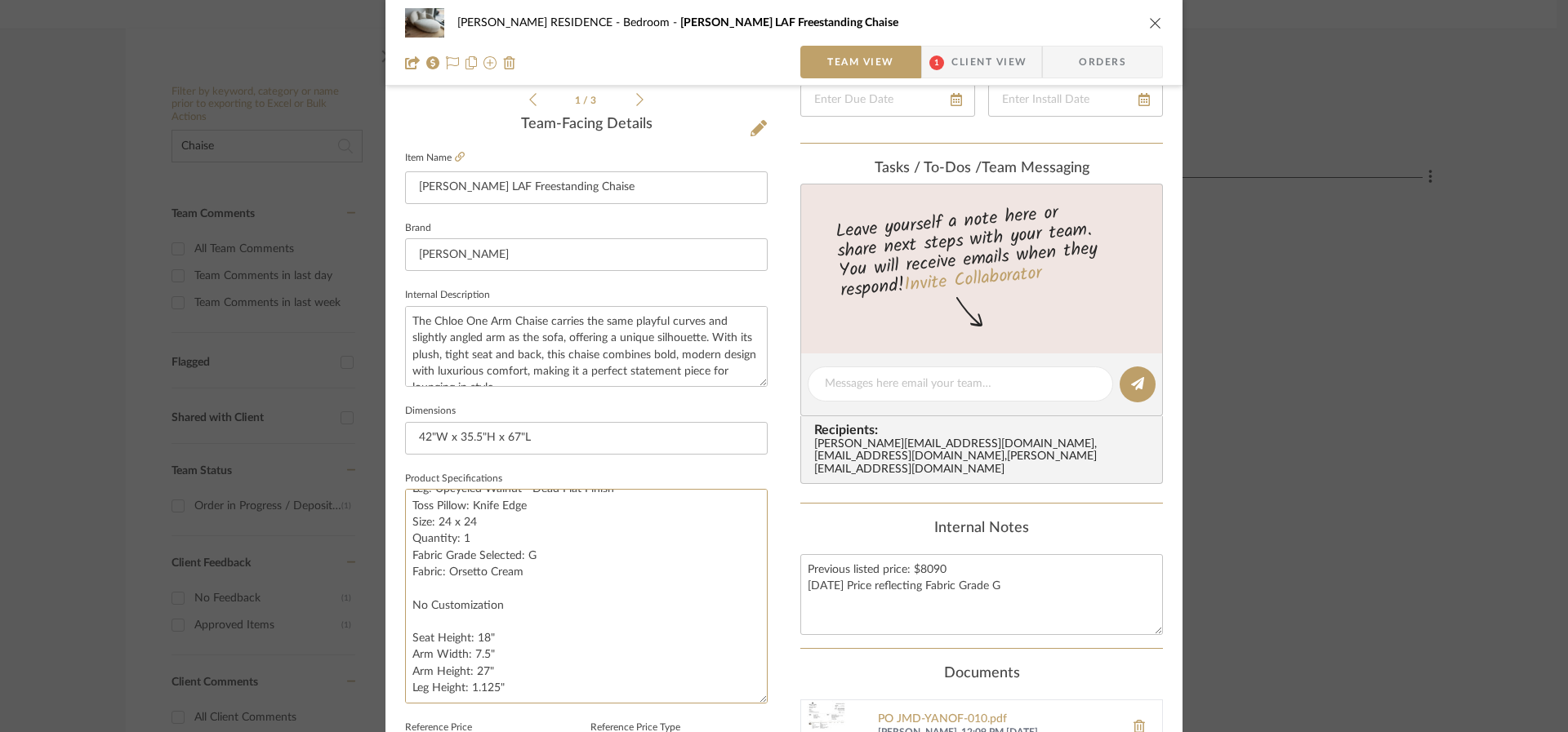
scroll to position [0, 0]
drag, startPoint x: 535, startPoint y: 687, endPoint x: 394, endPoint y: 472, distance: 257.1
click at [394, 472] on div "[PERSON_NAME] RESIDENCE Bedroom Chloe LAF Freestanding Chaise Team View 1 Clien…" at bounding box center [784, 439] width 797 height 1640
click at [518, 550] on textarea "Leg: Upcycled Walnut - Dead Flat Finish Toss Pillow: Knife Edge Size: 24 x 24 Q…" at bounding box center [586, 596] width 362 height 215
drag, startPoint x: 538, startPoint y: 590, endPoint x: 405, endPoint y: 501, distance: 160.0
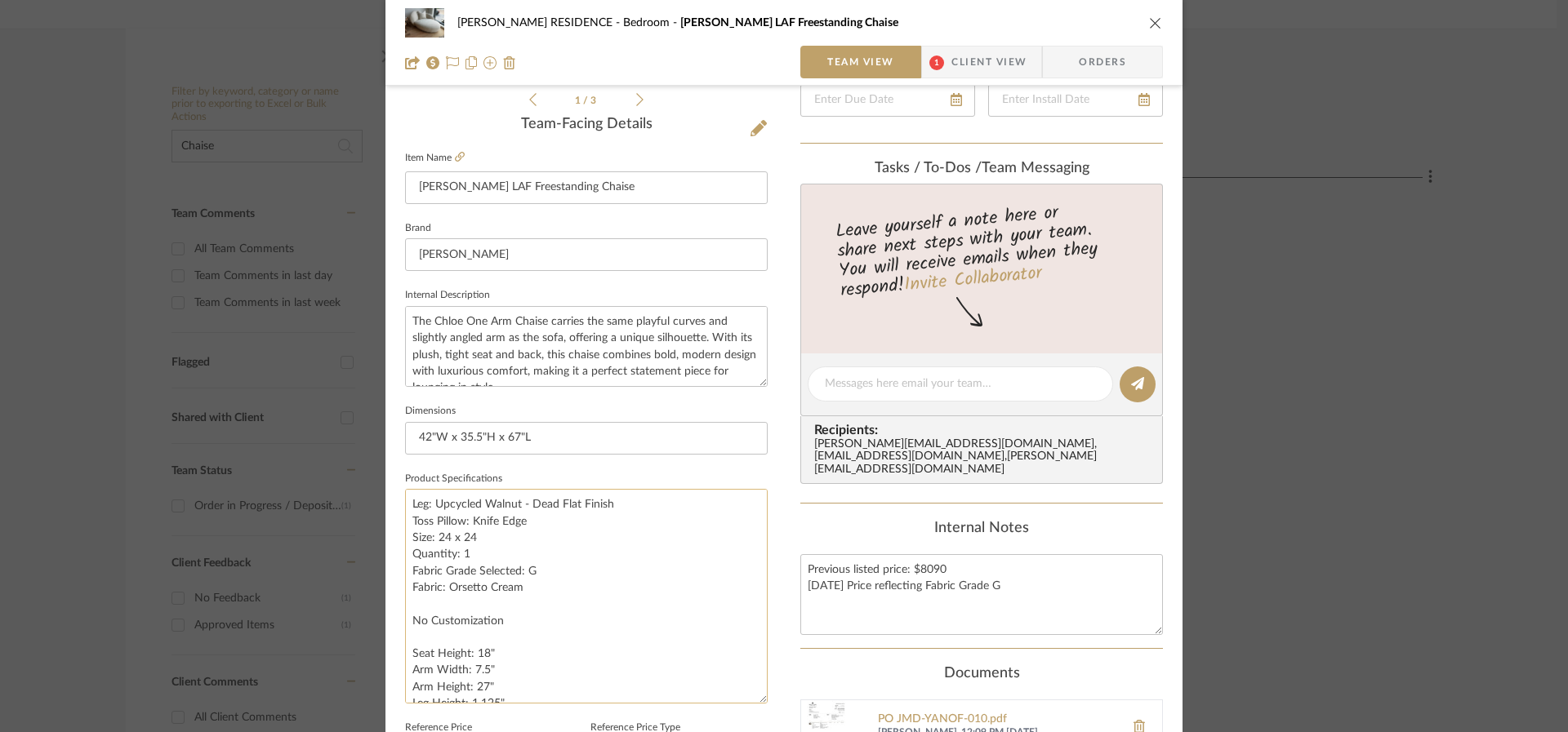
click at [405, 501] on textarea "Leg: Upcycled Walnut - Dead Flat Finish Toss Pillow: Knife Edge Size: 24 x 24 Q…" at bounding box center [586, 596] width 362 height 215
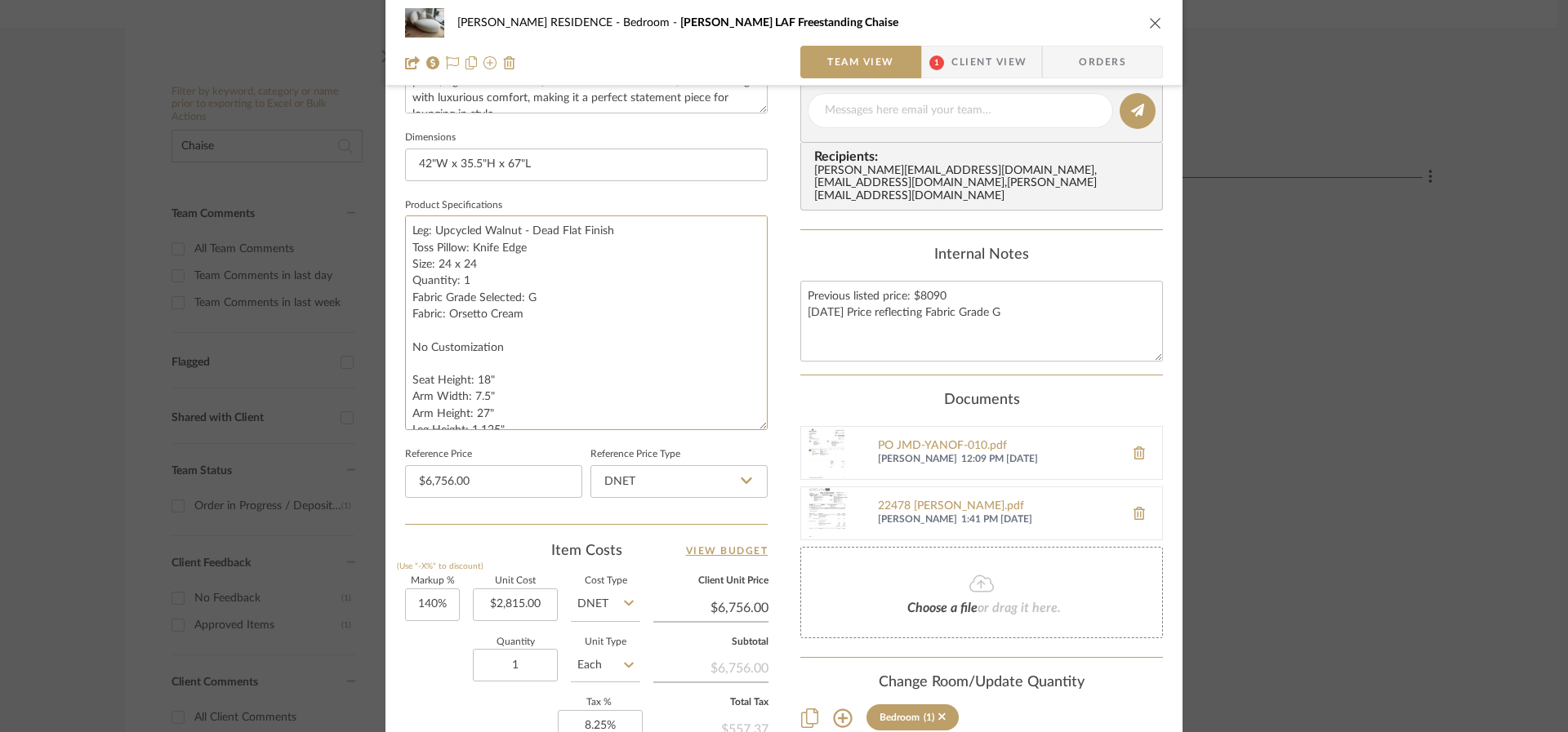
scroll to position [662, 0]
click at [1152, 21] on icon "close" at bounding box center [1156, 23] width 13 height 13
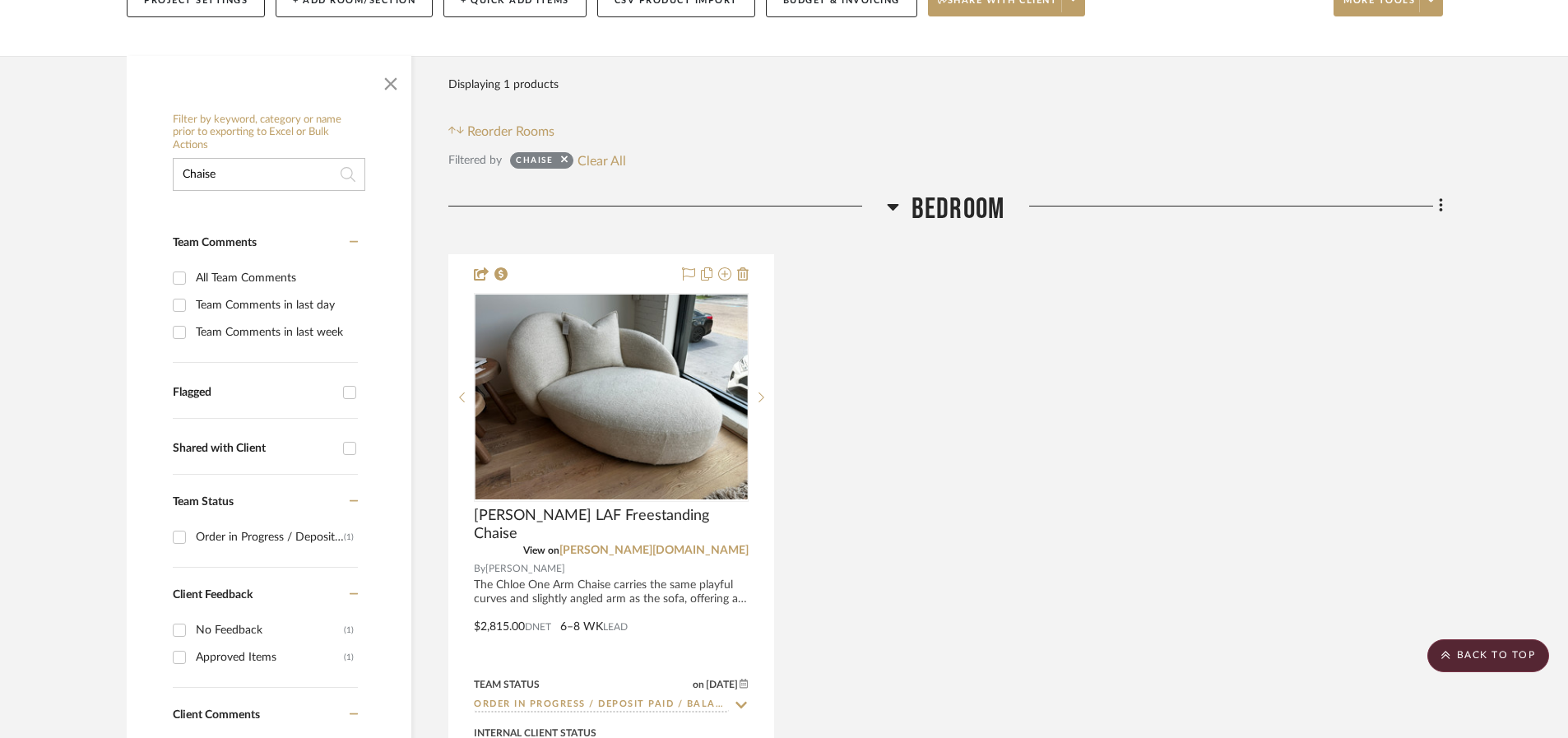
scroll to position [233, 0]
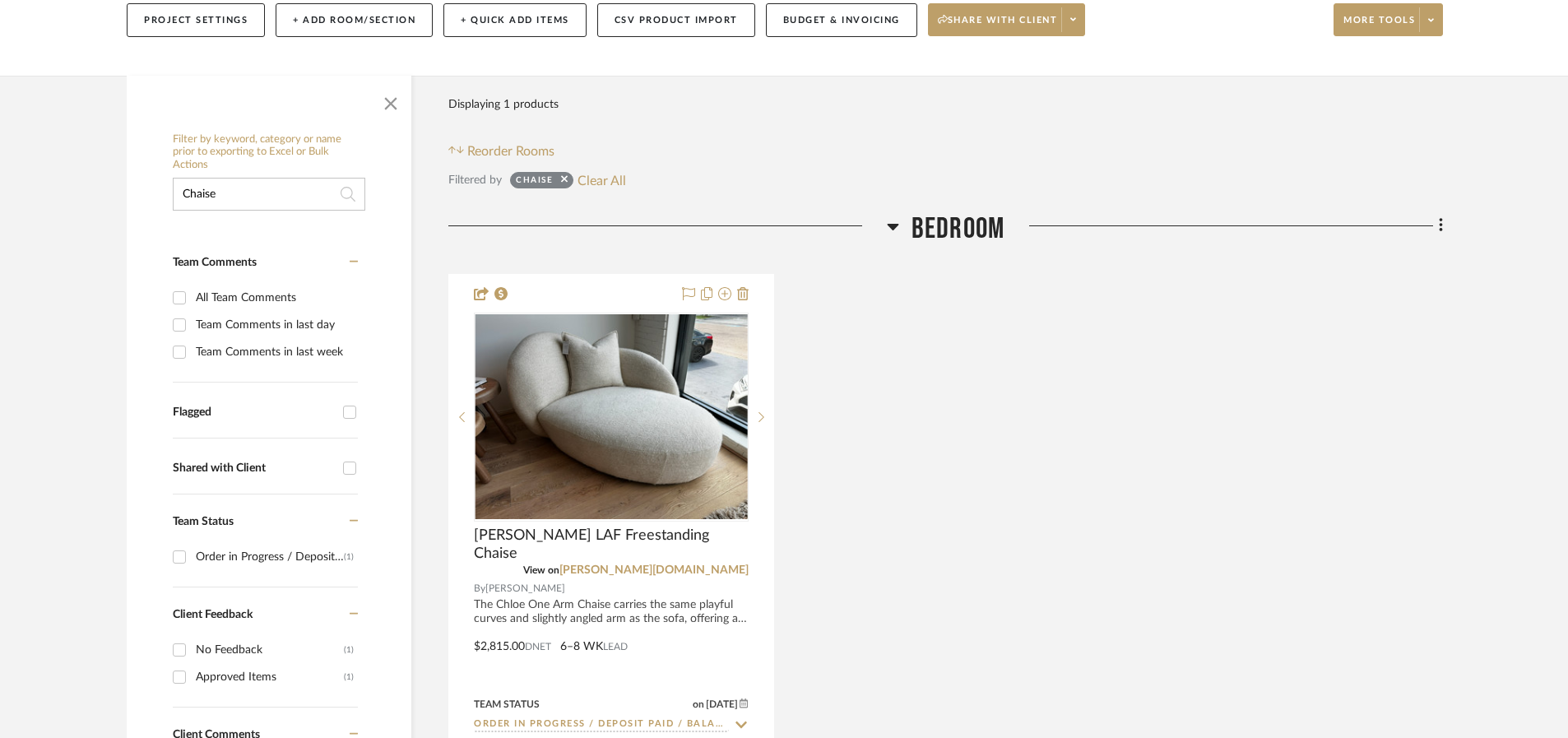
click at [244, 190] on input "Chaise" at bounding box center [269, 194] width 193 height 33
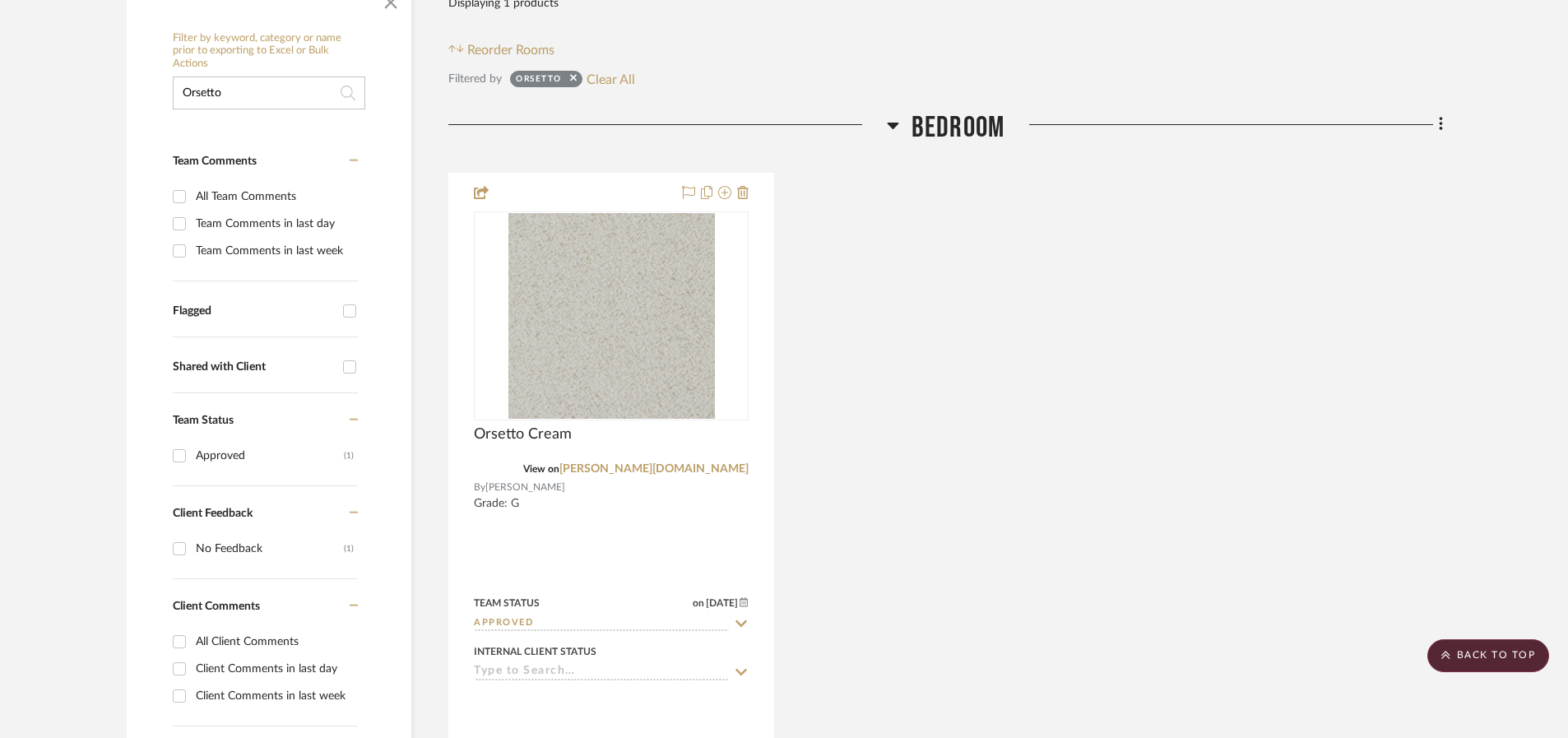
scroll to position [289, 0]
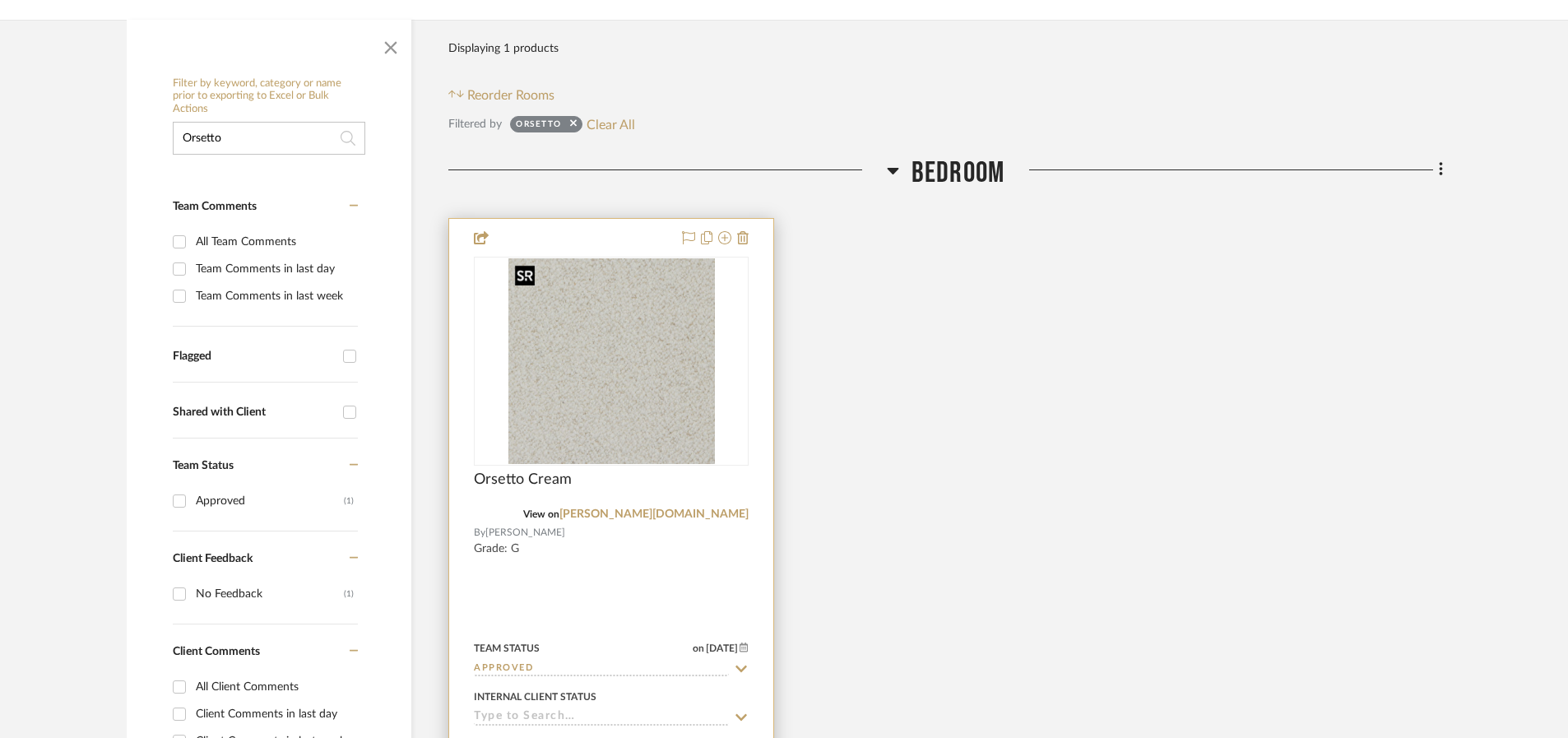
click at [645, 337] on img "0" at bounding box center [612, 361] width 207 height 206
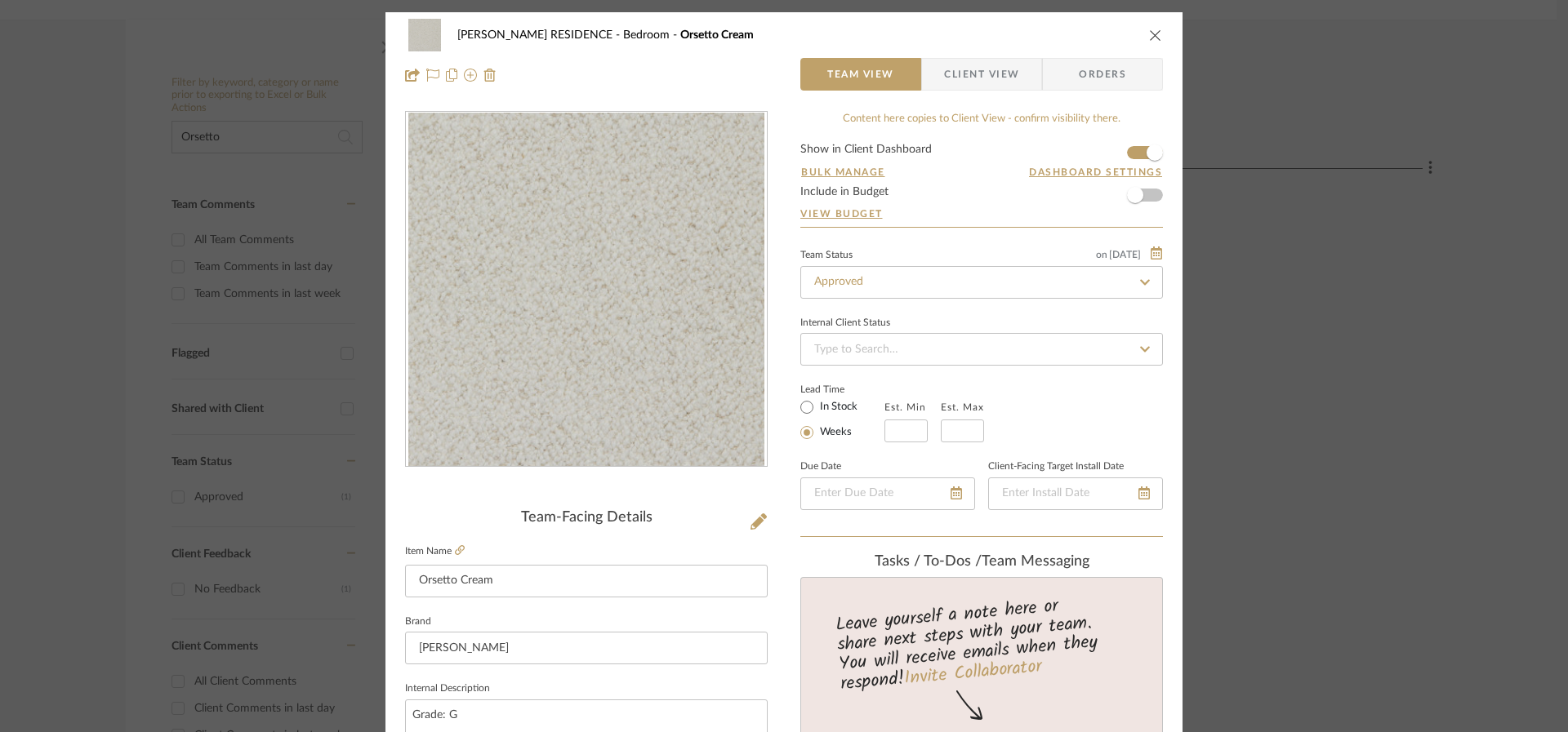
click at [1150, 34] on icon "close" at bounding box center [1156, 34] width 13 height 13
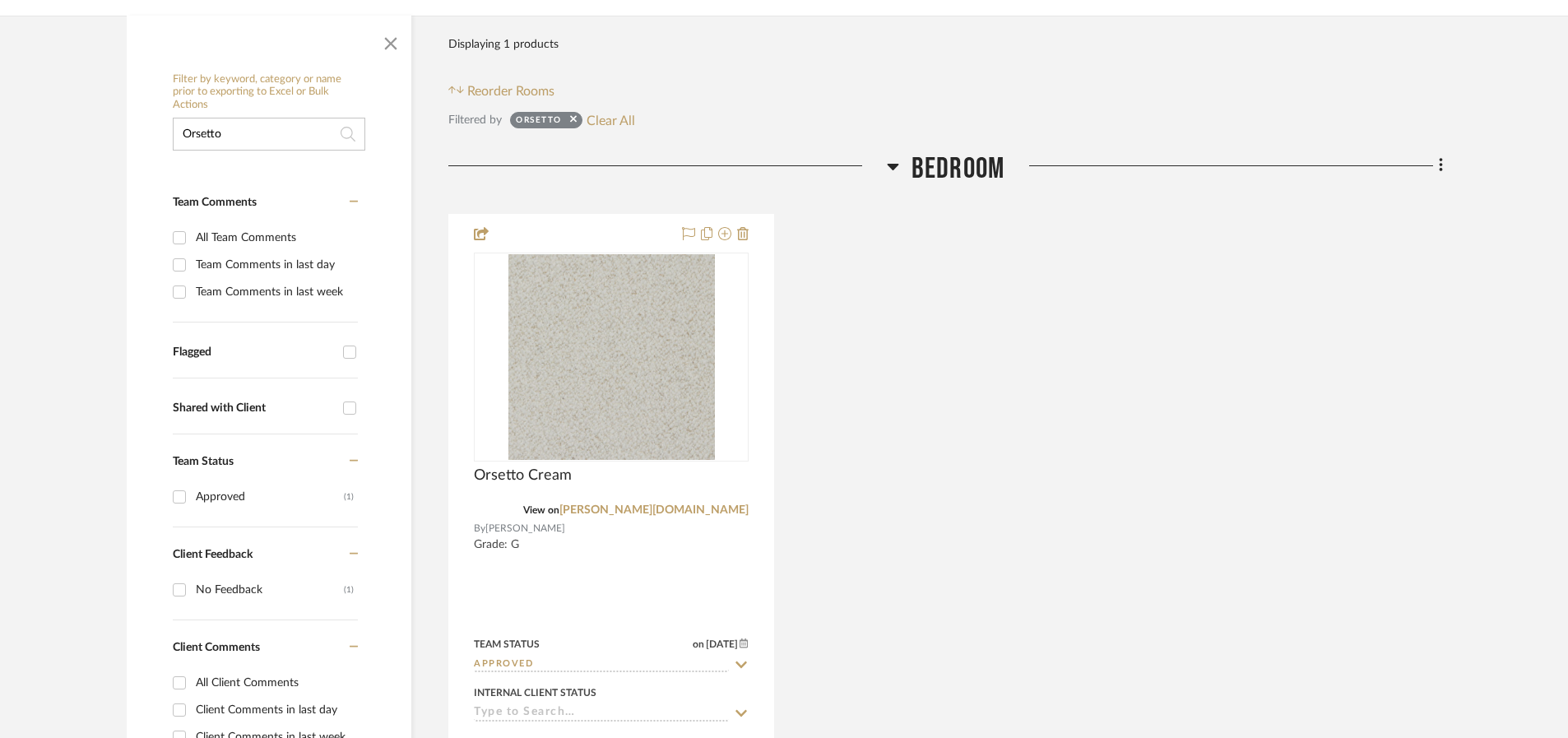
scroll to position [298, 0]
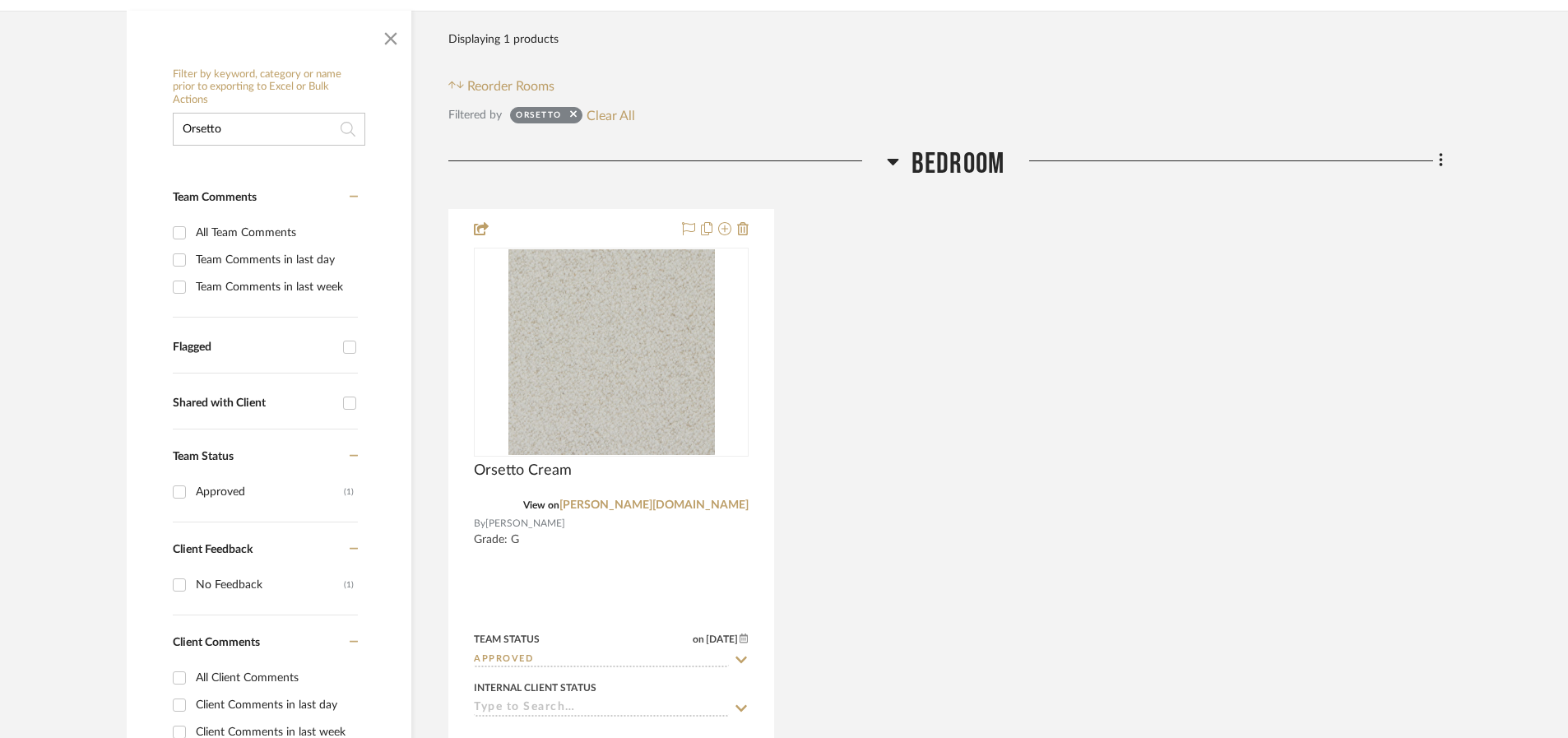
click at [259, 133] on input "Orsetto" at bounding box center [269, 129] width 193 height 33
click at [259, 132] on input "Orsetto" at bounding box center [269, 129] width 193 height 33
click at [260, 132] on input "Orsetto" at bounding box center [269, 129] width 193 height 33
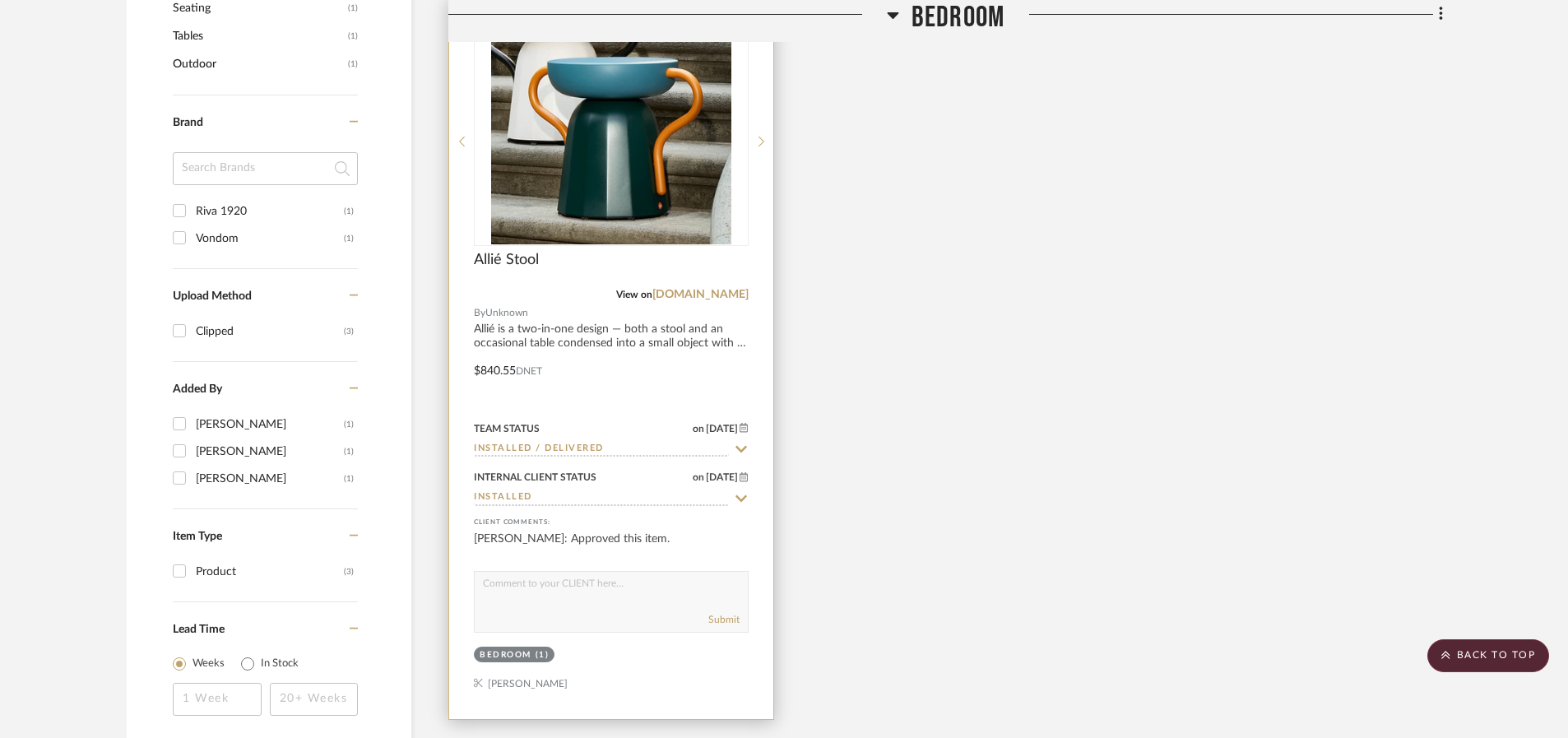
scroll to position [1353, 0]
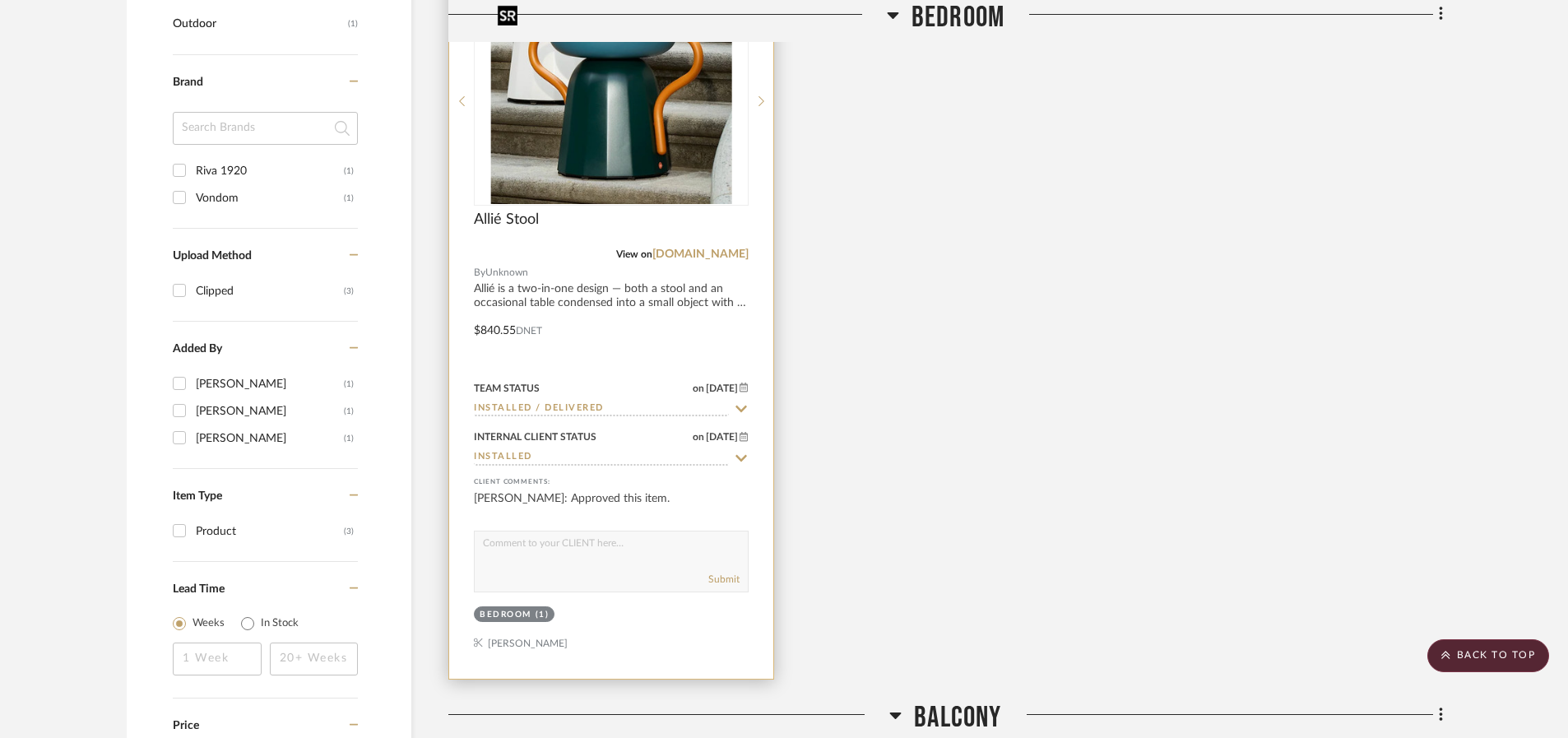
type input "Stool"
click at [0, 0] on img at bounding box center [0, 0] width 0 height 0
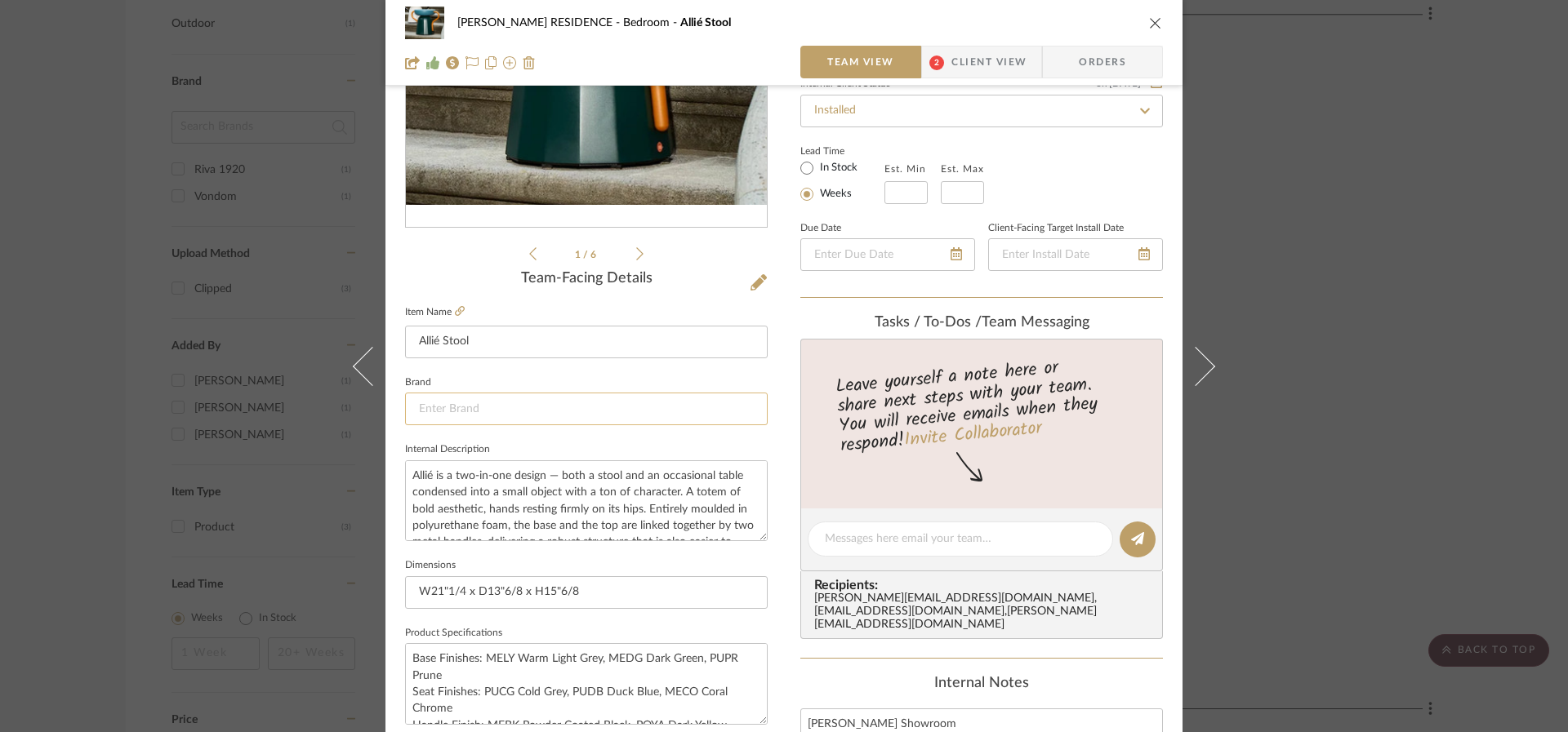
scroll to position [295, 0]
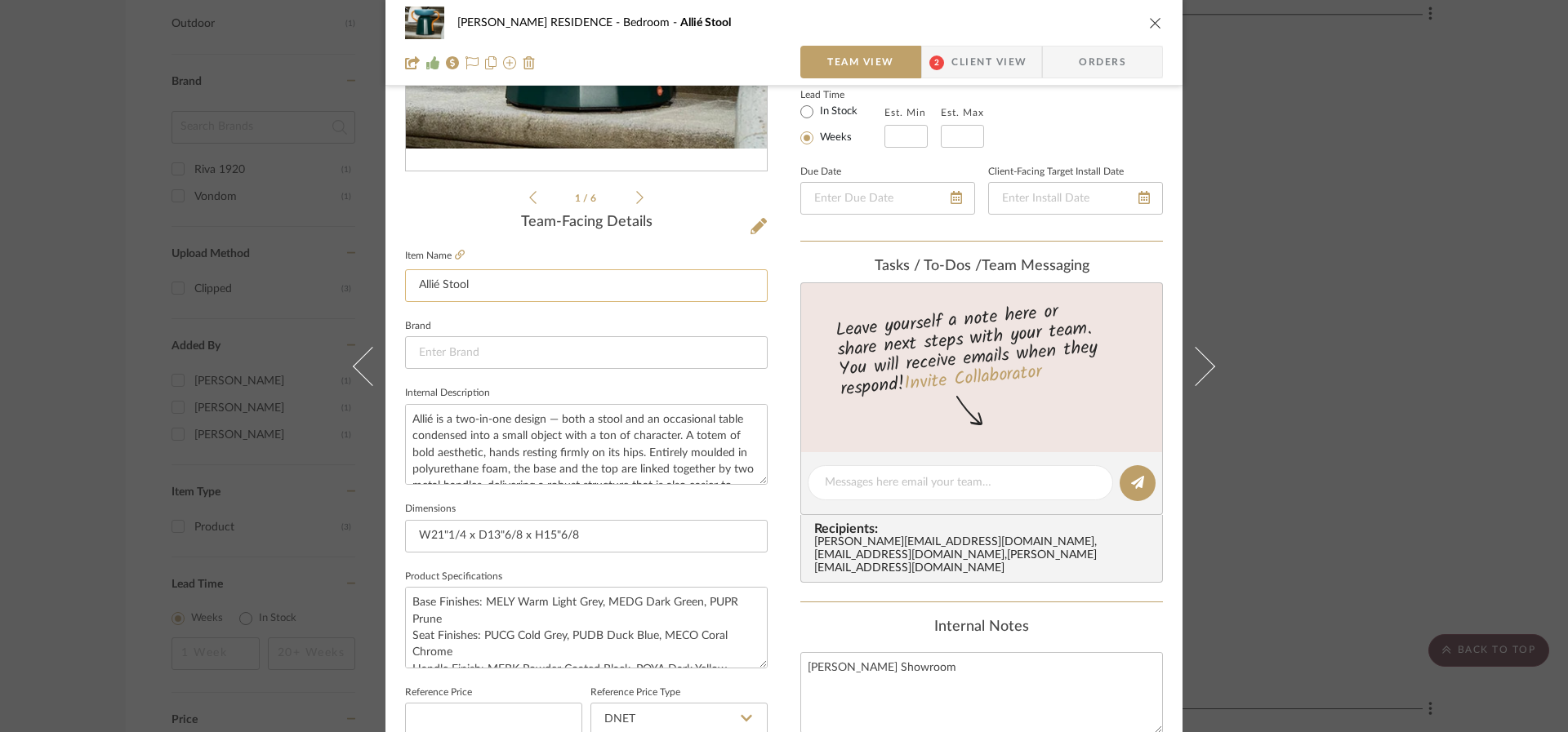
click at [487, 292] on input "Allié Stool" at bounding box center [586, 285] width 362 height 33
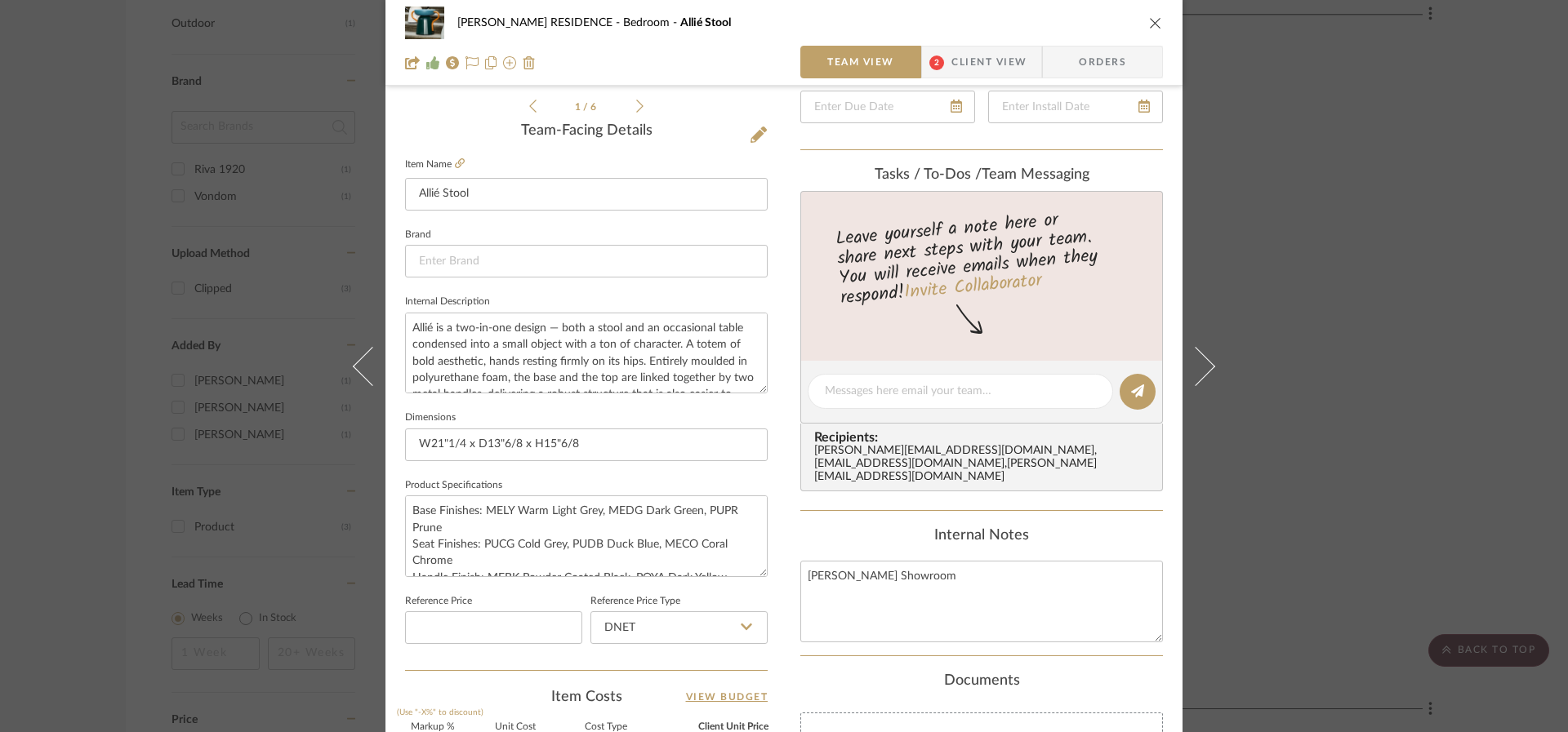
scroll to position [386, 0]
click at [750, 139] on icon at bounding box center [758, 136] width 17 height 17
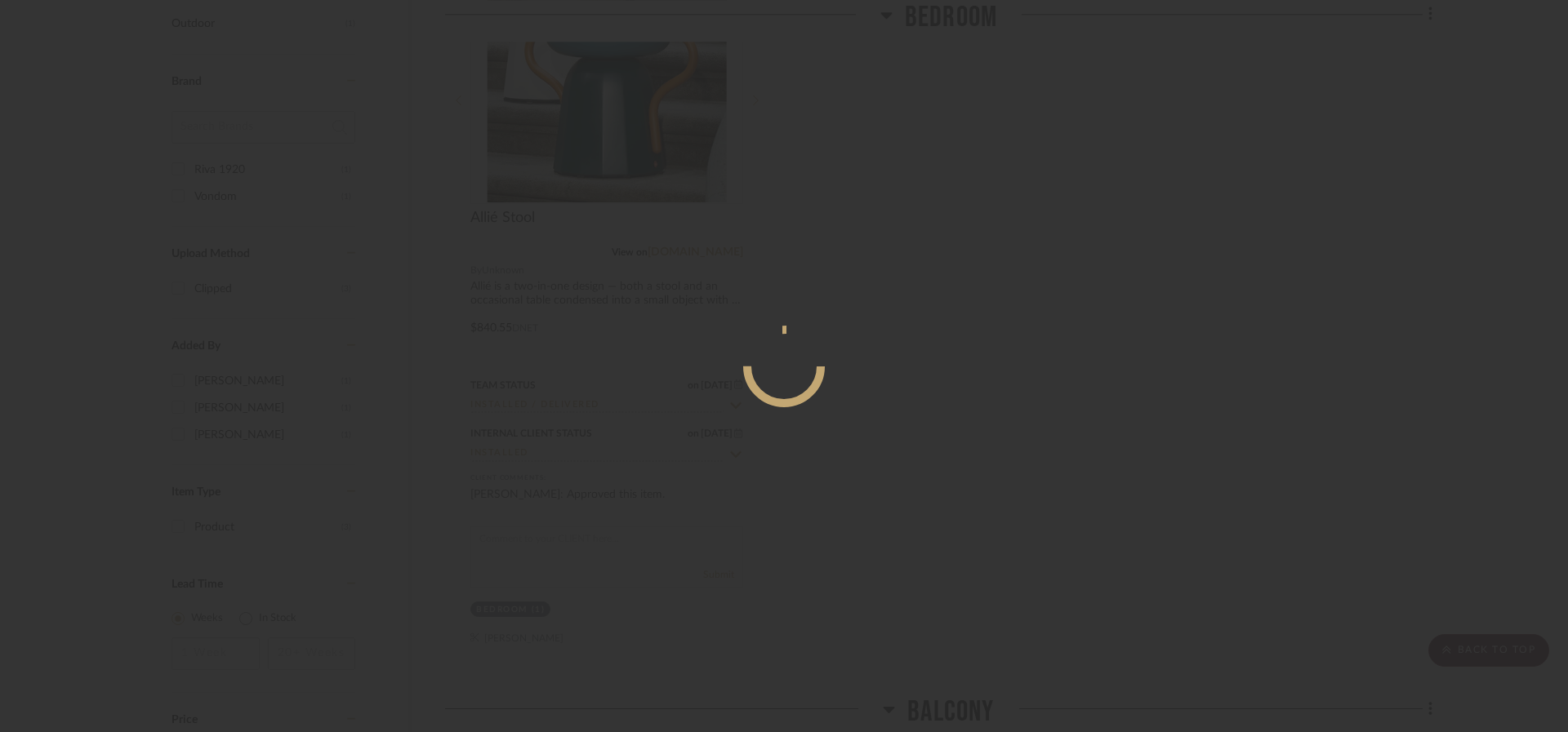
scroll to position [0, 0]
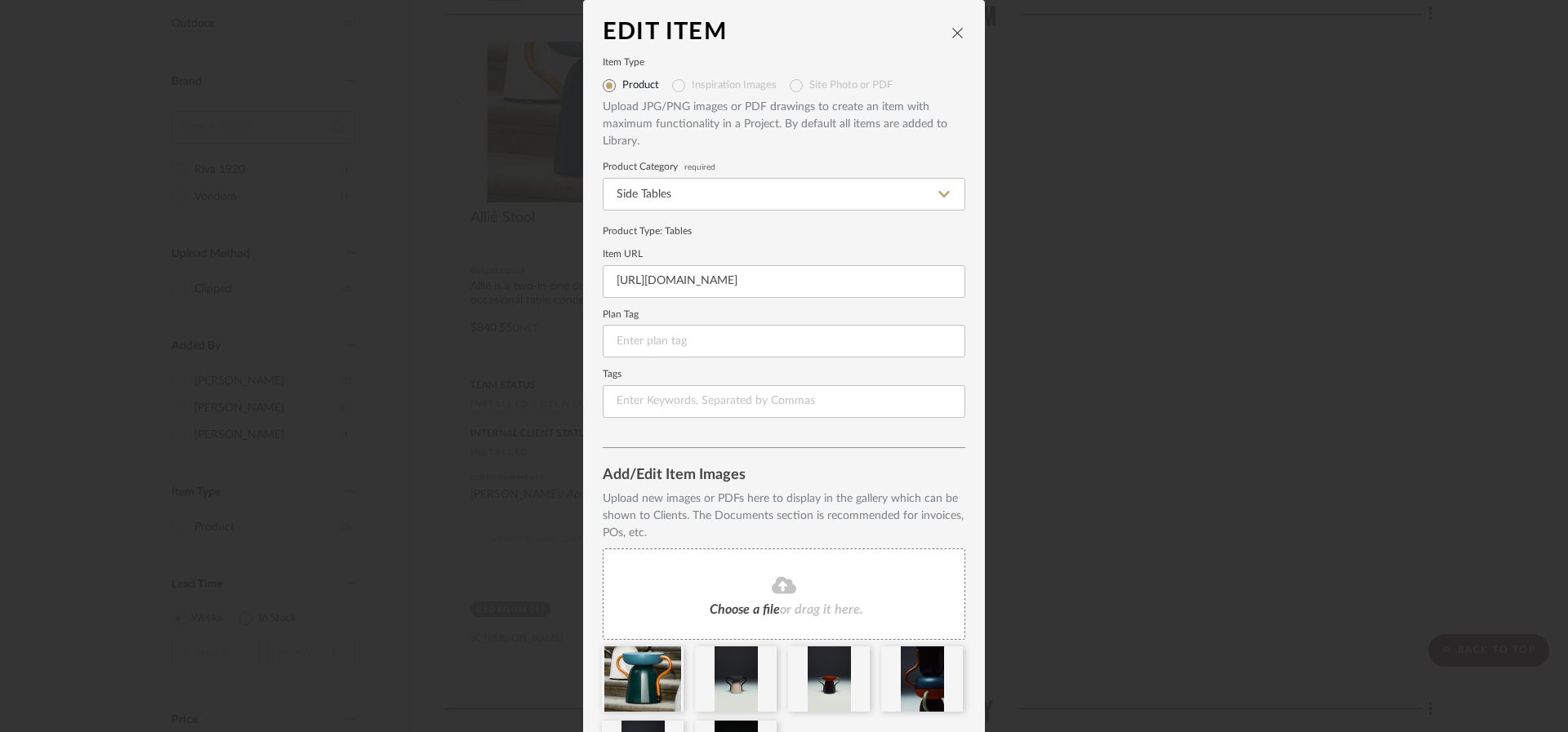
click at [952, 32] on icon "close" at bounding box center [957, 33] width 13 height 13
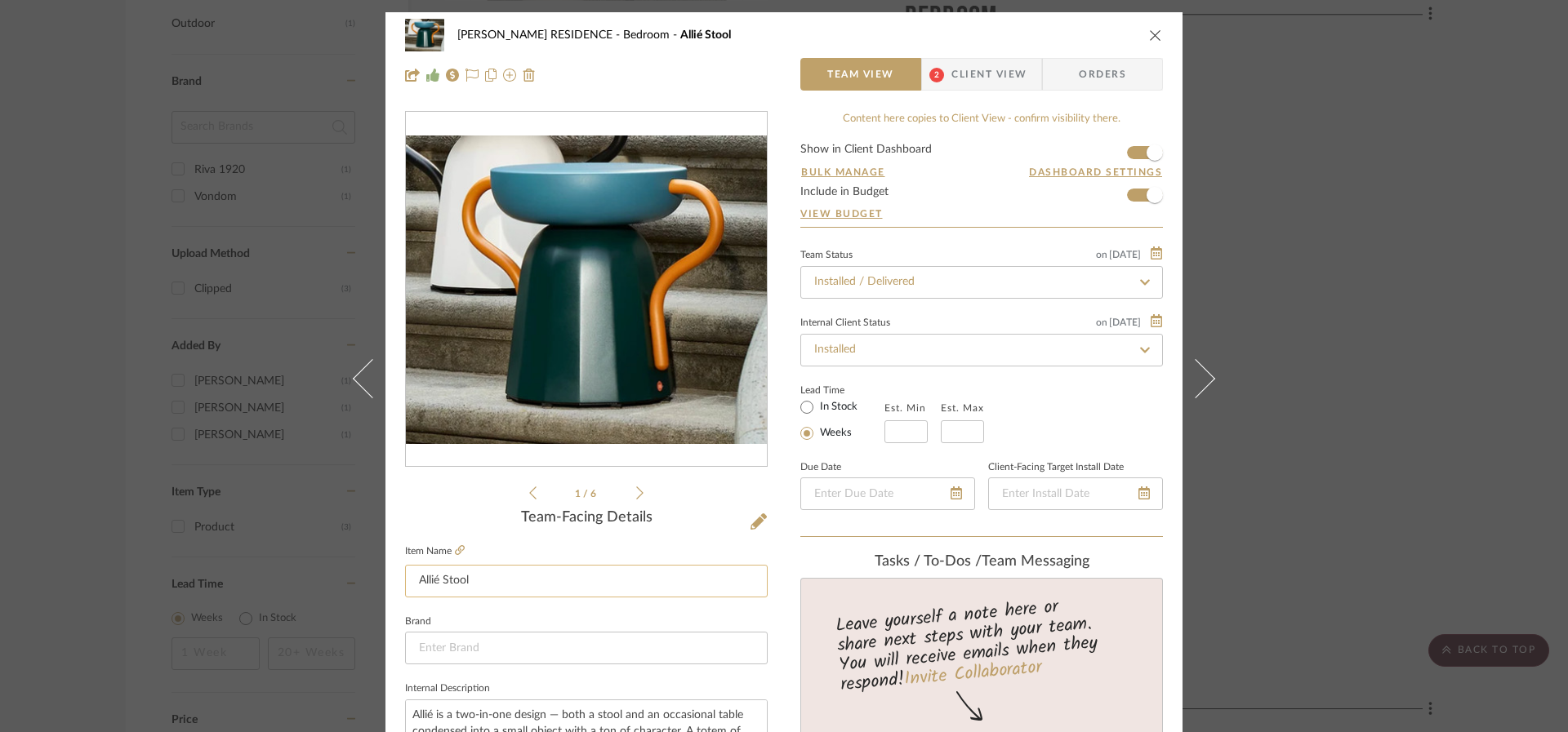
click at [508, 591] on input "Allié Stool" at bounding box center [586, 580] width 362 height 33
click at [508, 590] on input "Allié Stool" at bounding box center [586, 580] width 362 height 33
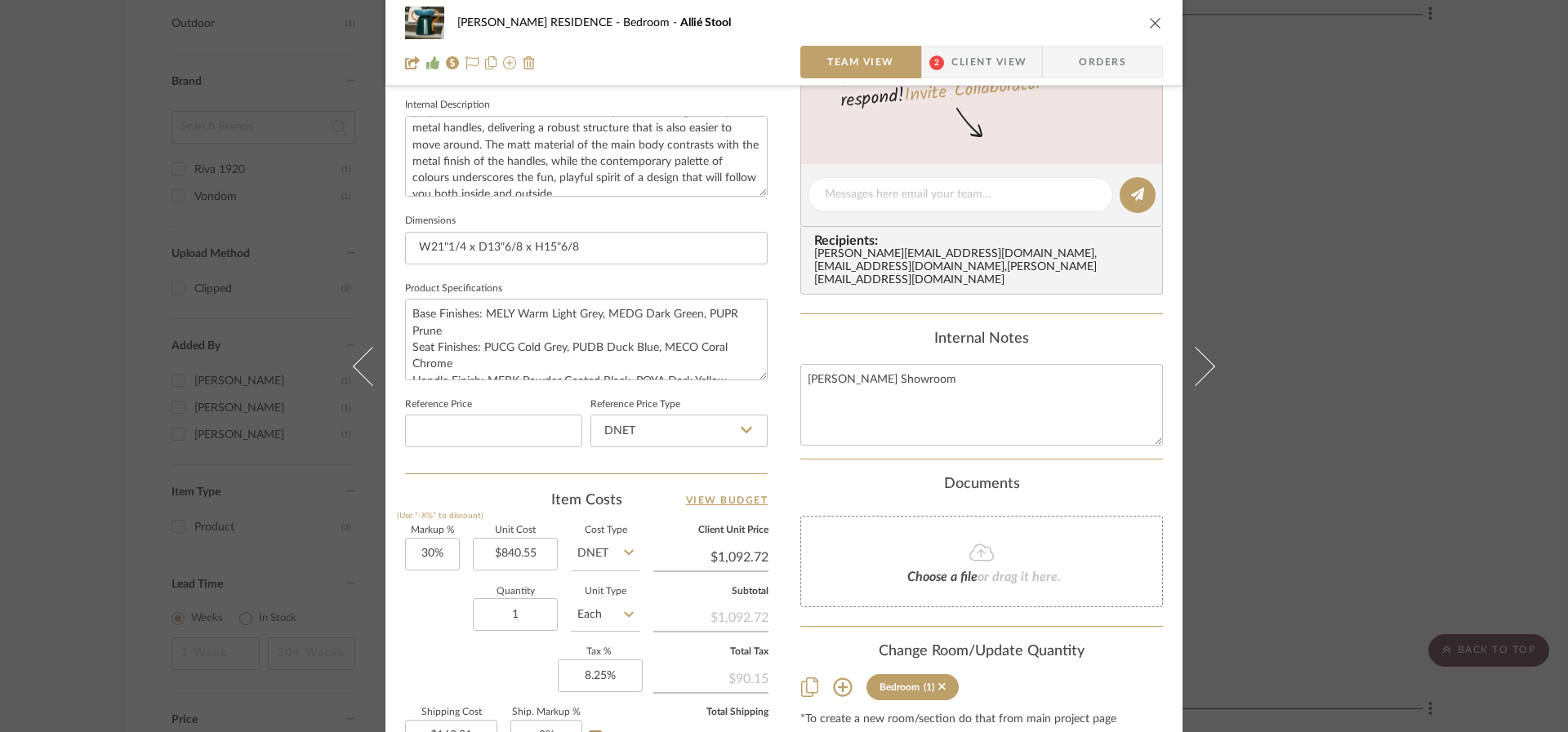
scroll to position [592, 0]
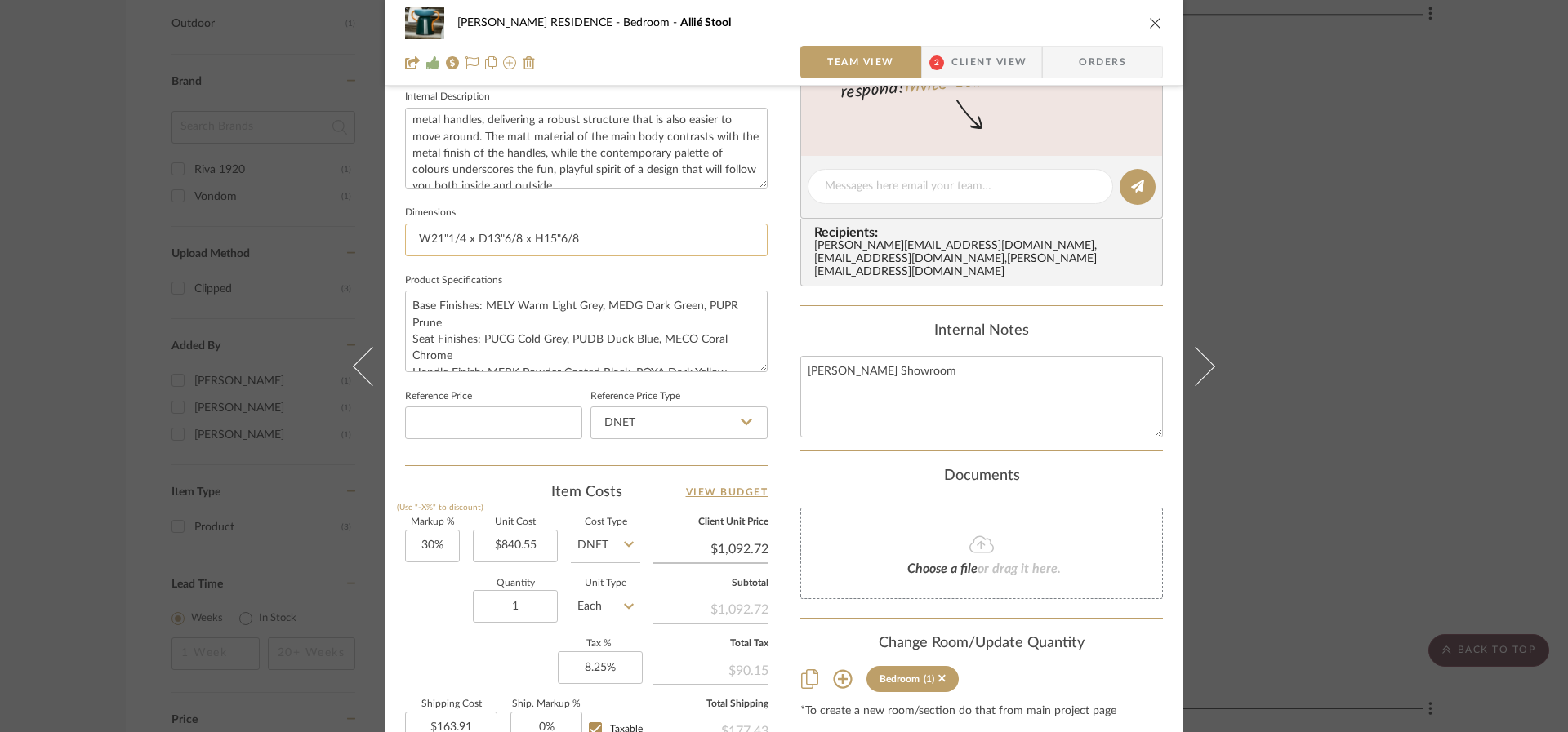
click at [589, 247] on input "W21"1/4 x D13"6/8 x H15"6/8" at bounding box center [586, 240] width 362 height 33
click at [589, 246] on input "W21"1/4 x D13"6/8 x H15"6/8" at bounding box center [586, 240] width 362 height 33
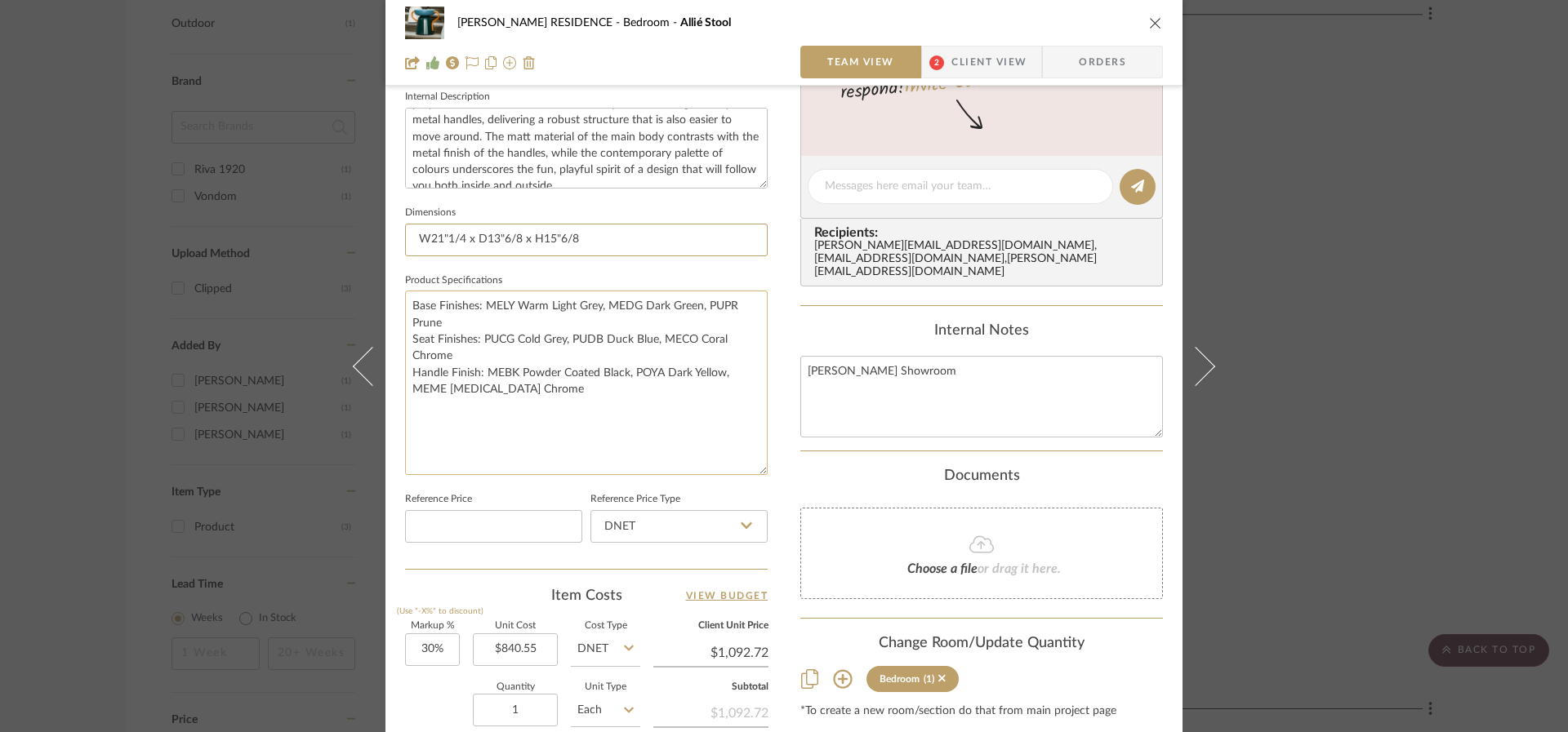
drag, startPoint x: 756, startPoint y: 368, endPoint x: 757, endPoint y: 472, distance: 104.0
click at [757, 472] on textarea "Base Finishes: MELY Warm Light Grey, MEDG Dark Green, PUPR Prune Seat Finishes:…" at bounding box center [586, 382] width 362 height 184
drag, startPoint x: 557, startPoint y: 390, endPoint x: 393, endPoint y: 293, distance: 190.5
click at [393, 293] on div "[PERSON_NAME] RESIDENCE Bedroom Allié Stool Team View 2 Client View Orders 1 / …" at bounding box center [784, 226] width 797 height 1610
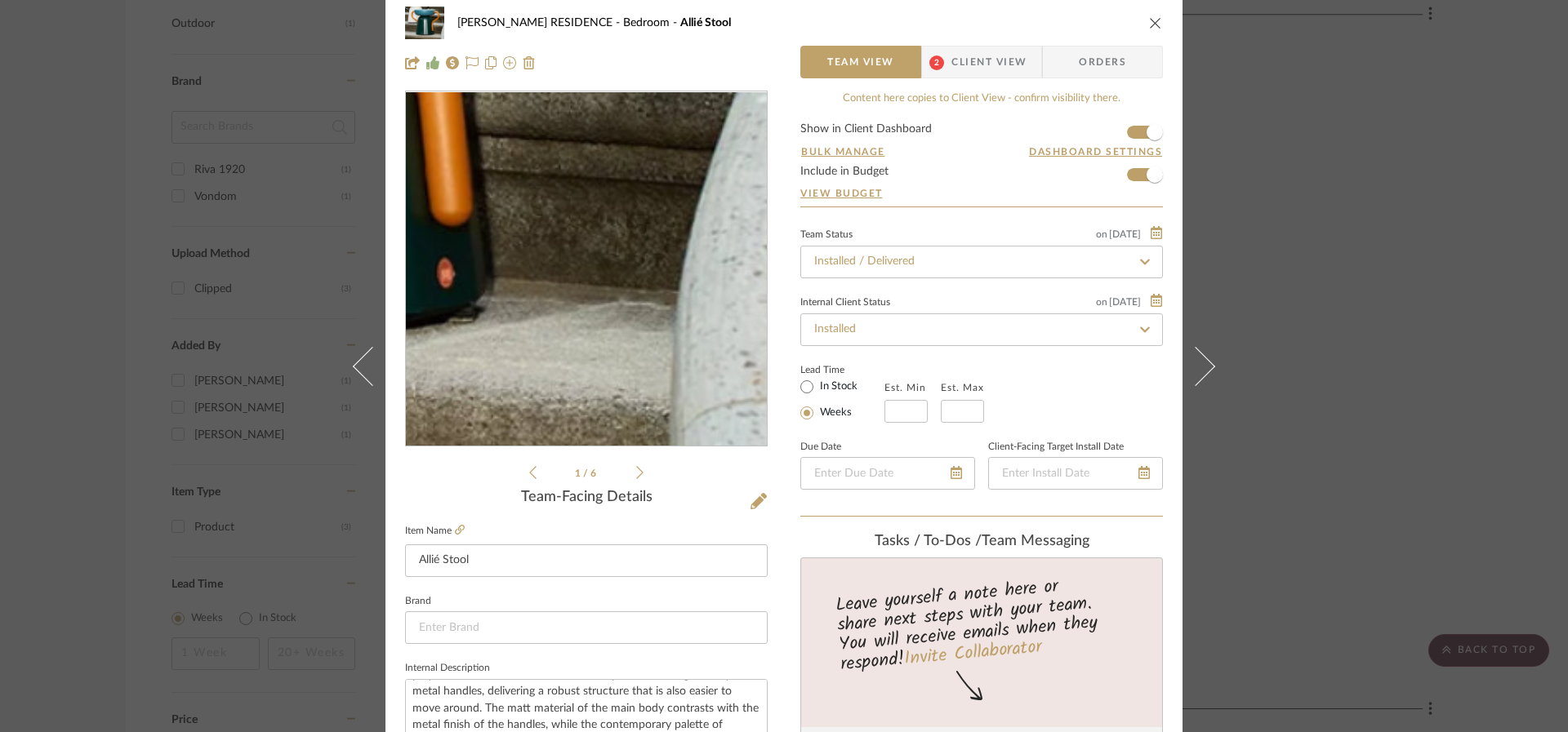
scroll to position [0, 0]
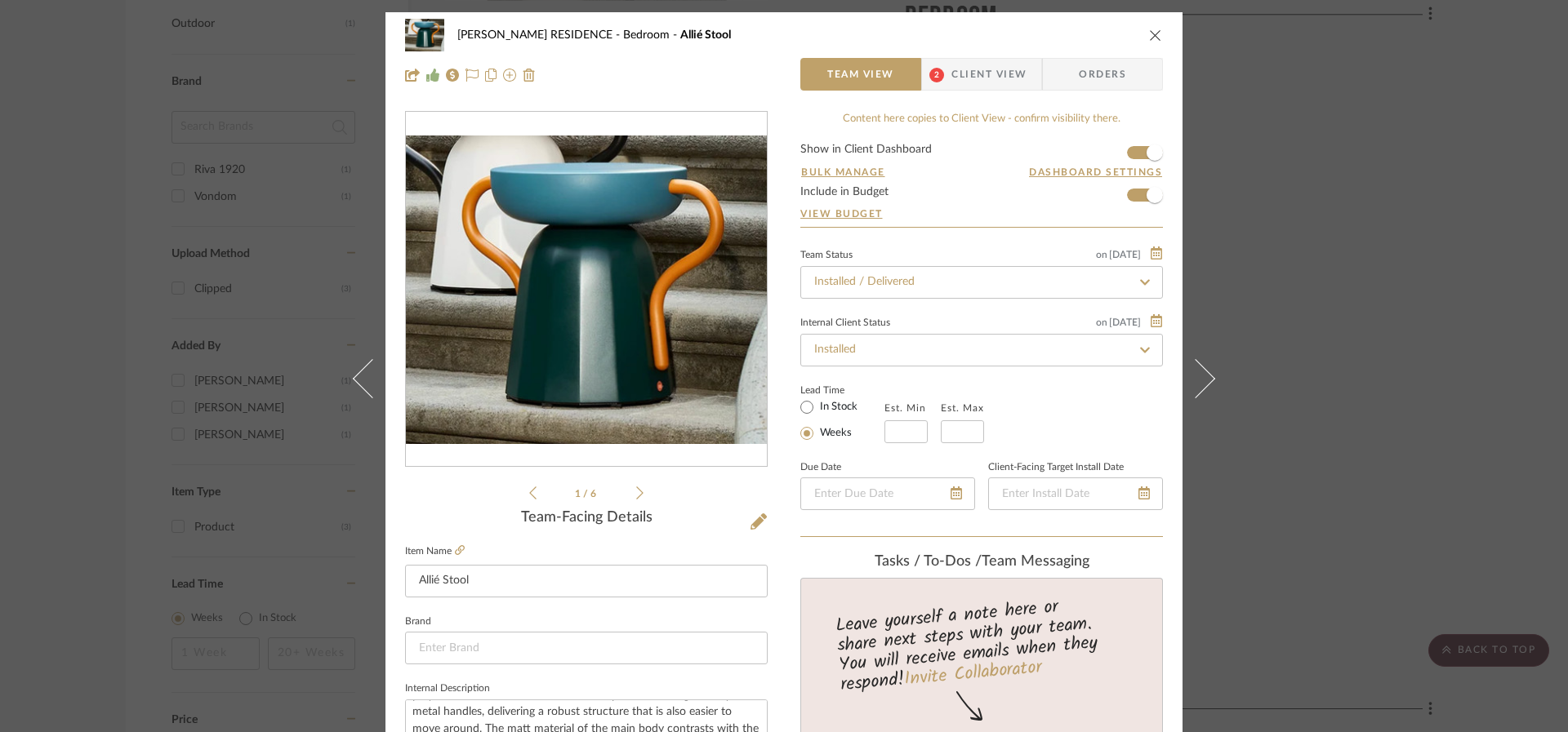
click at [636, 499] on icon at bounding box center [640, 492] width 7 height 15
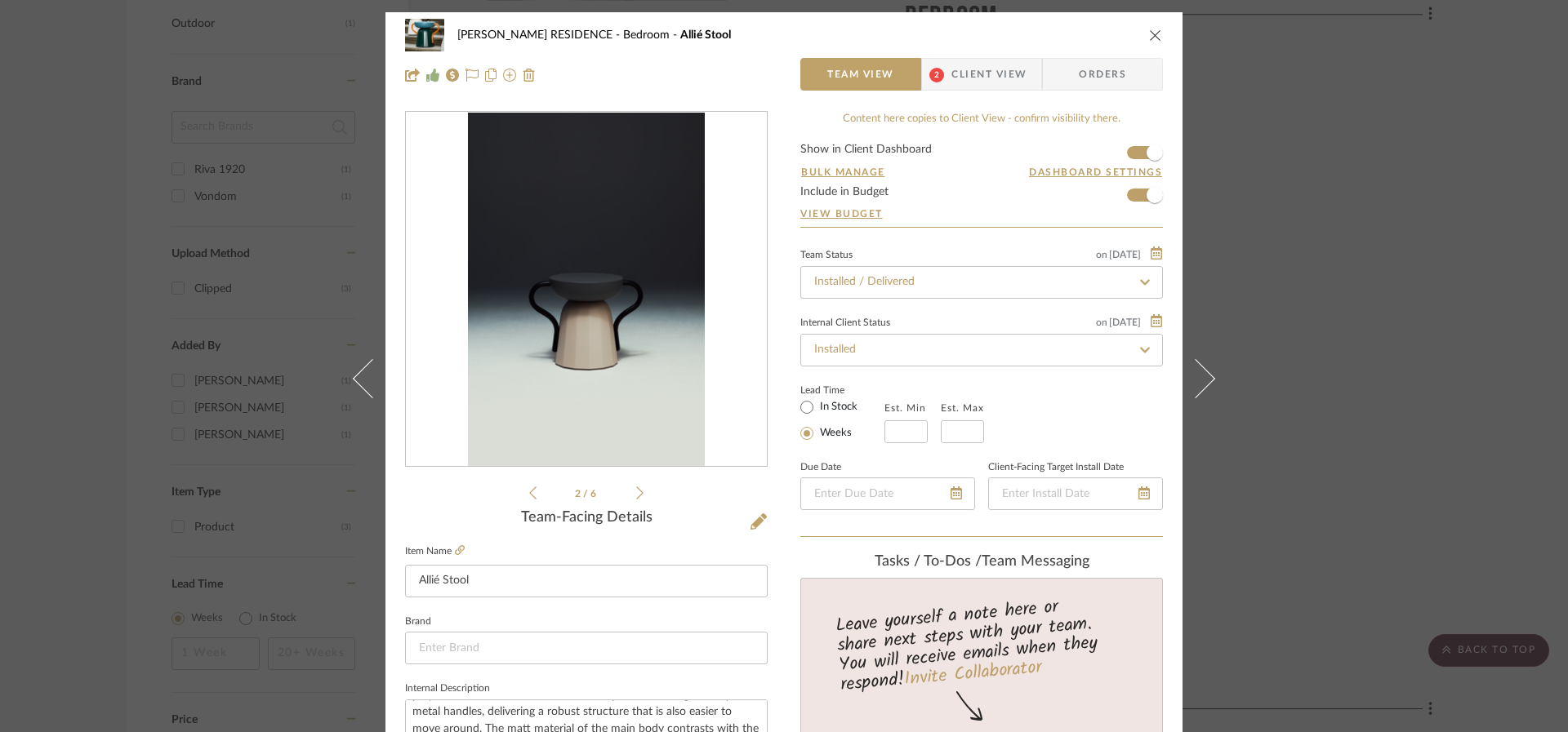
click at [636, 499] on icon at bounding box center [640, 492] width 7 height 15
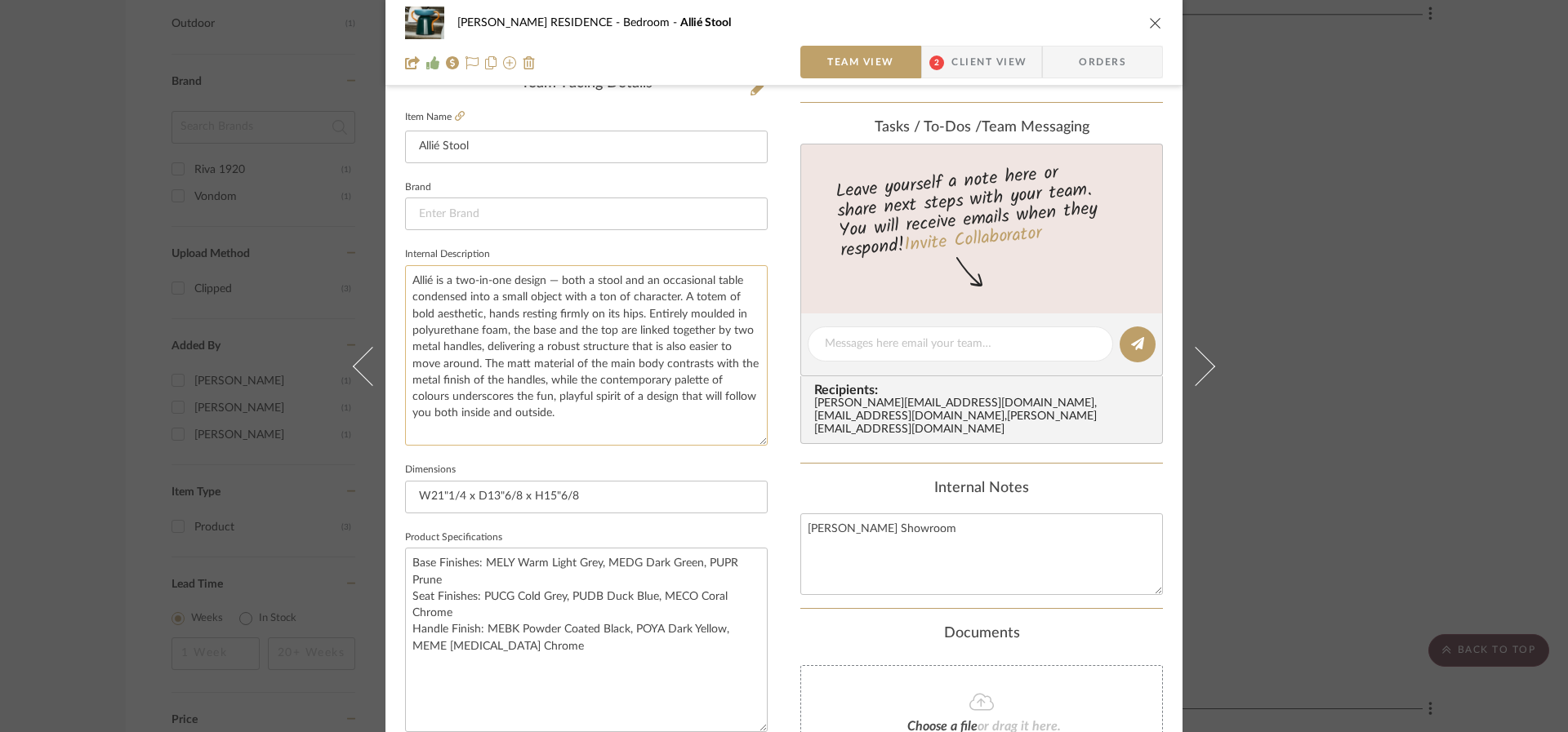
drag, startPoint x: 757, startPoint y: 343, endPoint x: 749, endPoint y: 442, distance: 99.3
click at [749, 442] on textarea "Allié is a two-in-one design — both a stool and an occasional table condensed i…" at bounding box center [586, 355] width 362 height 181
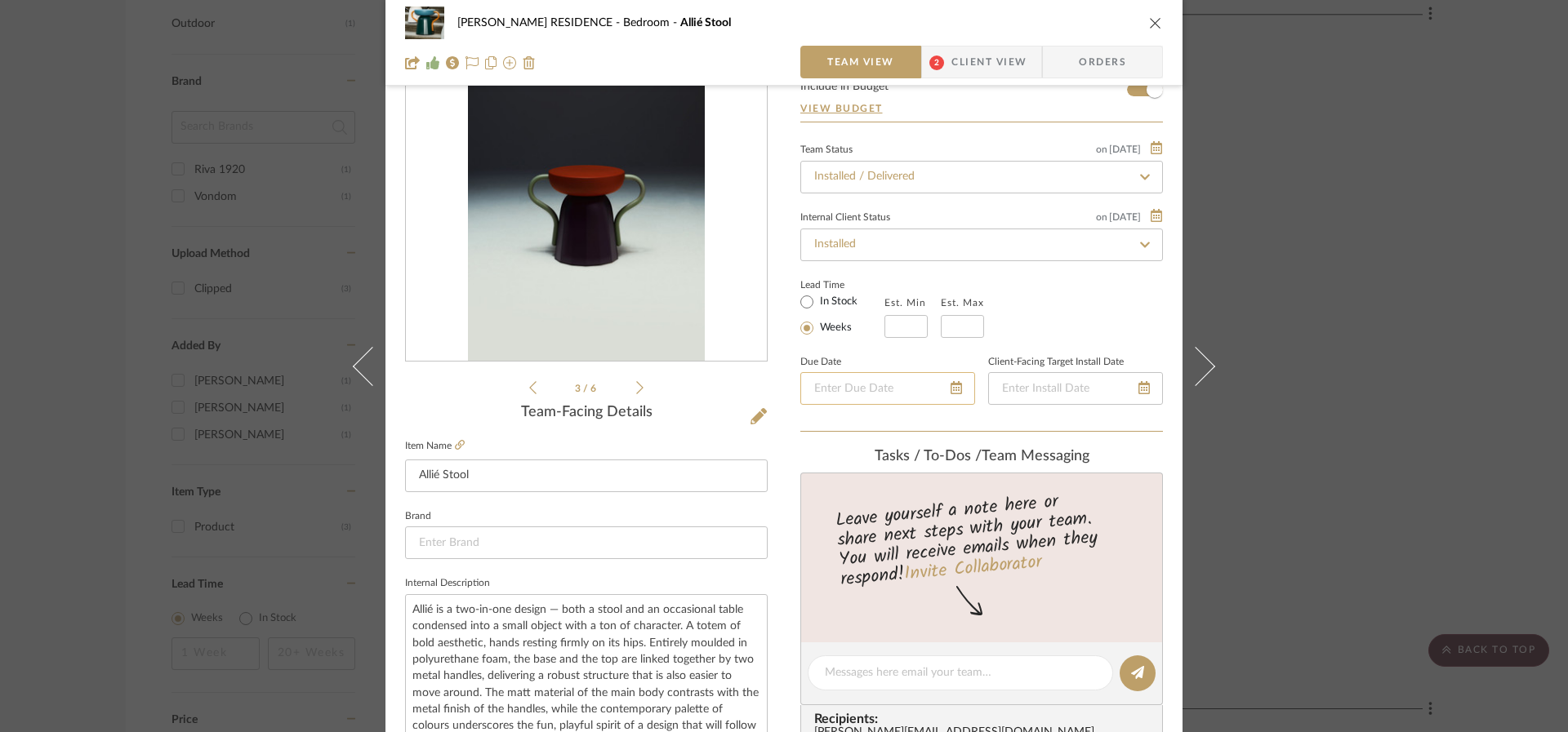
scroll to position [98, 0]
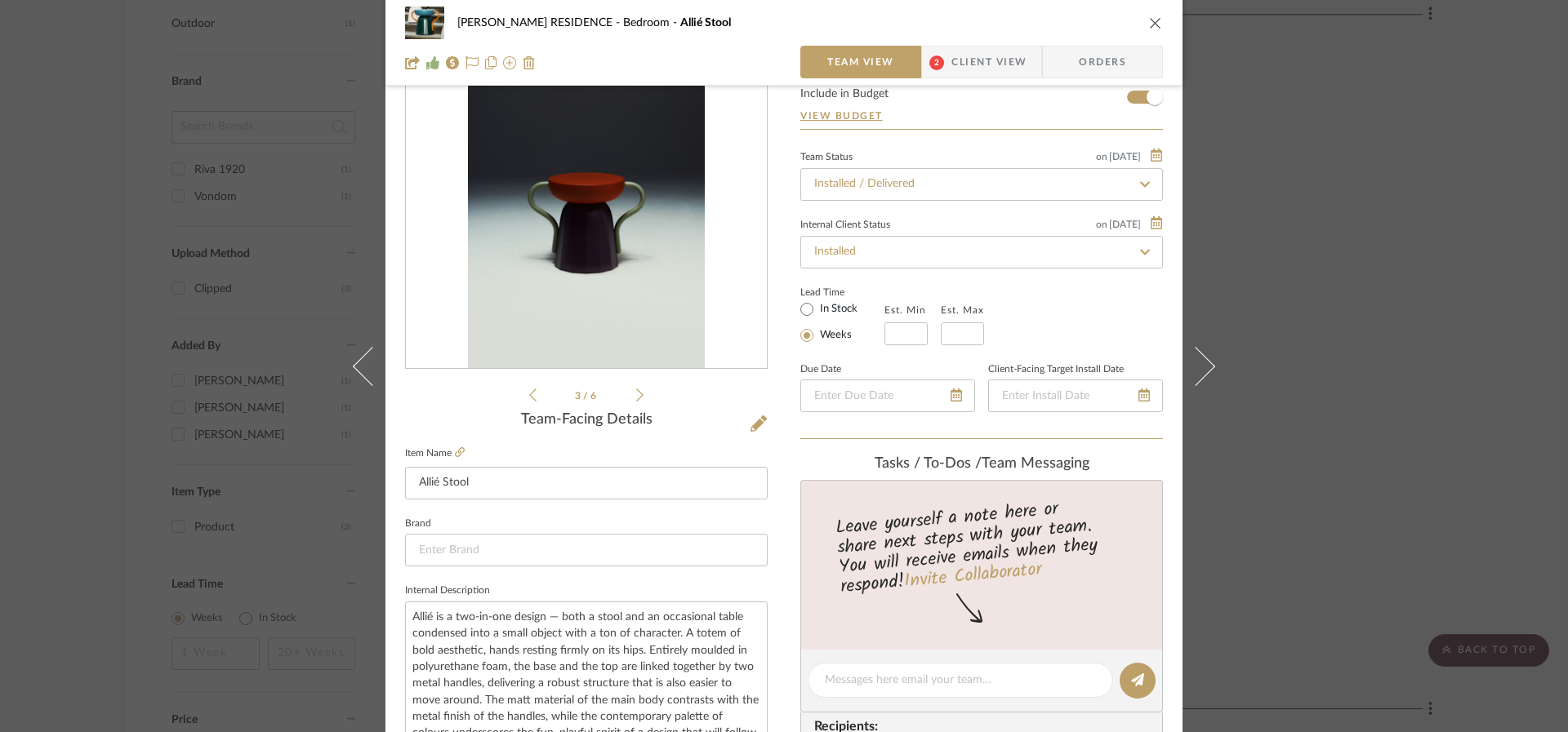
click at [636, 394] on icon at bounding box center [640, 395] width 7 height 15
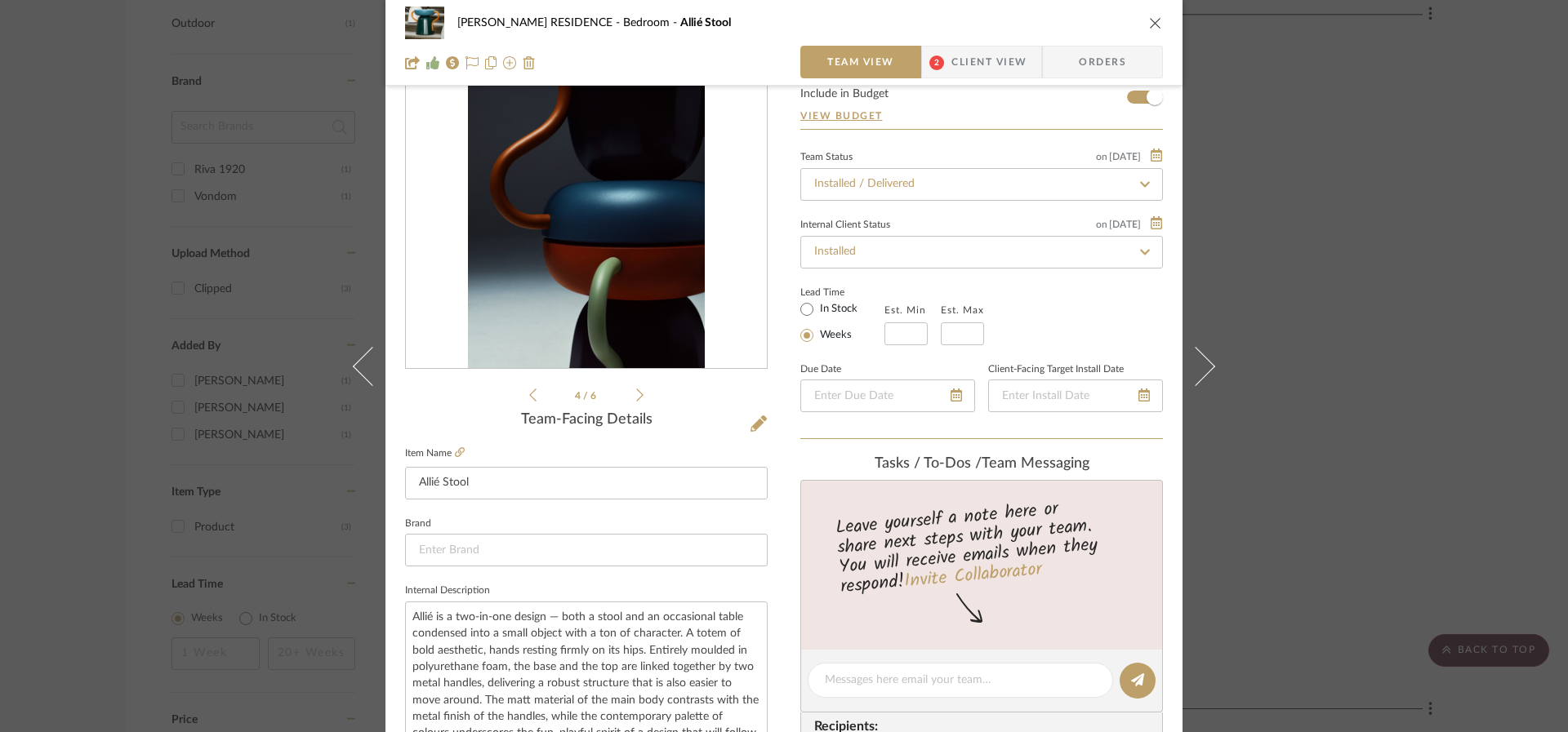
click at [636, 394] on icon at bounding box center [640, 395] width 7 height 15
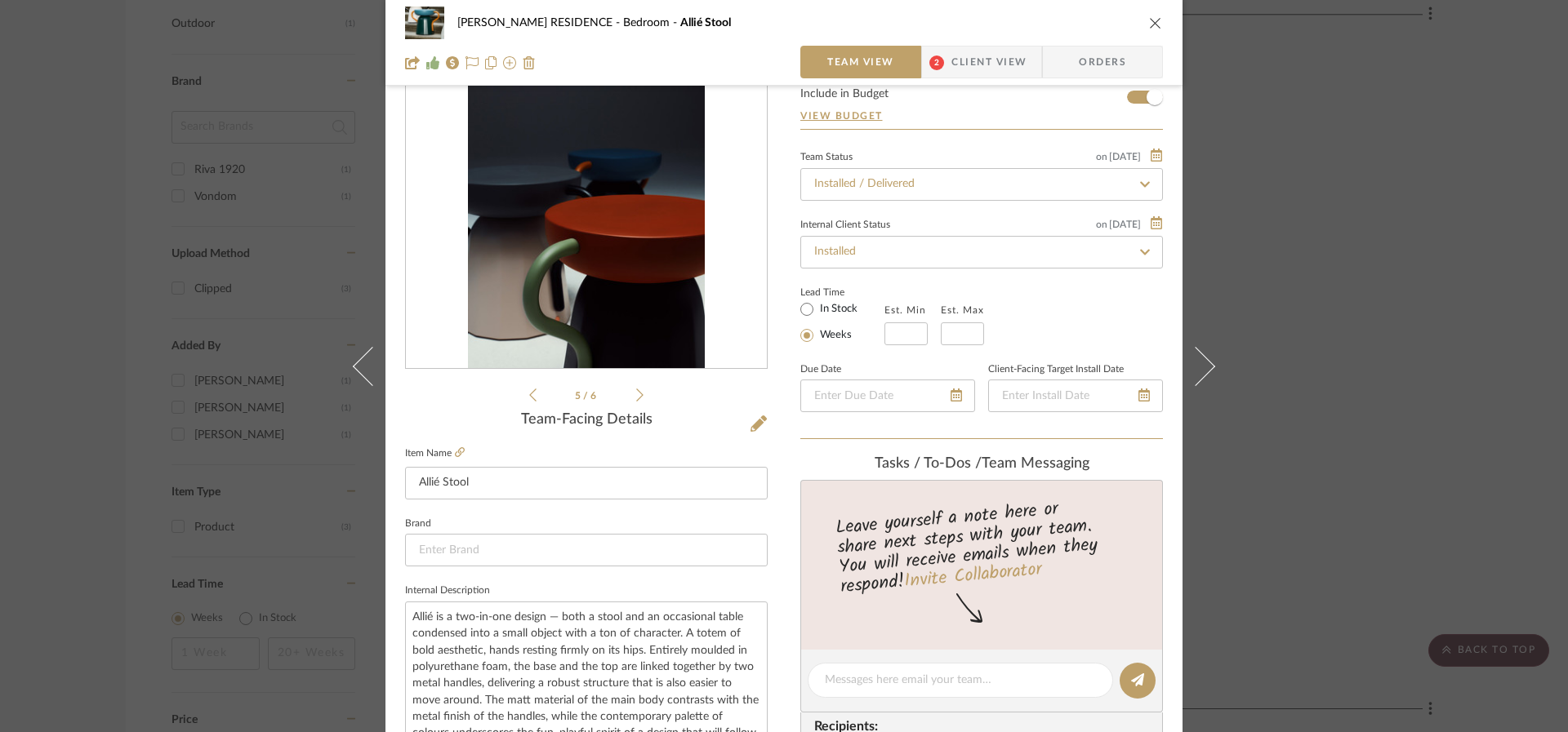
click at [636, 394] on icon at bounding box center [640, 395] width 7 height 15
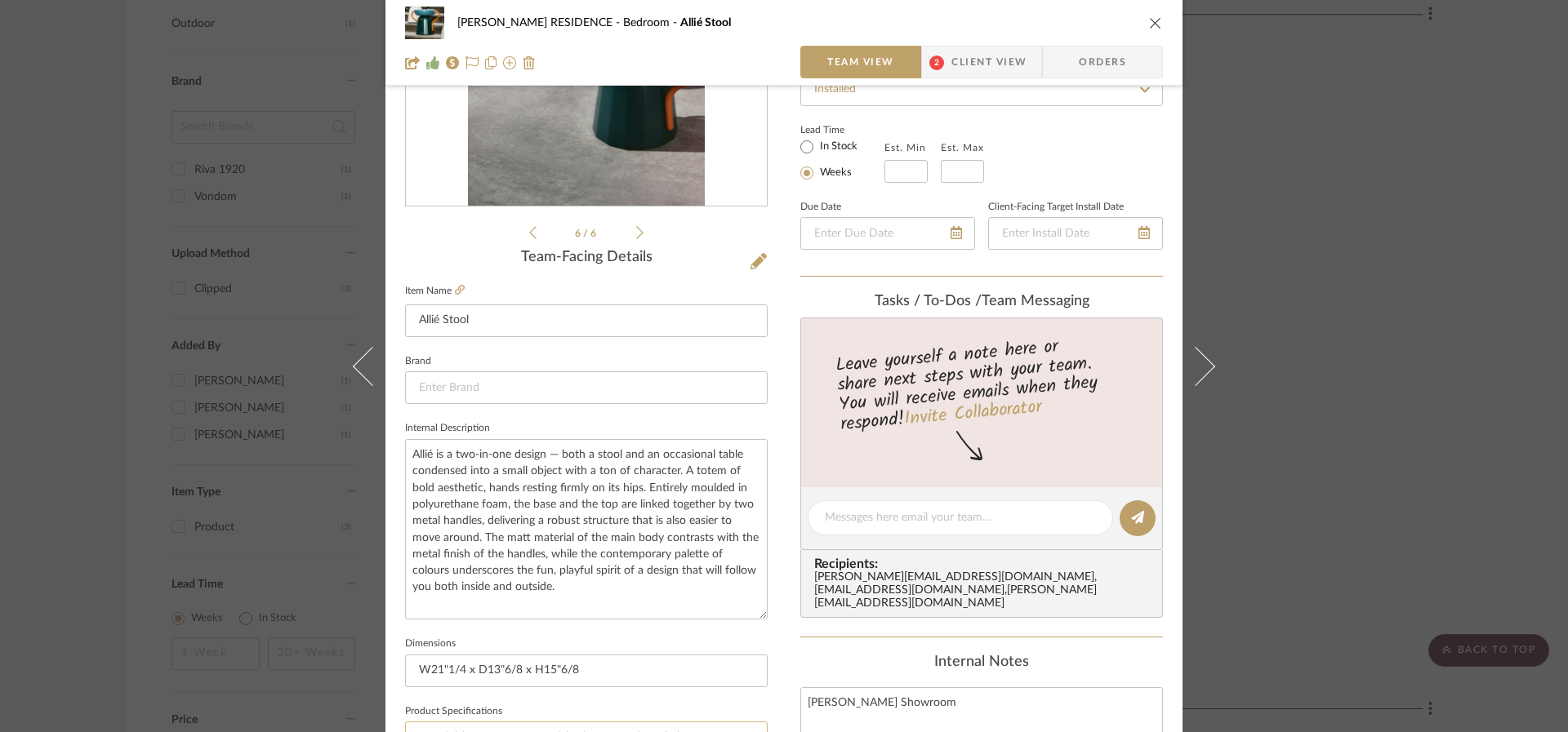
scroll to position [652, 0]
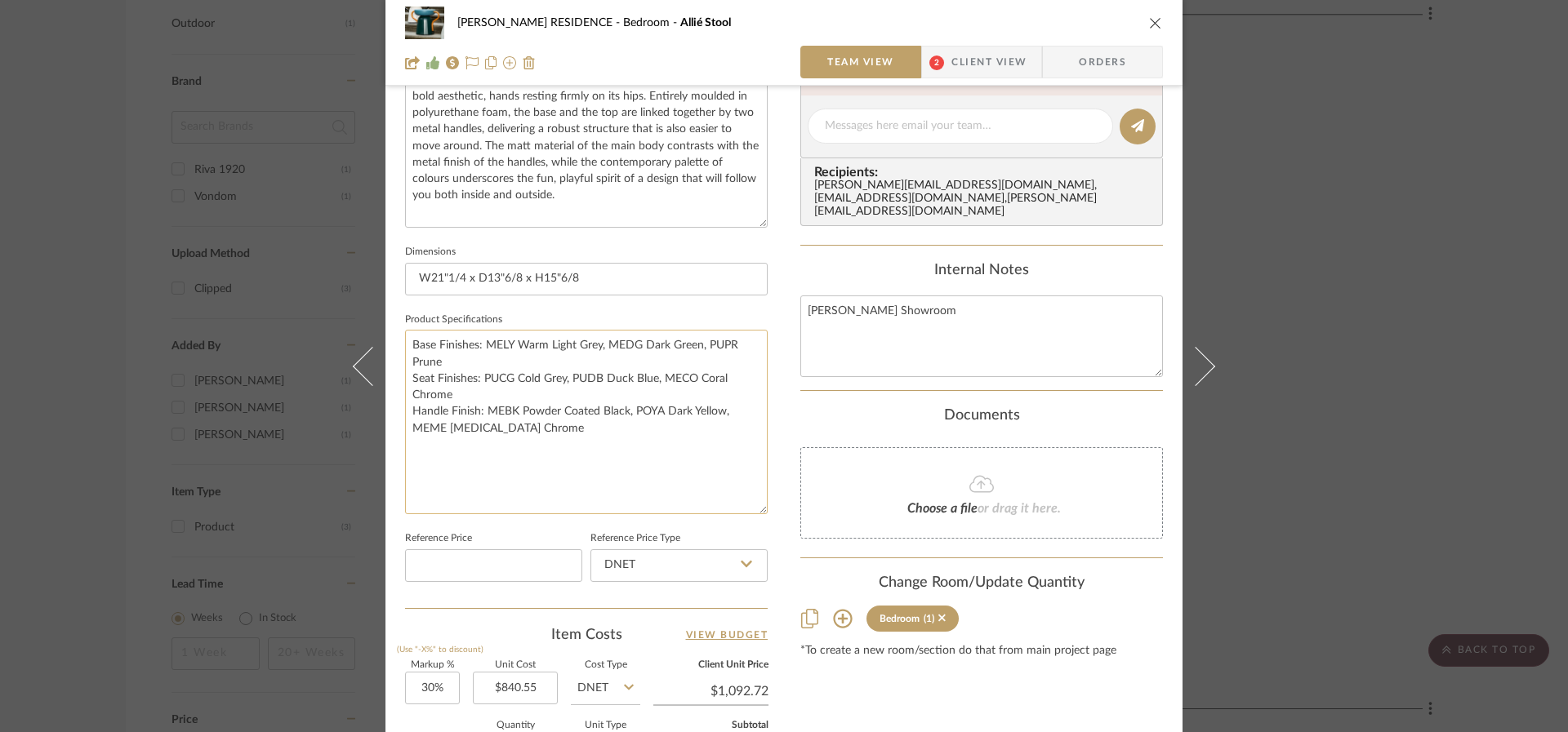
click at [576, 421] on textarea "Base Finishes: MELY Warm Light Grey, MEDG Dark Green, PUPR Prune Seat Finishes:…" at bounding box center [586, 421] width 362 height 184
drag, startPoint x: 566, startPoint y: 428, endPoint x: 382, endPoint y: 321, distance: 212.8
click at [385, 321] on div "[PERSON_NAME] RESIDENCE Bedroom Allié Stool Team View 2 Client View Orders 6 / …" at bounding box center [784, 215] width 797 height 1710
click at [1149, 18] on icon "close" at bounding box center [1156, 23] width 13 height 13
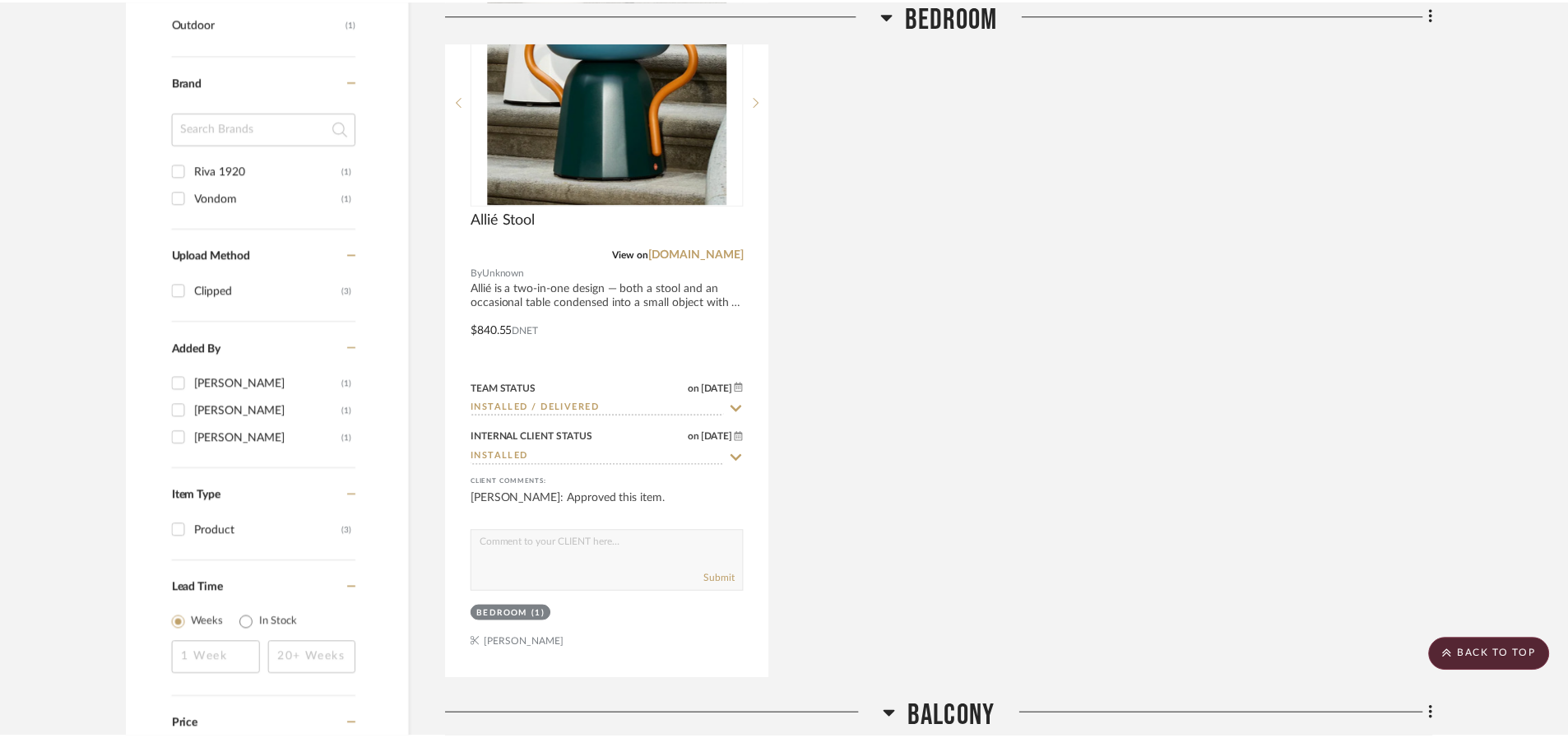
scroll to position [1353, 0]
